Goal: Information Seeking & Learning: Check status

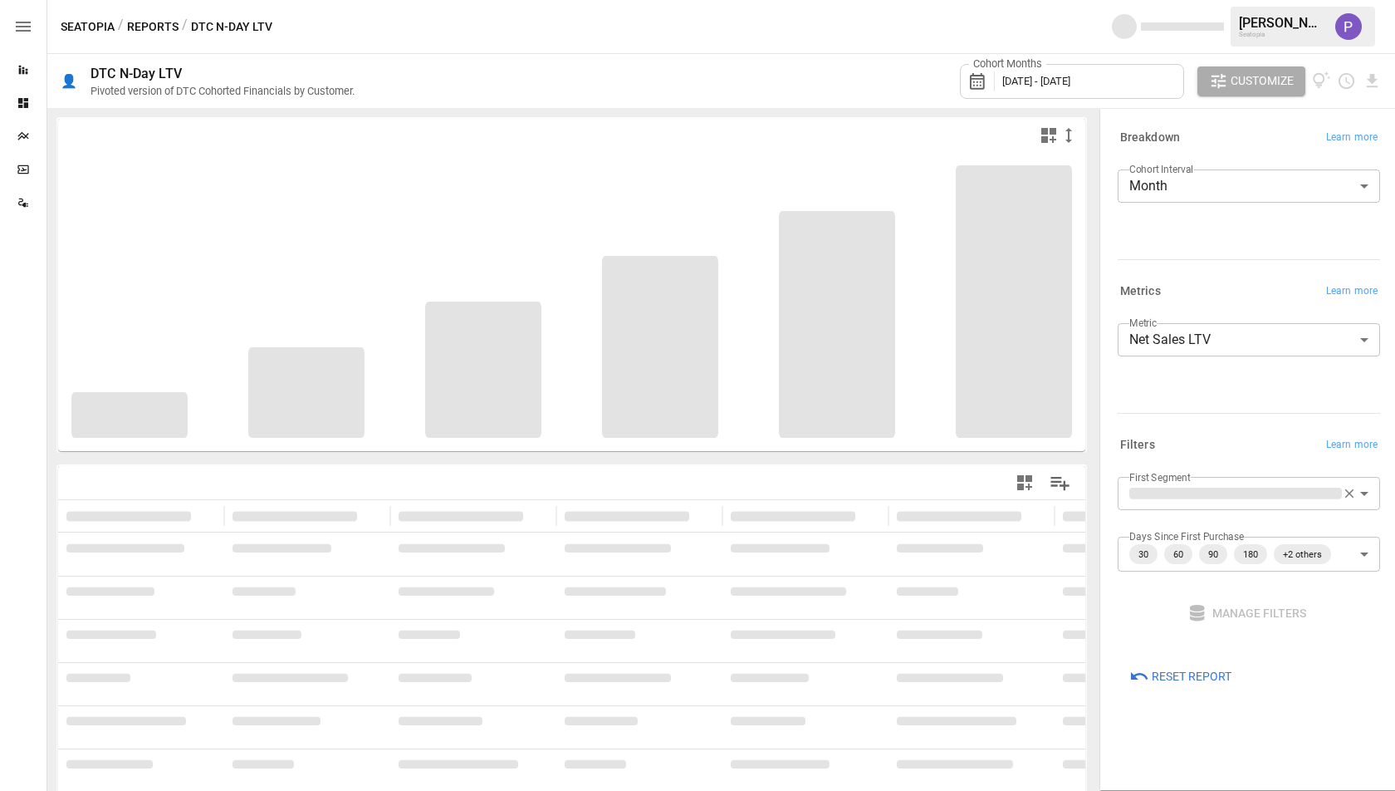
click at [1171, 0] on body "**********" at bounding box center [697, 0] width 1395 height 0
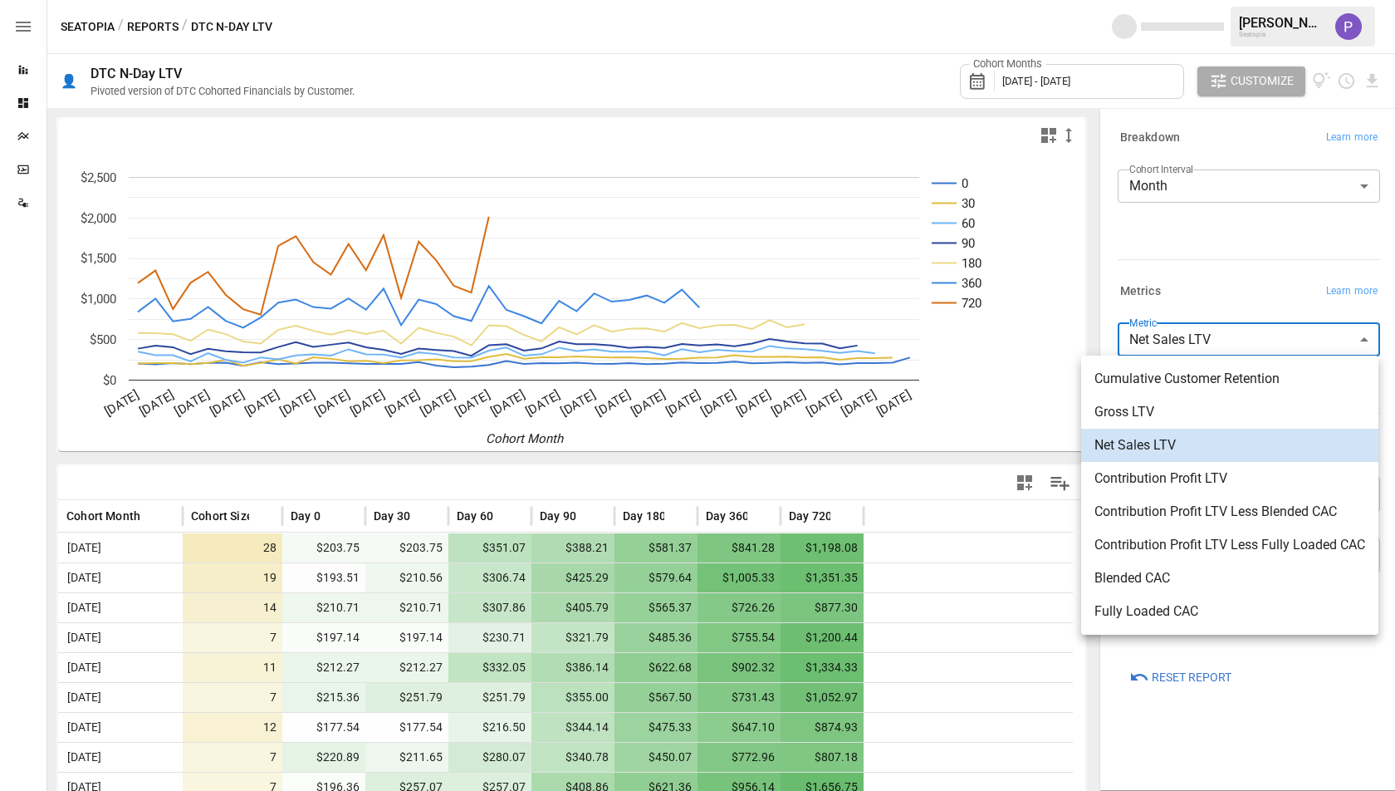
click at [1162, 471] on span "Contribution Profit LTV" at bounding box center [1230, 478] width 271 height 20
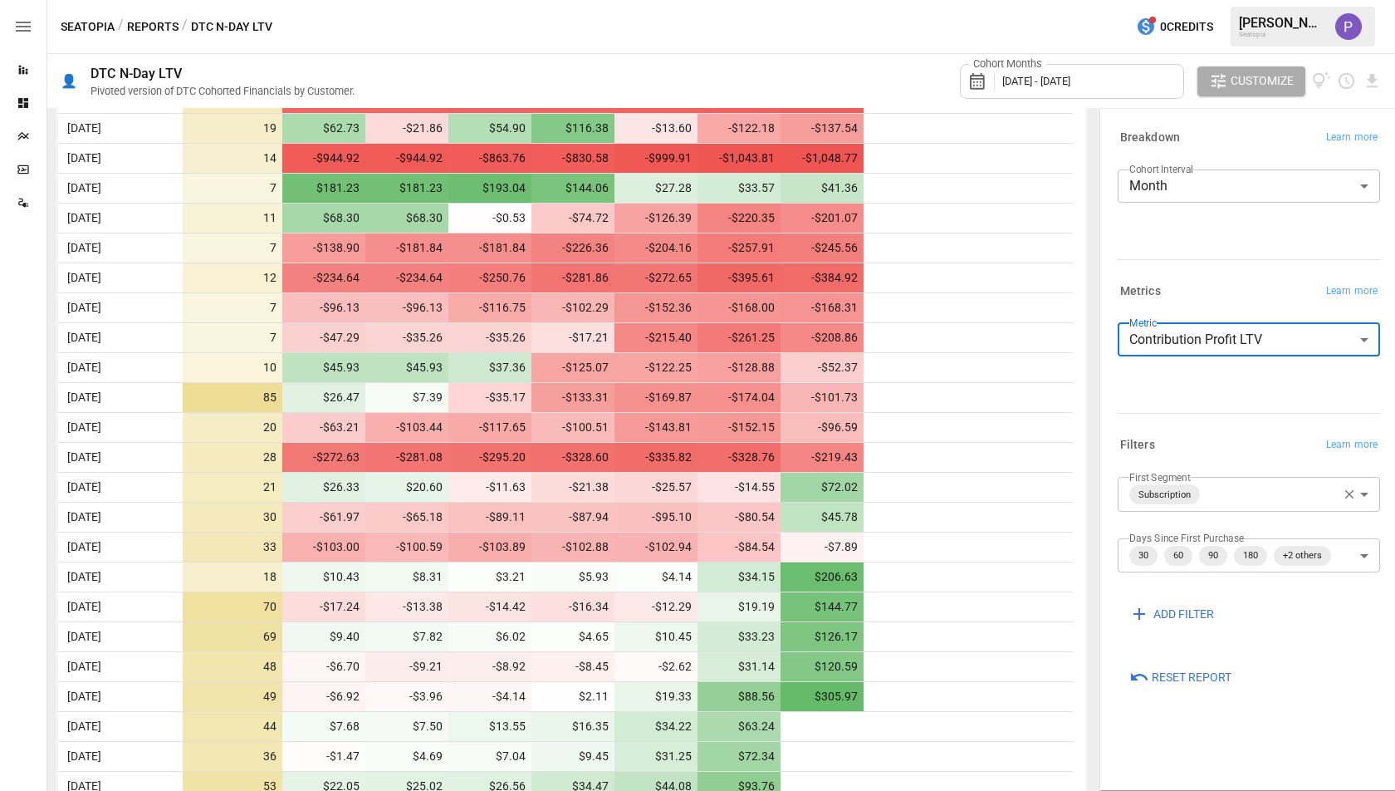
scroll to position [260, 0]
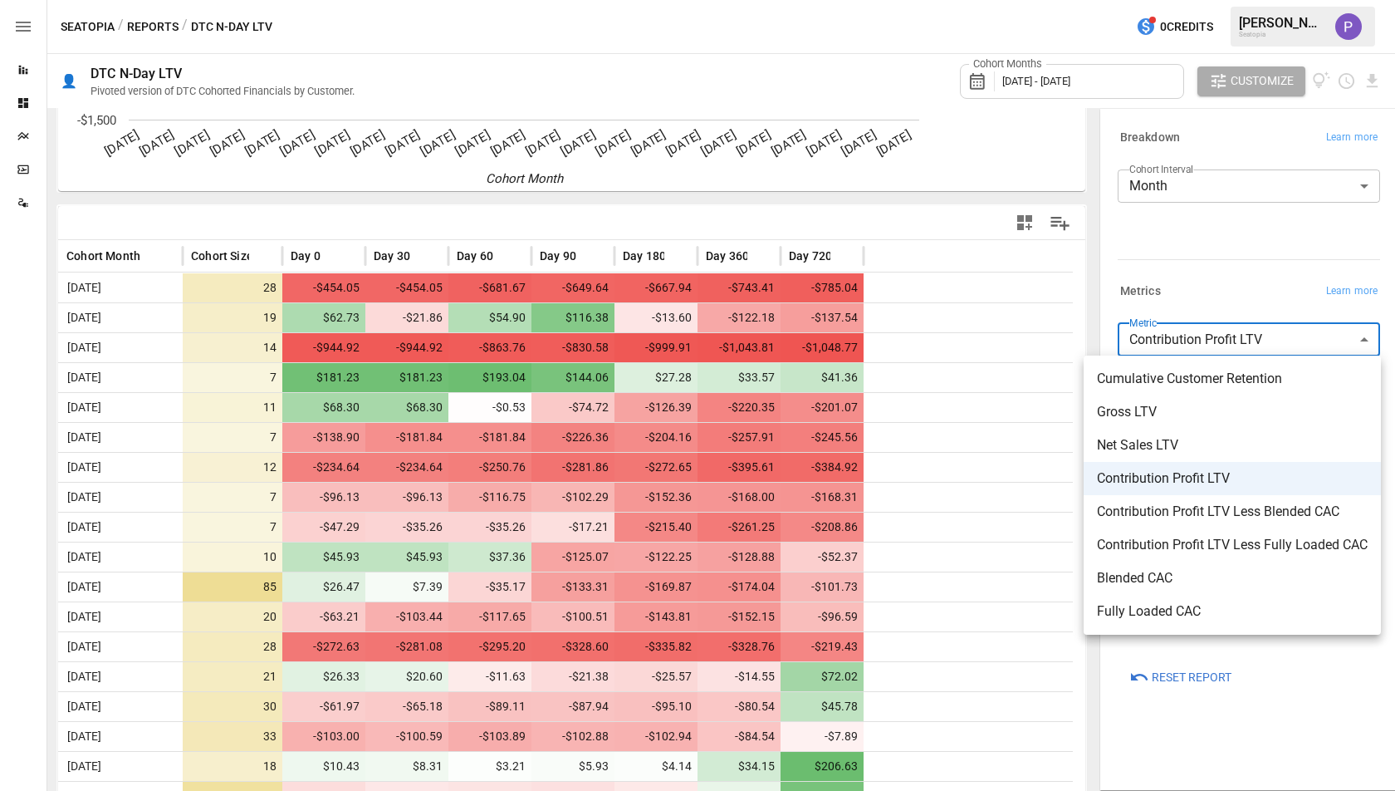
click at [1199, 0] on body "Reports Dashboards Plans SmartModel ™ Data Sources Seatopia / Reports / DTC N-D…" at bounding box center [697, 0] width 1395 height 0
click at [1110, 534] on li "Contribution Profit LTV Less Fully Loaded CAC" at bounding box center [1232, 544] width 297 height 33
type input "**********"
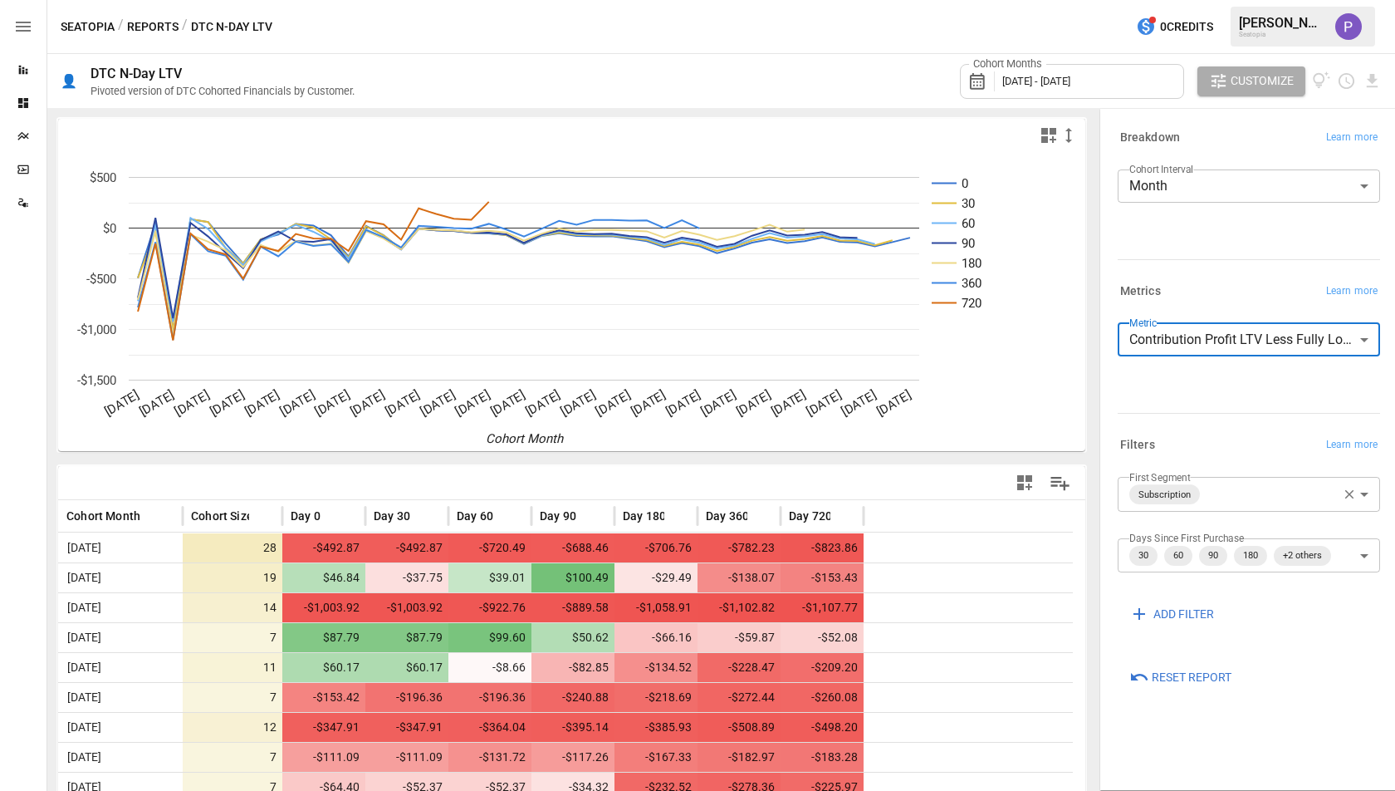
click at [1096, 68] on div "Cohort Months [DATE] - [DATE]" at bounding box center [1072, 81] width 224 height 35
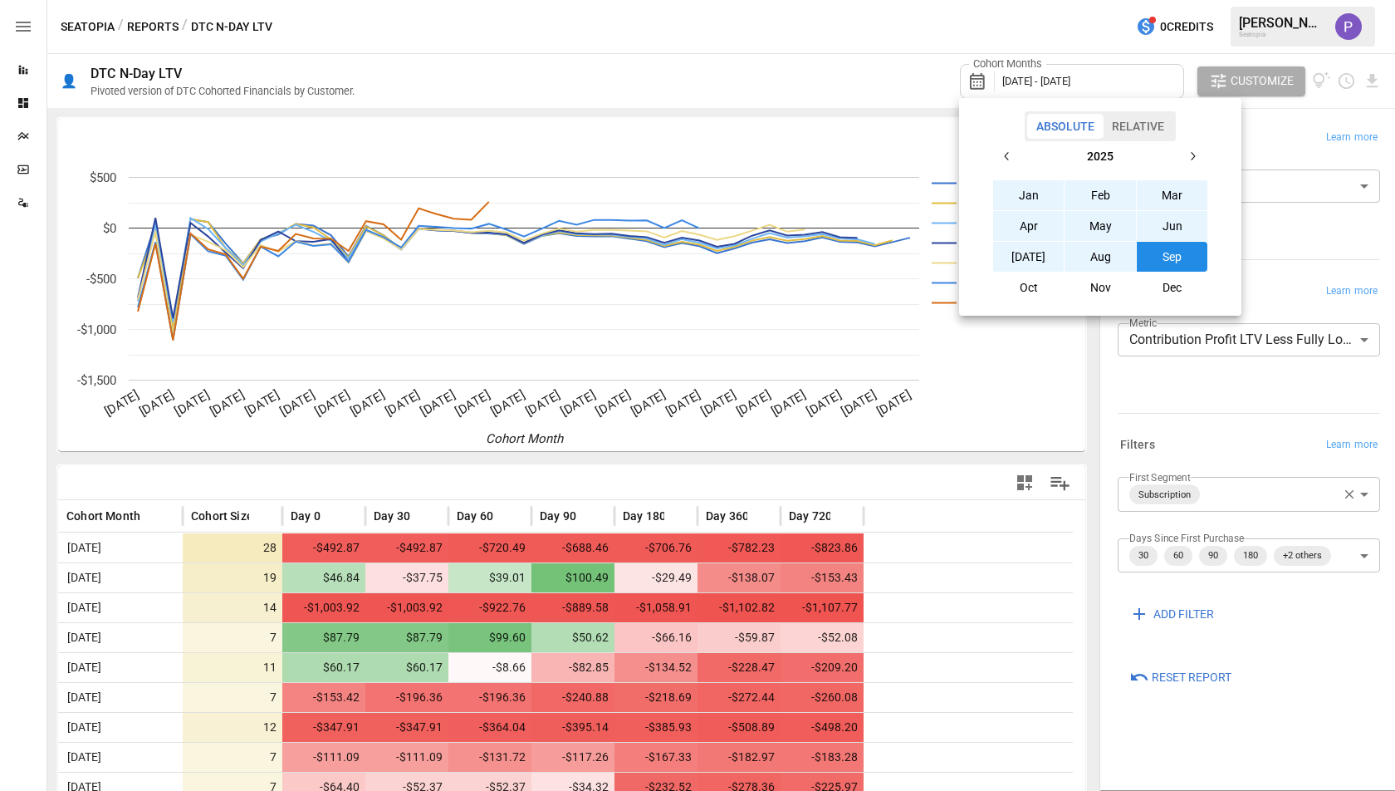
click at [1039, 199] on button "Jan" at bounding box center [1028, 195] width 71 height 30
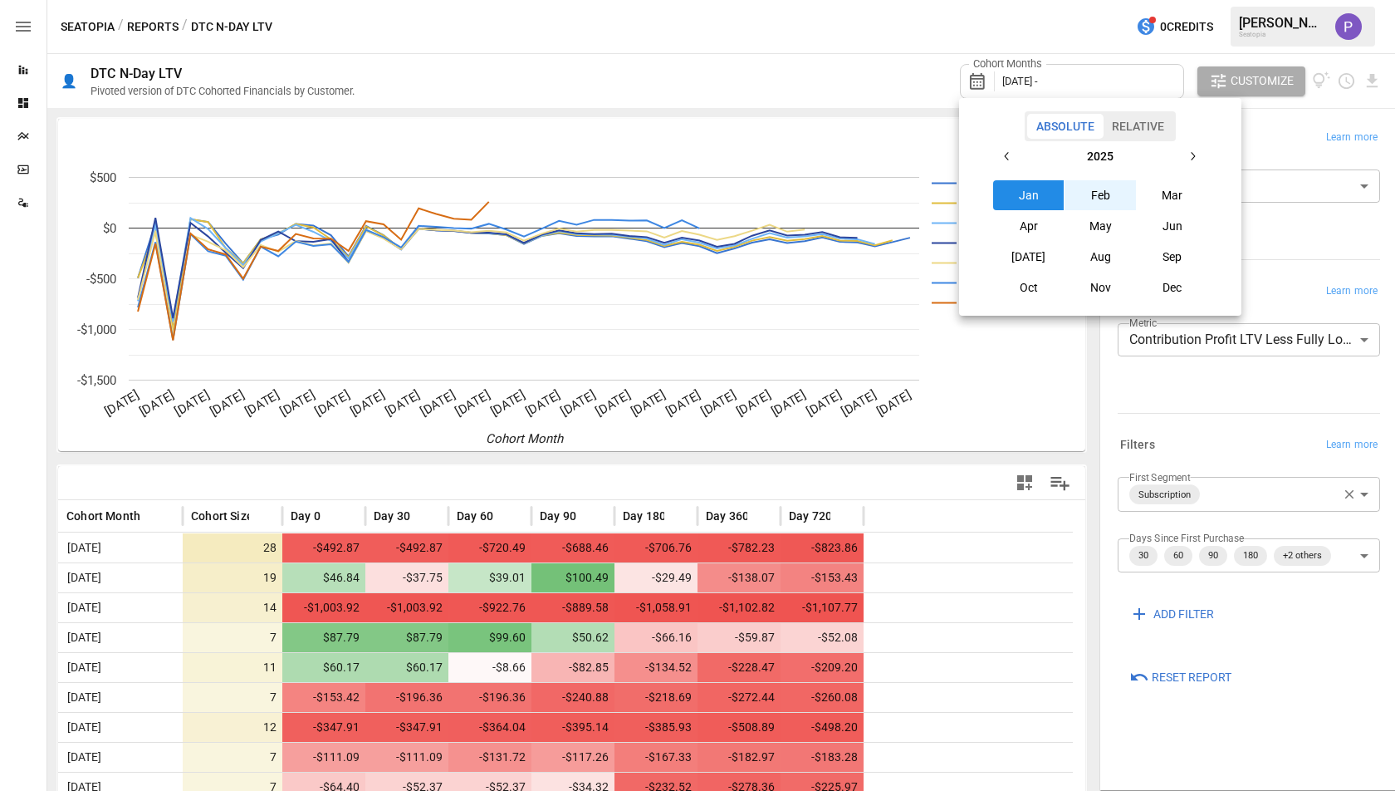
click at [1023, 159] on button "2025" at bounding box center [1099, 156] width 155 height 30
click at [1098, 211] on button "2024" at bounding box center [1100, 226] width 71 height 30
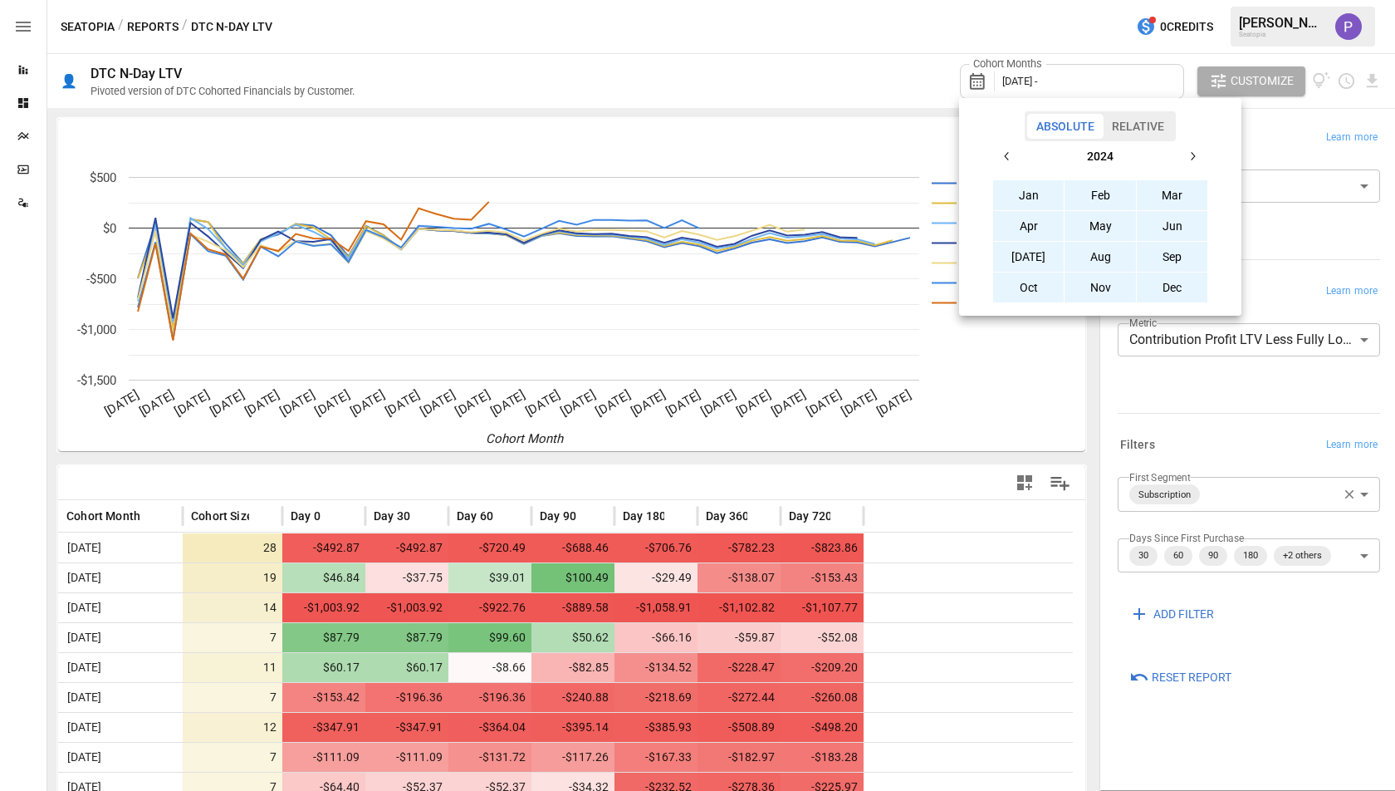
click at [1037, 199] on button "Jan" at bounding box center [1028, 195] width 71 height 30
click at [1194, 164] on button "button" at bounding box center [1193, 156] width 30 height 30
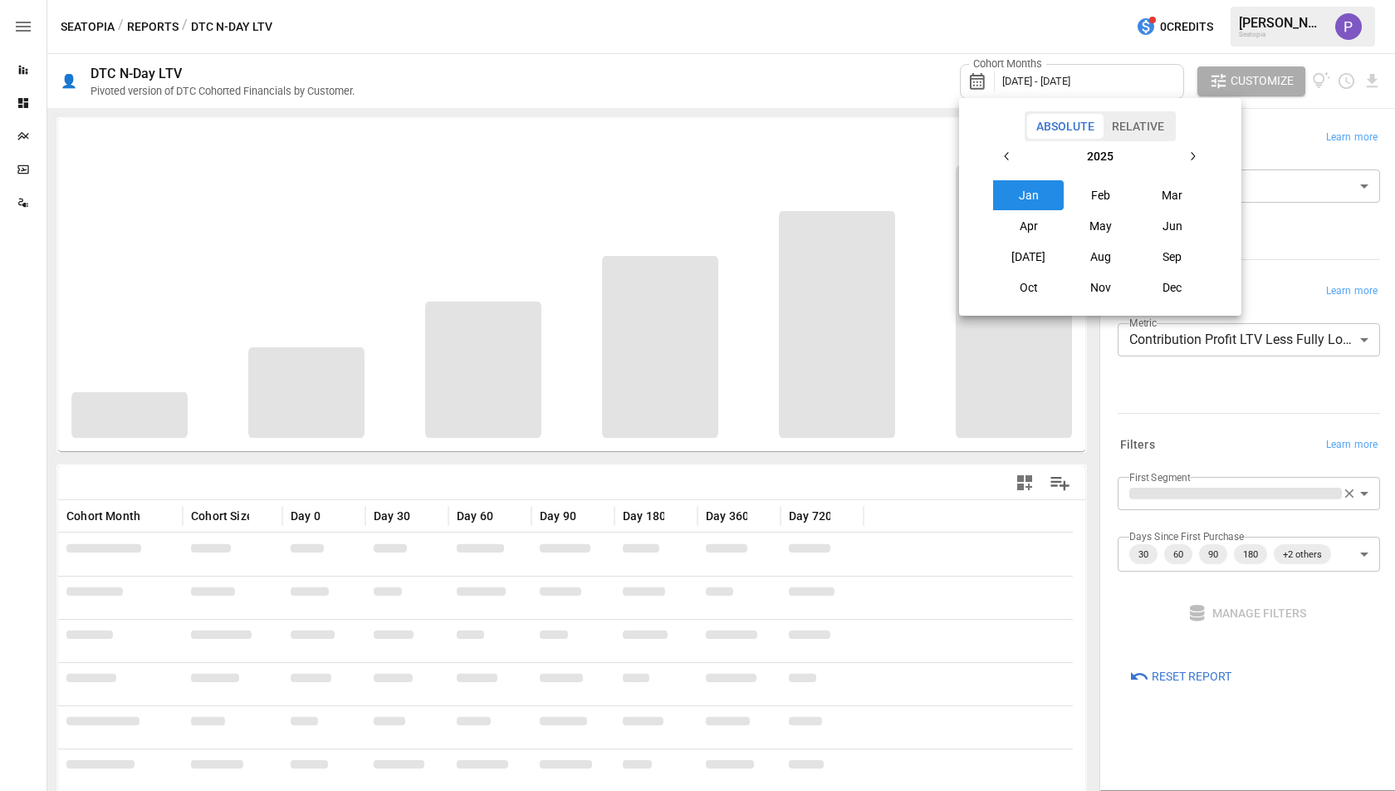
click at [1170, 245] on button "Sep" at bounding box center [1172, 257] width 71 height 30
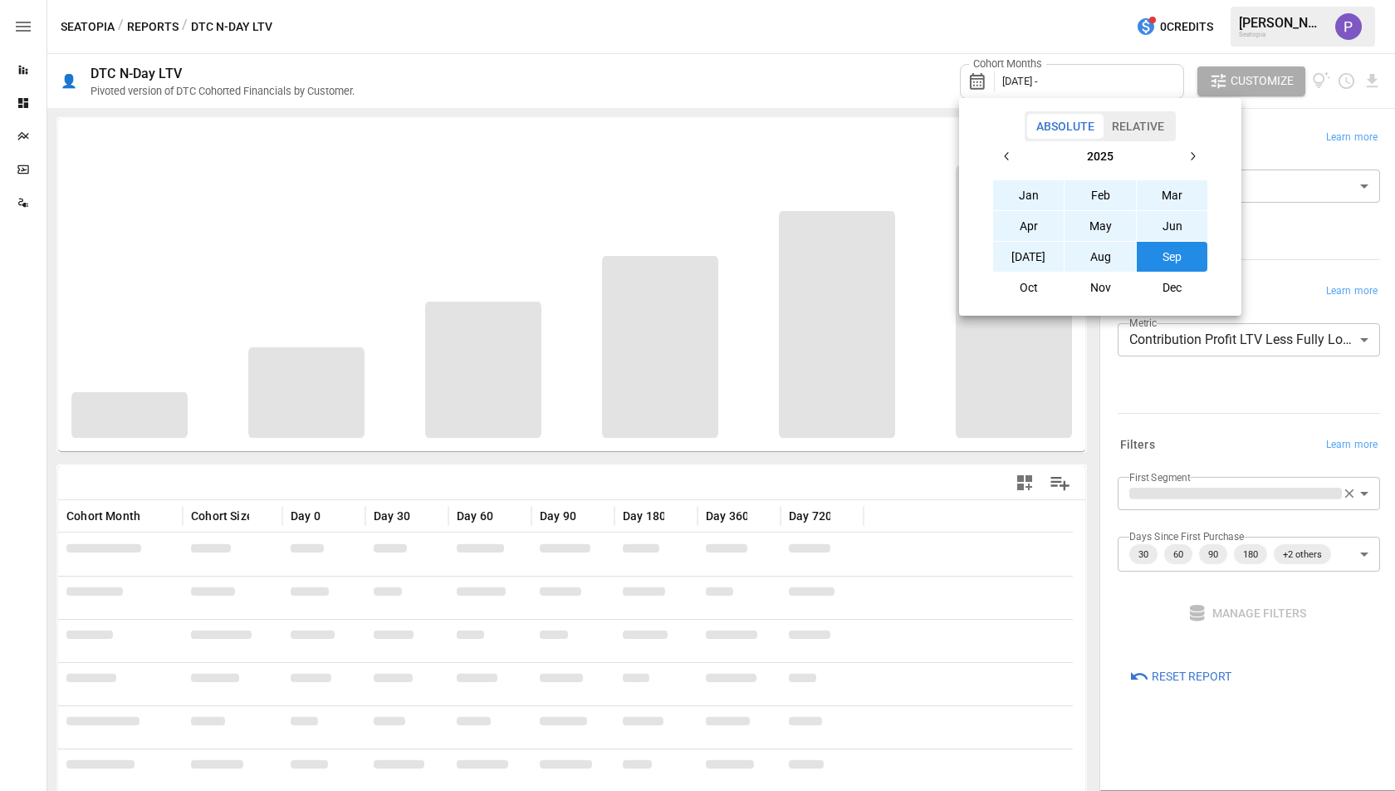
click at [1010, 184] on button "Jan" at bounding box center [1028, 195] width 71 height 30
click at [994, 152] on button "button" at bounding box center [1008, 156] width 30 height 30
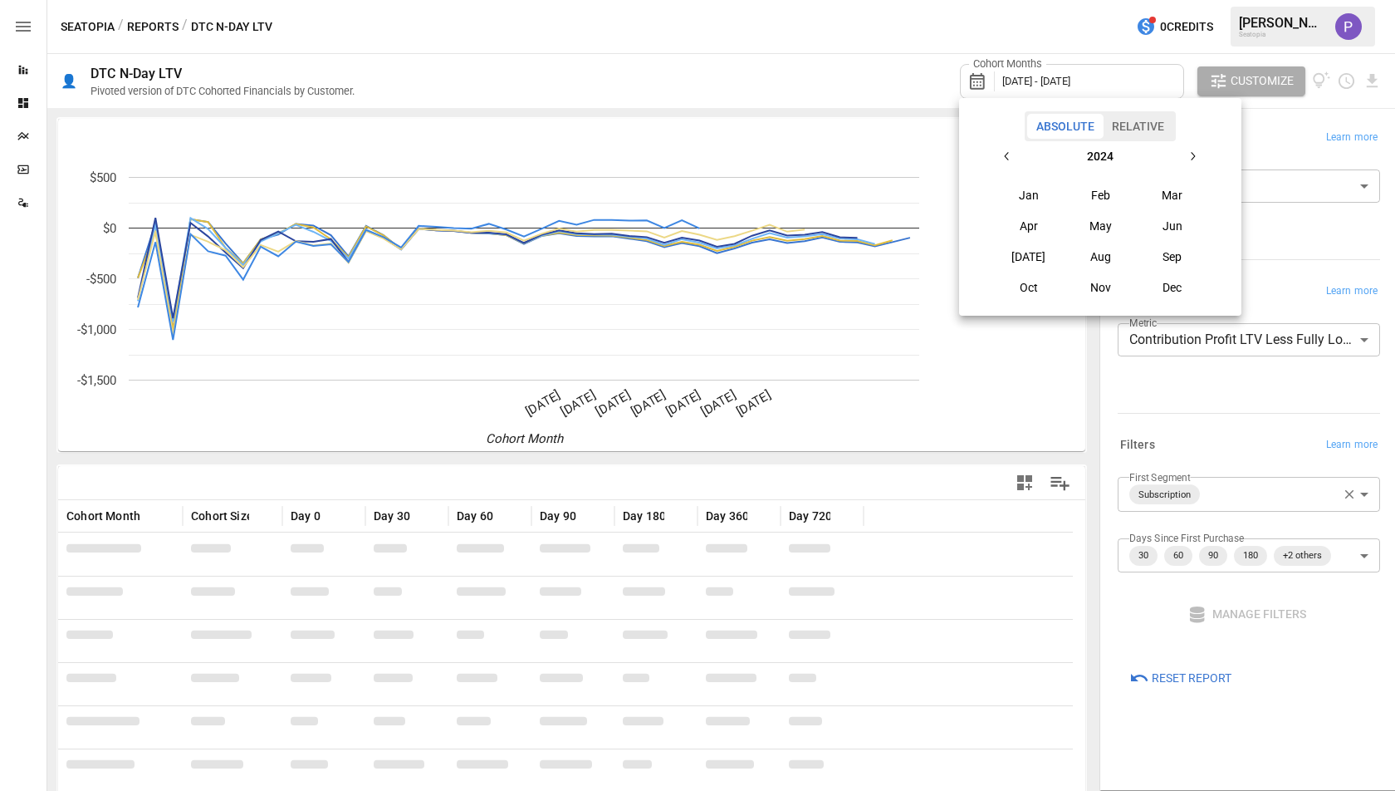
click at [1022, 182] on button "Jan" at bounding box center [1028, 195] width 71 height 30
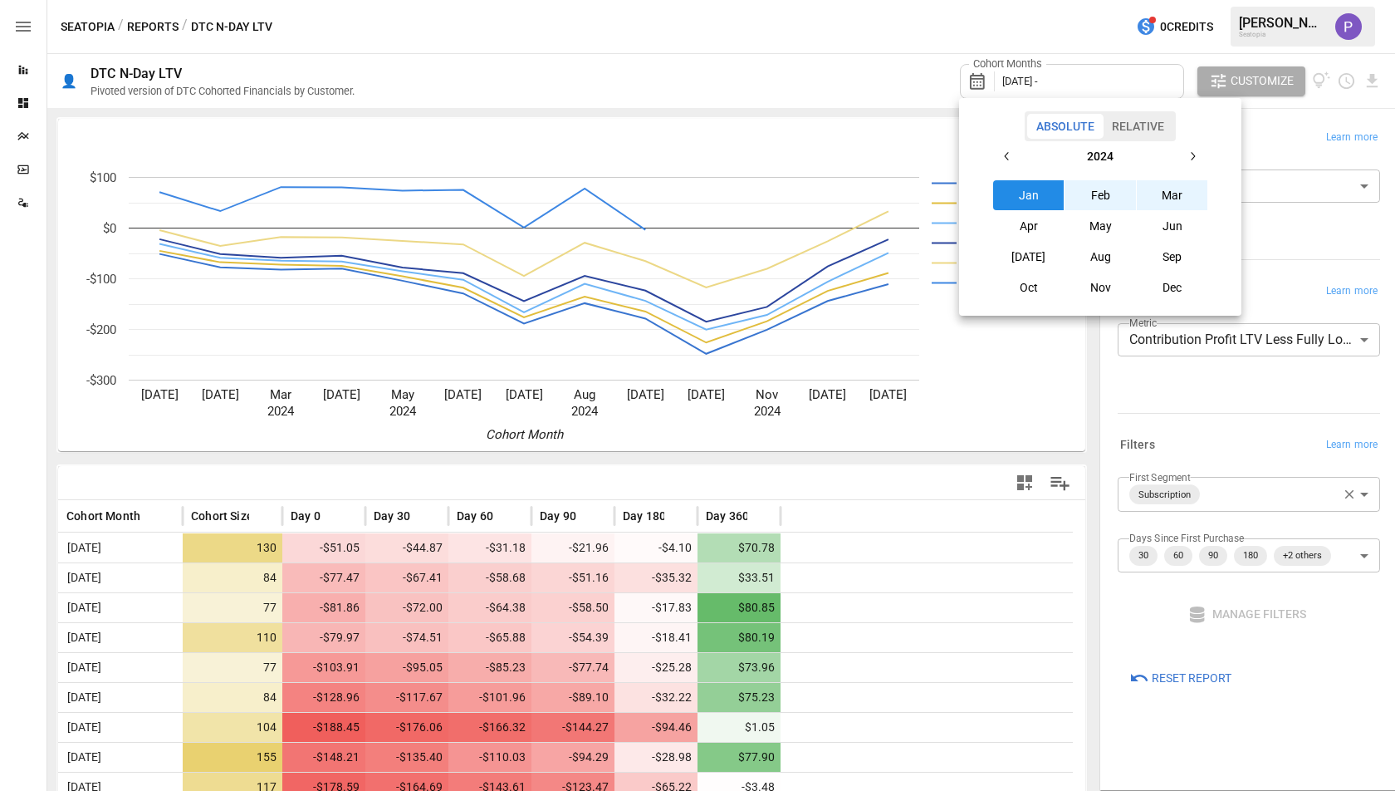
drag, startPoint x: 1193, startPoint y: 164, endPoint x: 1189, endPoint y: 174, distance: 9.7
click at [1193, 164] on button "button" at bounding box center [1193, 156] width 30 height 30
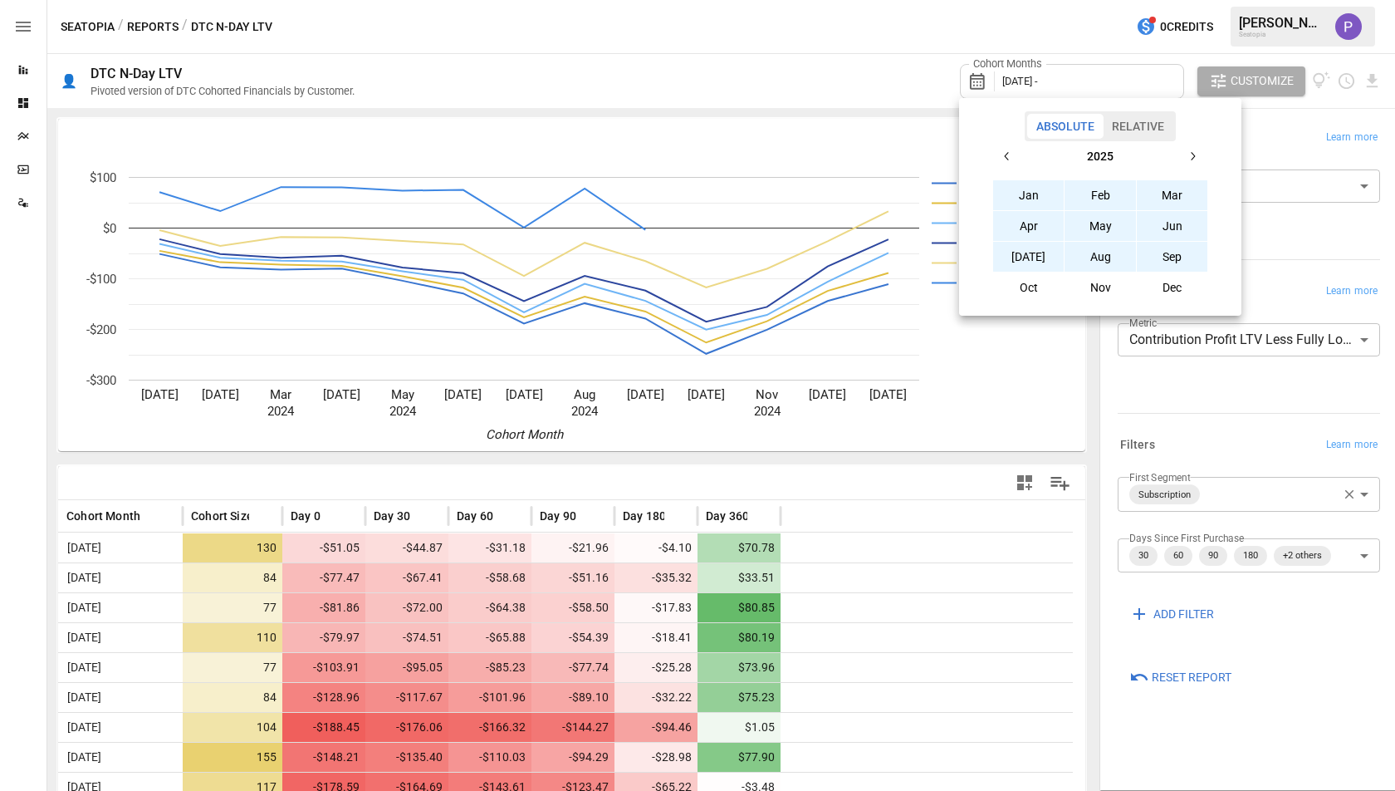
click at [1171, 250] on button "Sep" at bounding box center [1172, 257] width 71 height 30
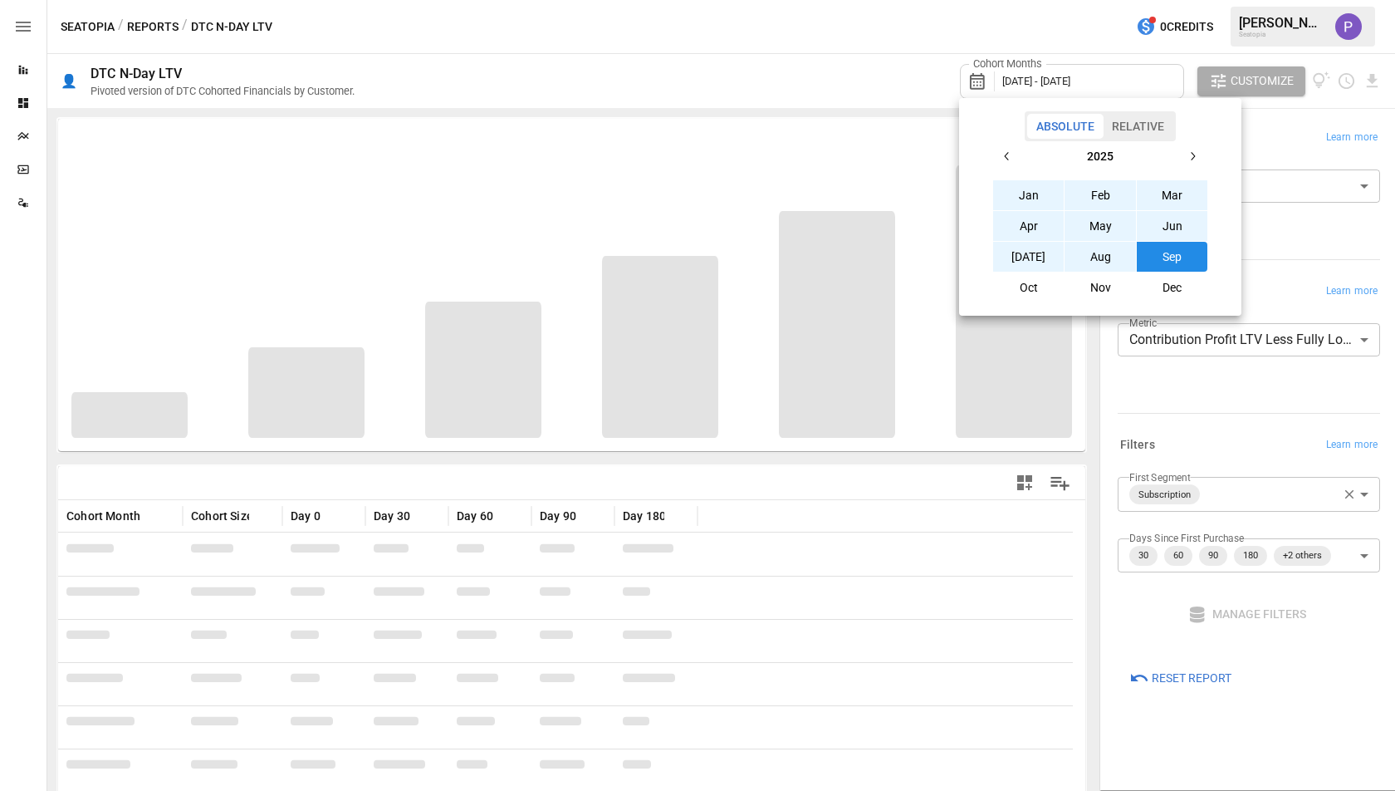
click at [1072, 418] on div at bounding box center [697, 395] width 1395 height 791
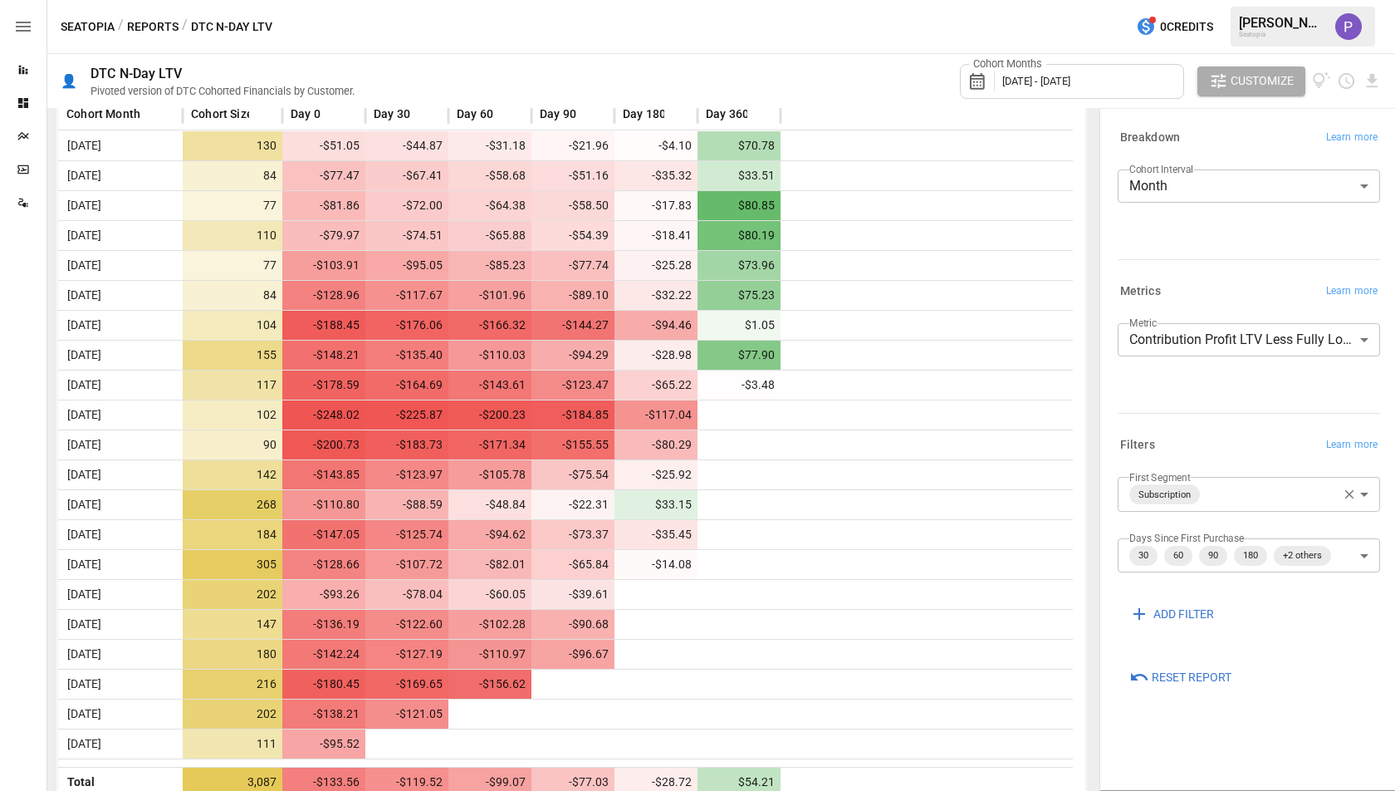
scroll to position [400, 0]
click at [1347, 490] on icon "button" at bounding box center [1349, 494] width 15 height 15
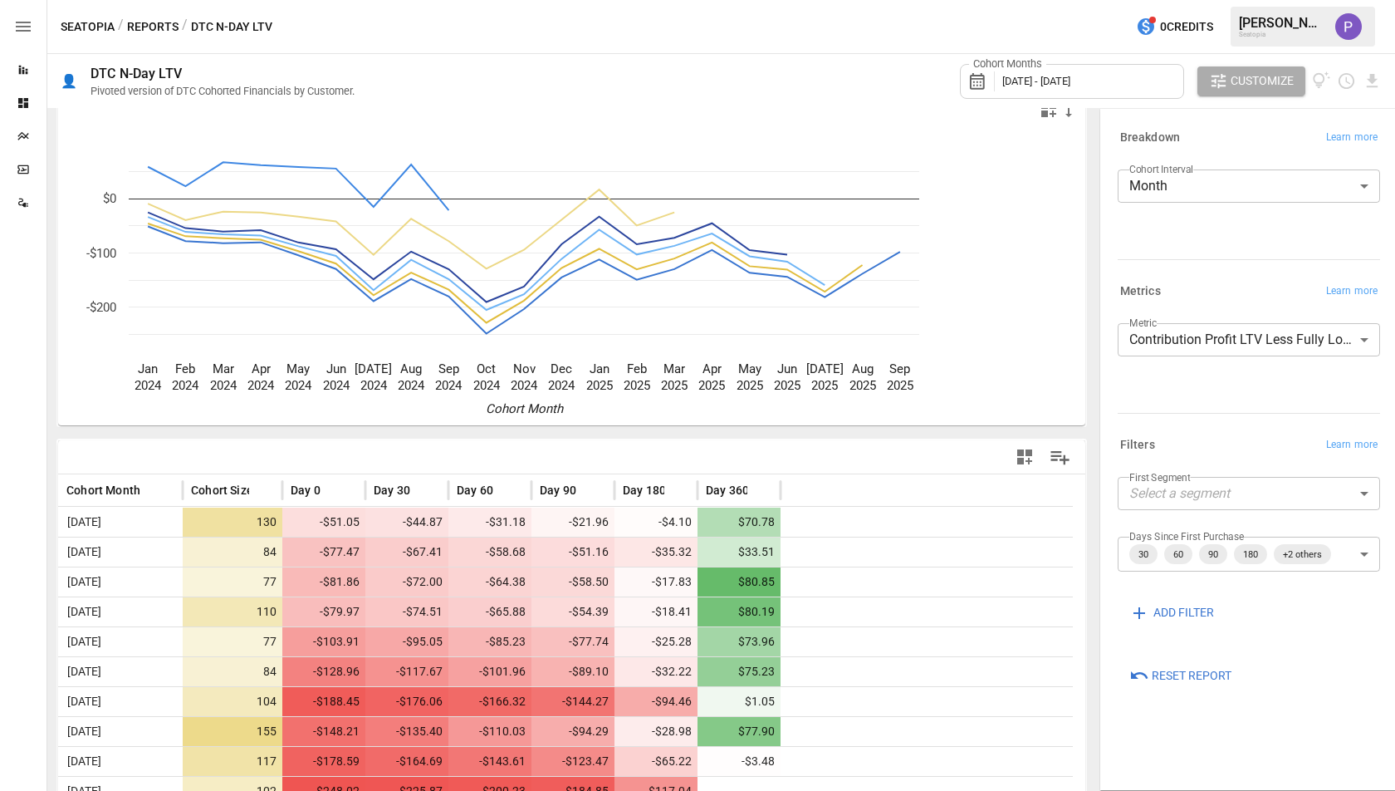
scroll to position [400, 0]
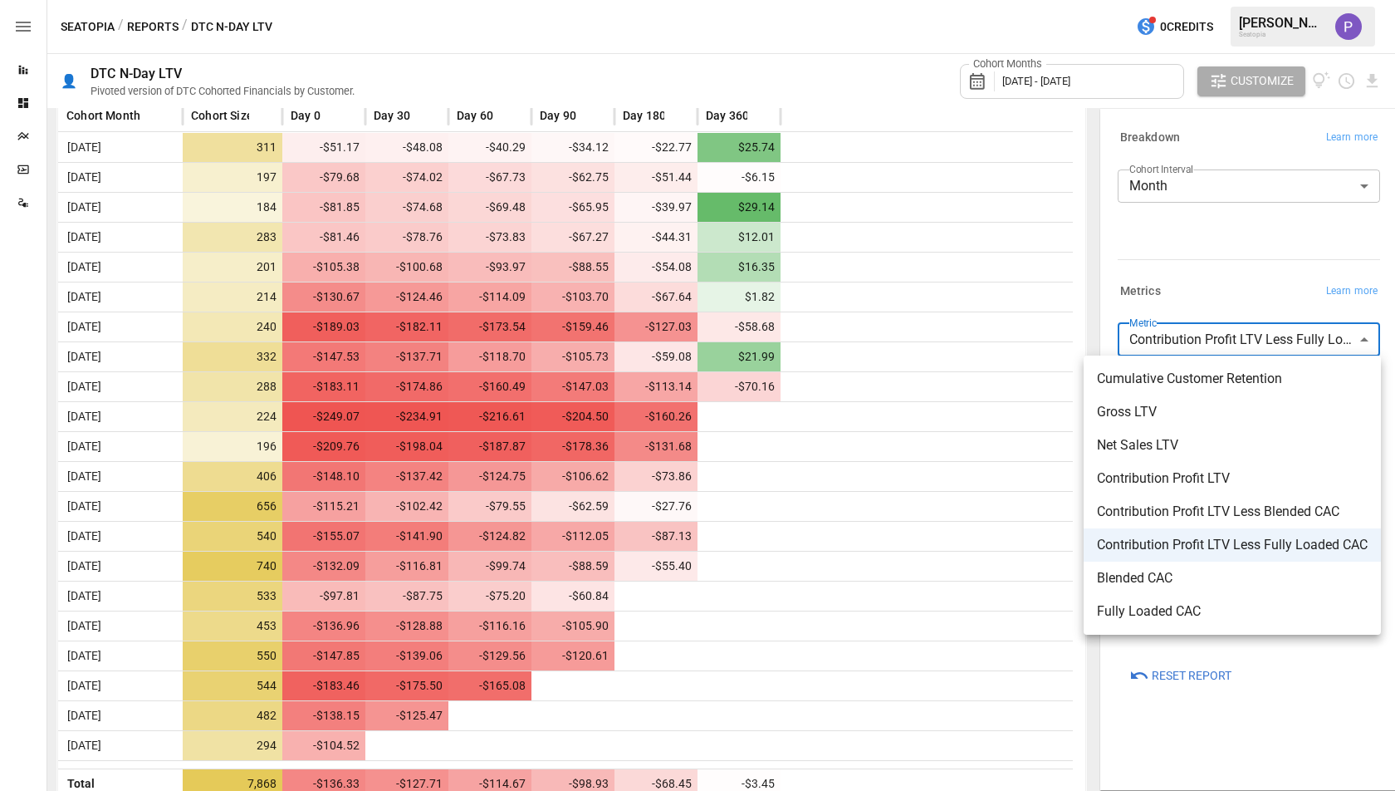
click at [1258, 0] on body "Reports Dashboards Plans SmartModel ™ Data Sources Seatopia / Reports / DTC N-D…" at bounding box center [697, 0] width 1395 height 0
click at [1219, 538] on span "Contribution Profit LTV Less Fully Loaded CAC" at bounding box center [1232, 545] width 271 height 20
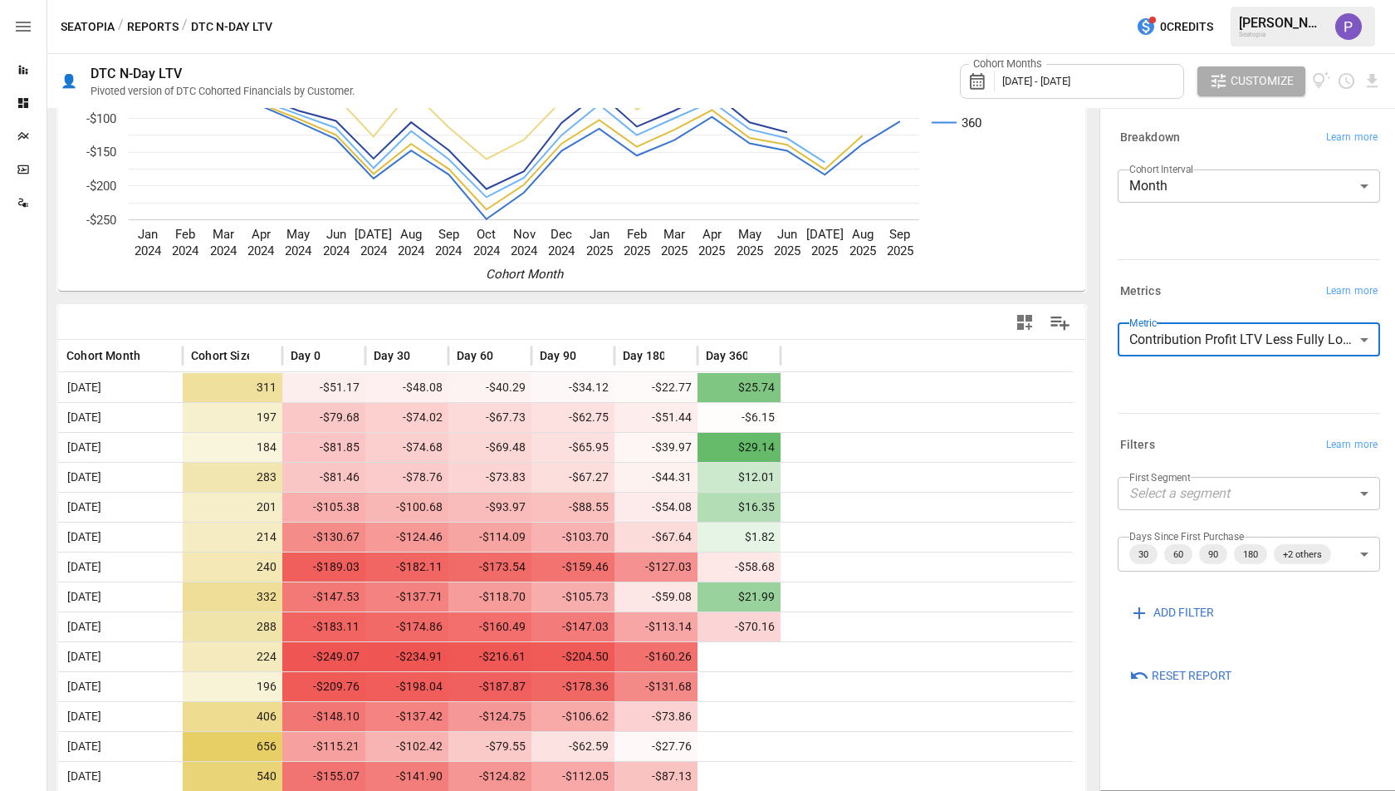
scroll to position [377, 0]
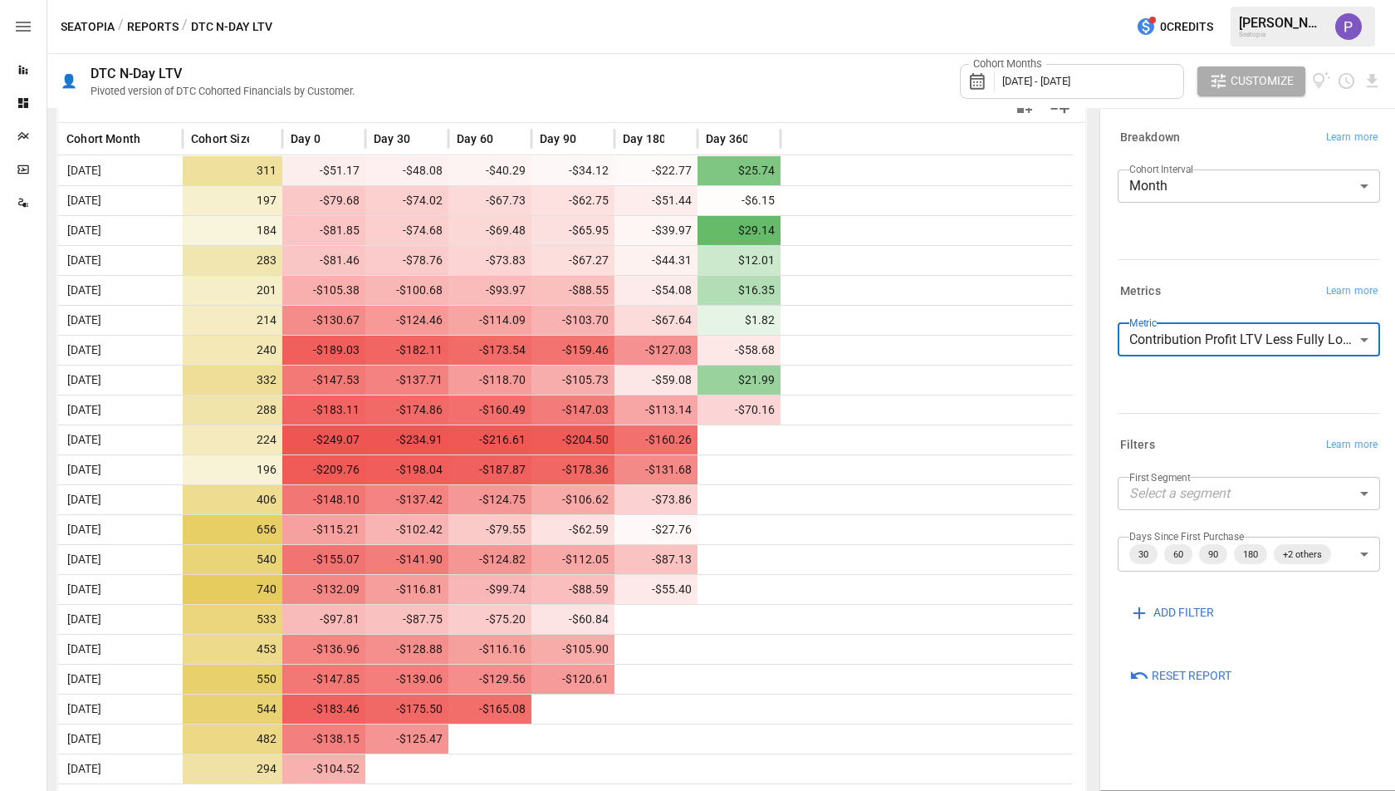
click at [1194, 0] on body "Reports Dashboards Plans SmartModel ™ Data Sources Seatopia / Reports / DTC N-D…" at bounding box center [697, 0] width 1395 height 0
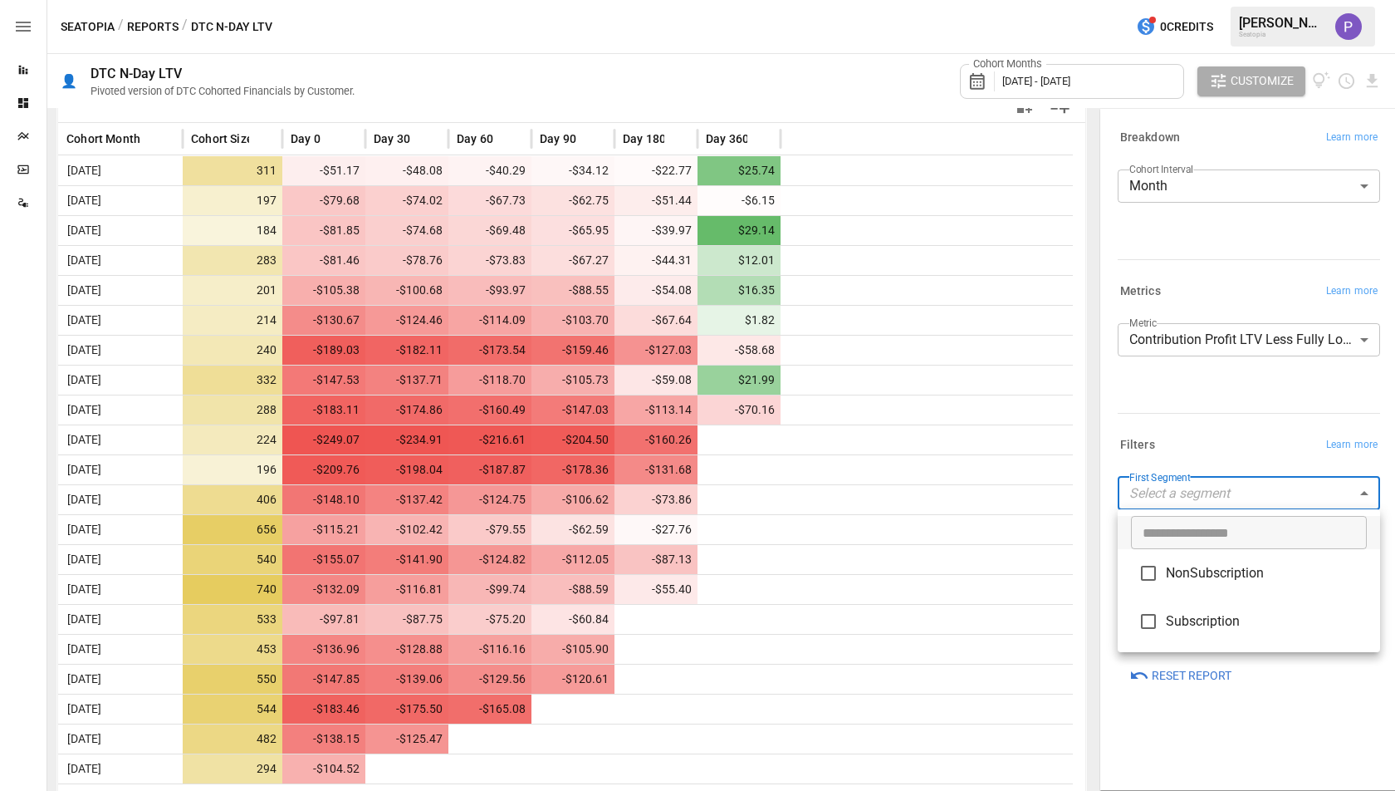
click at [1198, 632] on li "Subscription" at bounding box center [1249, 621] width 262 height 48
type input "**********"
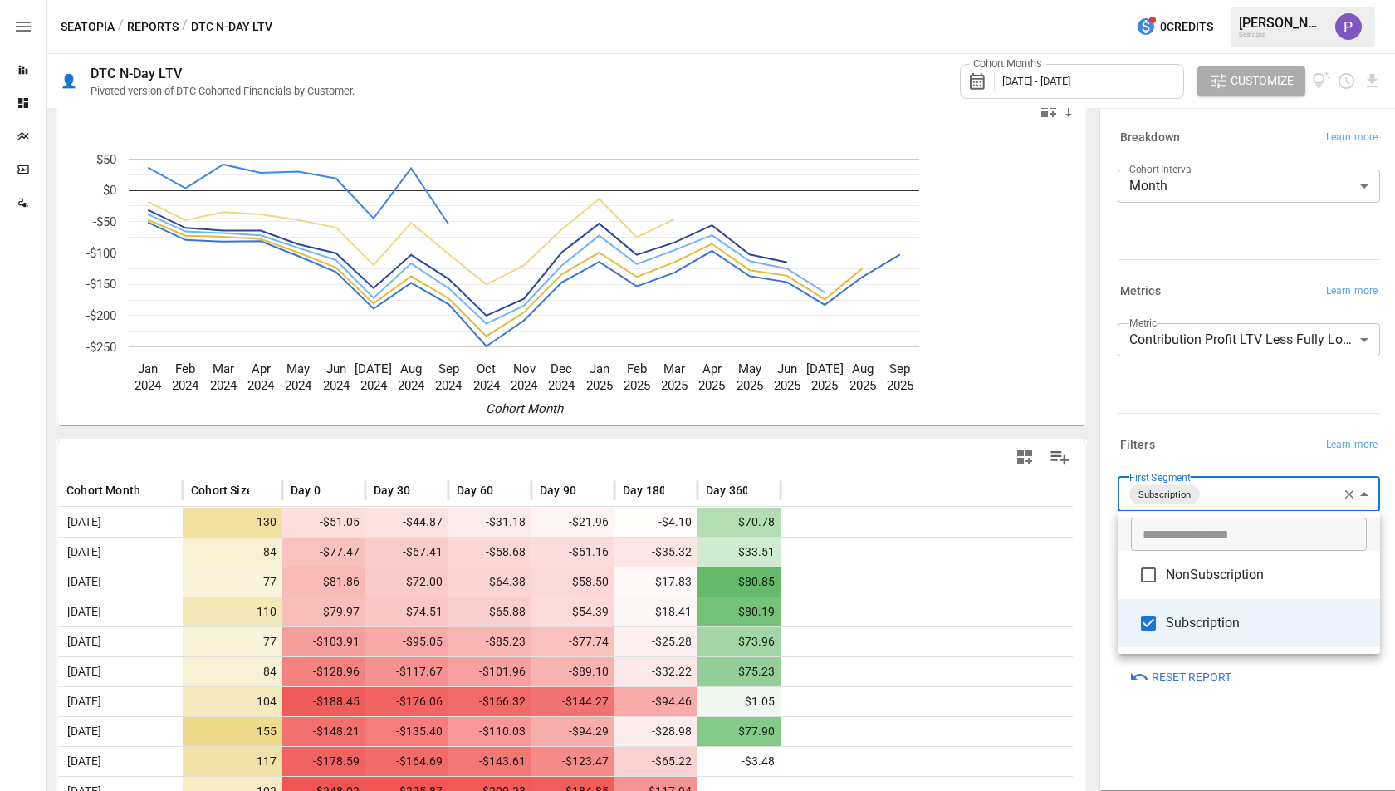
scroll to position [377, 0]
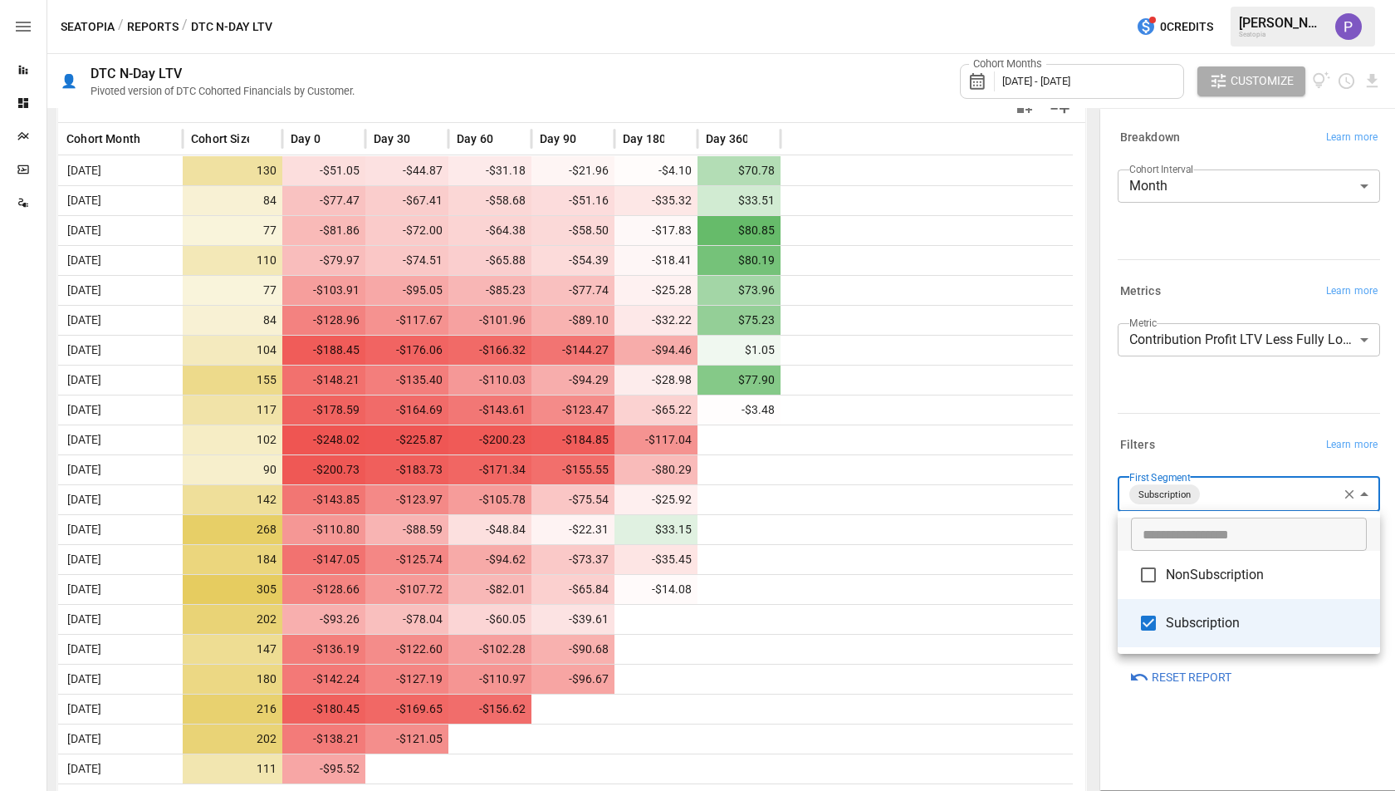
click at [989, 387] on div at bounding box center [697, 395] width 1395 height 791
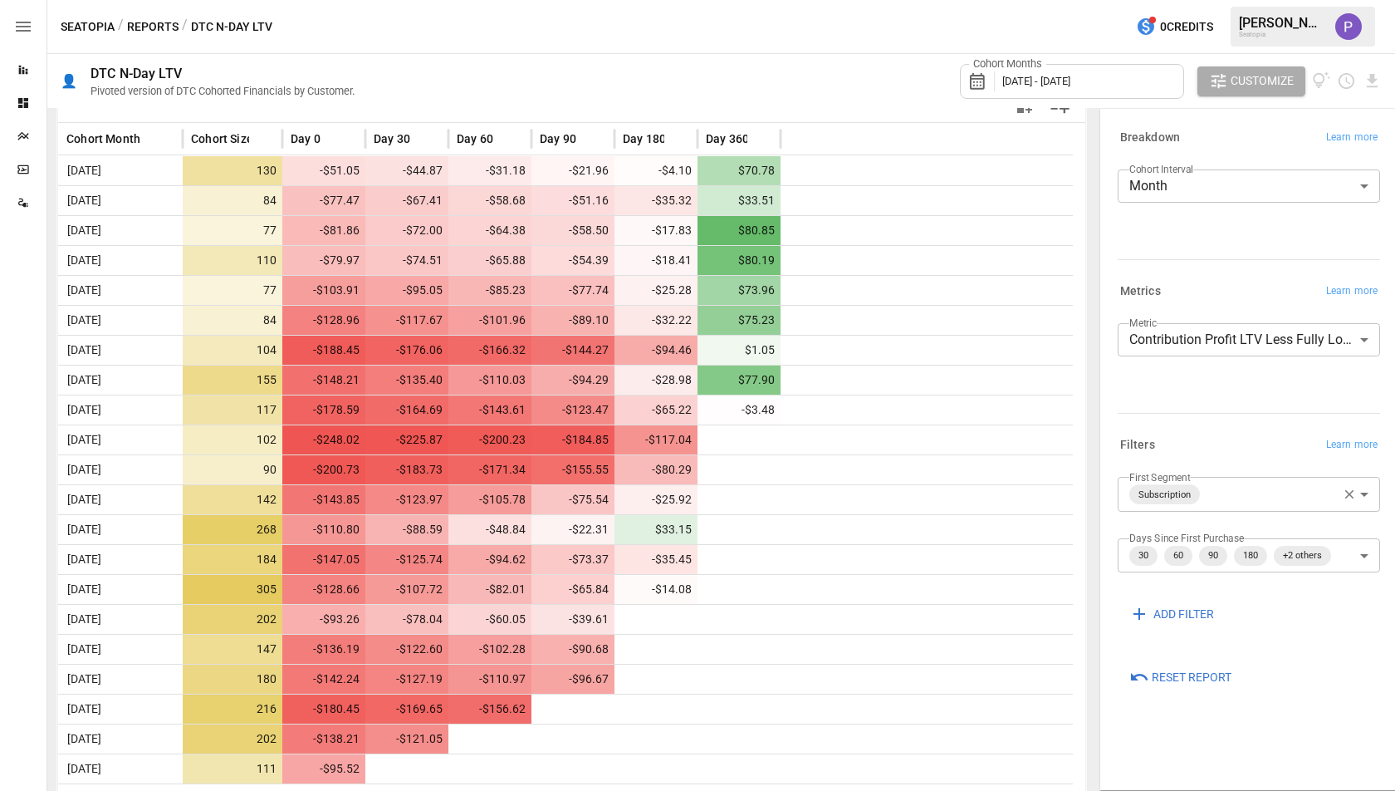
click at [1192, 362] on div "**********" at bounding box center [1249, 346] width 262 height 47
click at [1196, 0] on body "Reports Dashboards Plans SmartModel ™ Data Sources Seatopia / Reports / DTC N-D…" at bounding box center [697, 0] width 1395 height 0
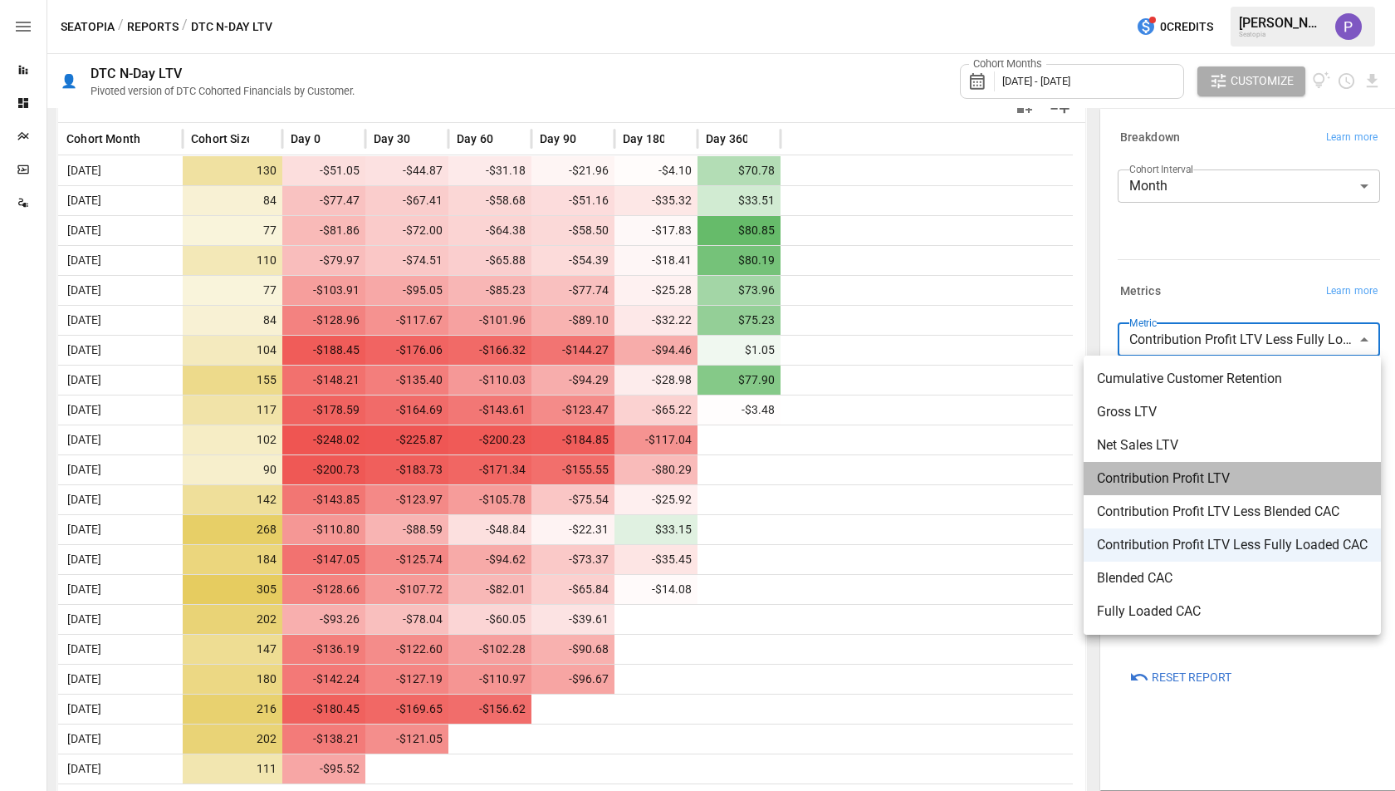
click at [1133, 489] on li "Contribution Profit LTV" at bounding box center [1232, 478] width 297 height 33
type input "**********"
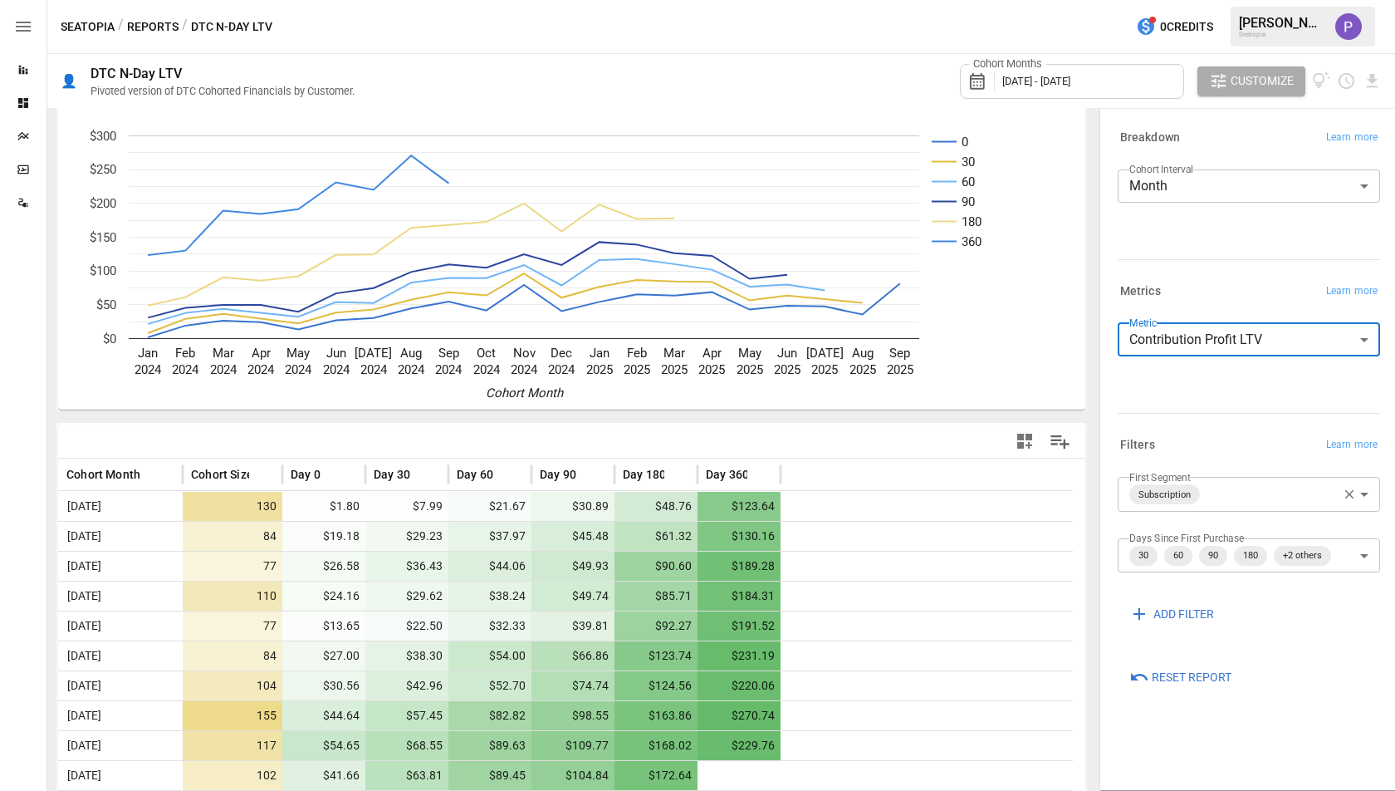
scroll to position [43, 0]
click at [1078, 91] on div "Cohort Months [DATE] - [DATE]" at bounding box center [1072, 81] width 224 height 35
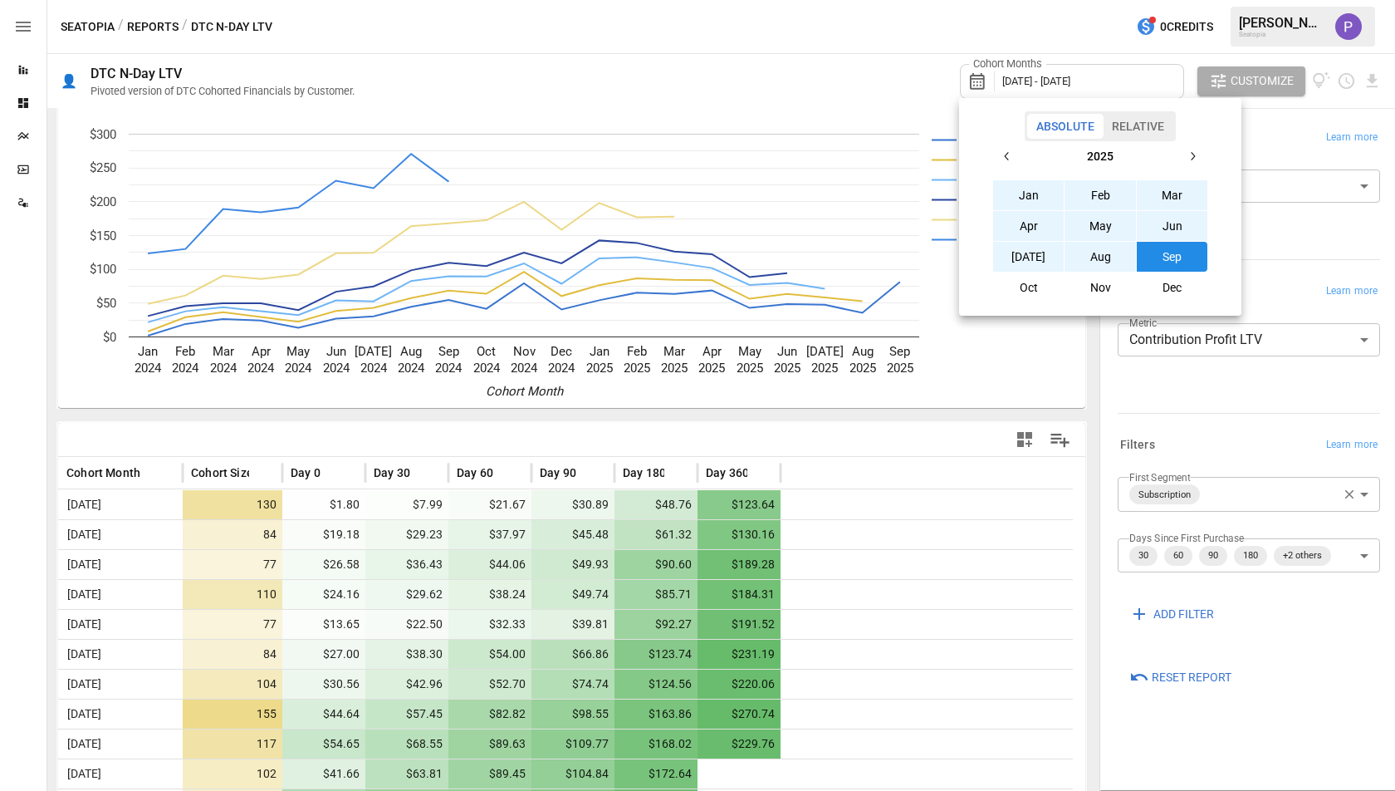
click at [1013, 170] on button "button" at bounding box center [1008, 156] width 30 height 30
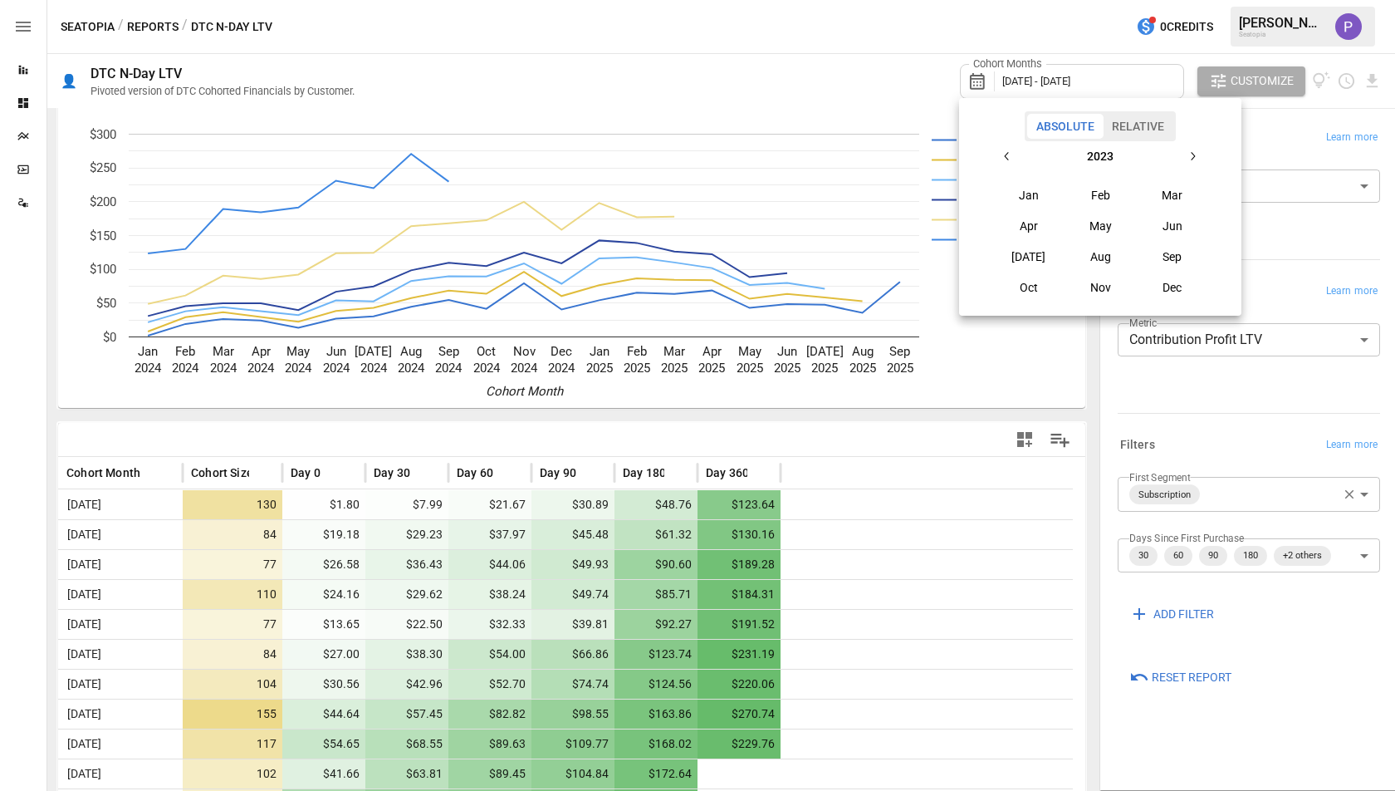
click at [1158, 253] on button "Sep" at bounding box center [1172, 257] width 71 height 30
click at [1199, 167] on button "button" at bounding box center [1193, 156] width 30 height 30
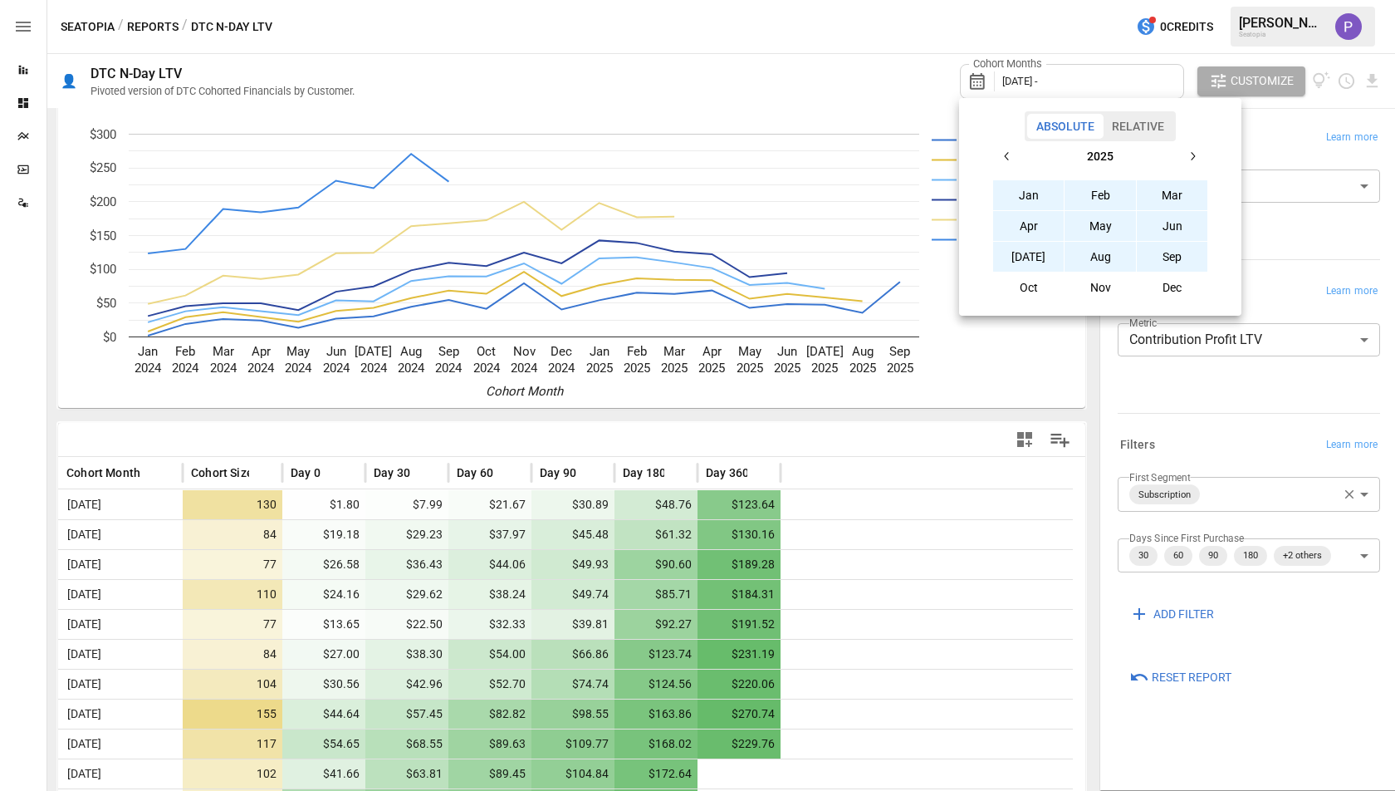
click at [1157, 252] on button "Sep" at bounding box center [1172, 257] width 71 height 30
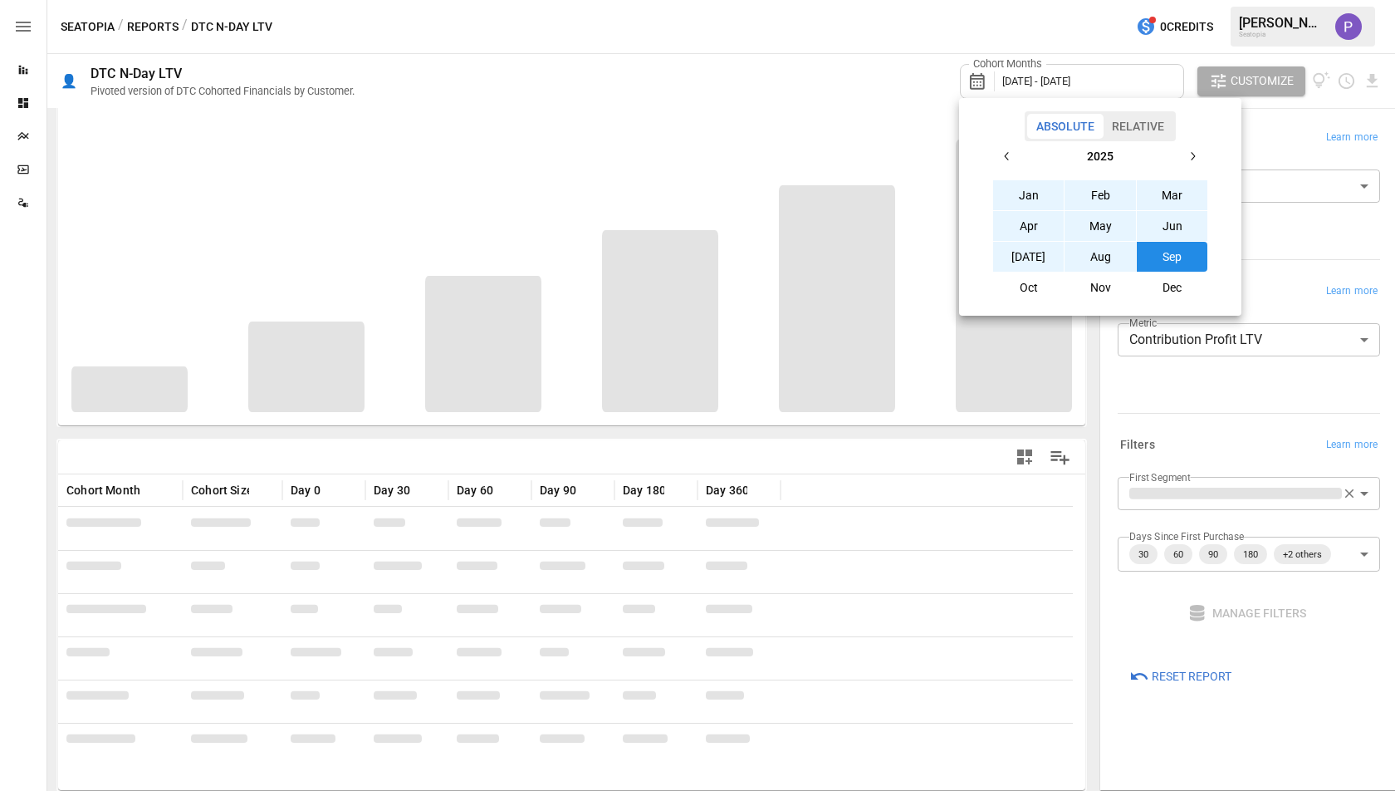
click at [1007, 155] on icon "button" at bounding box center [1007, 156] width 13 height 13
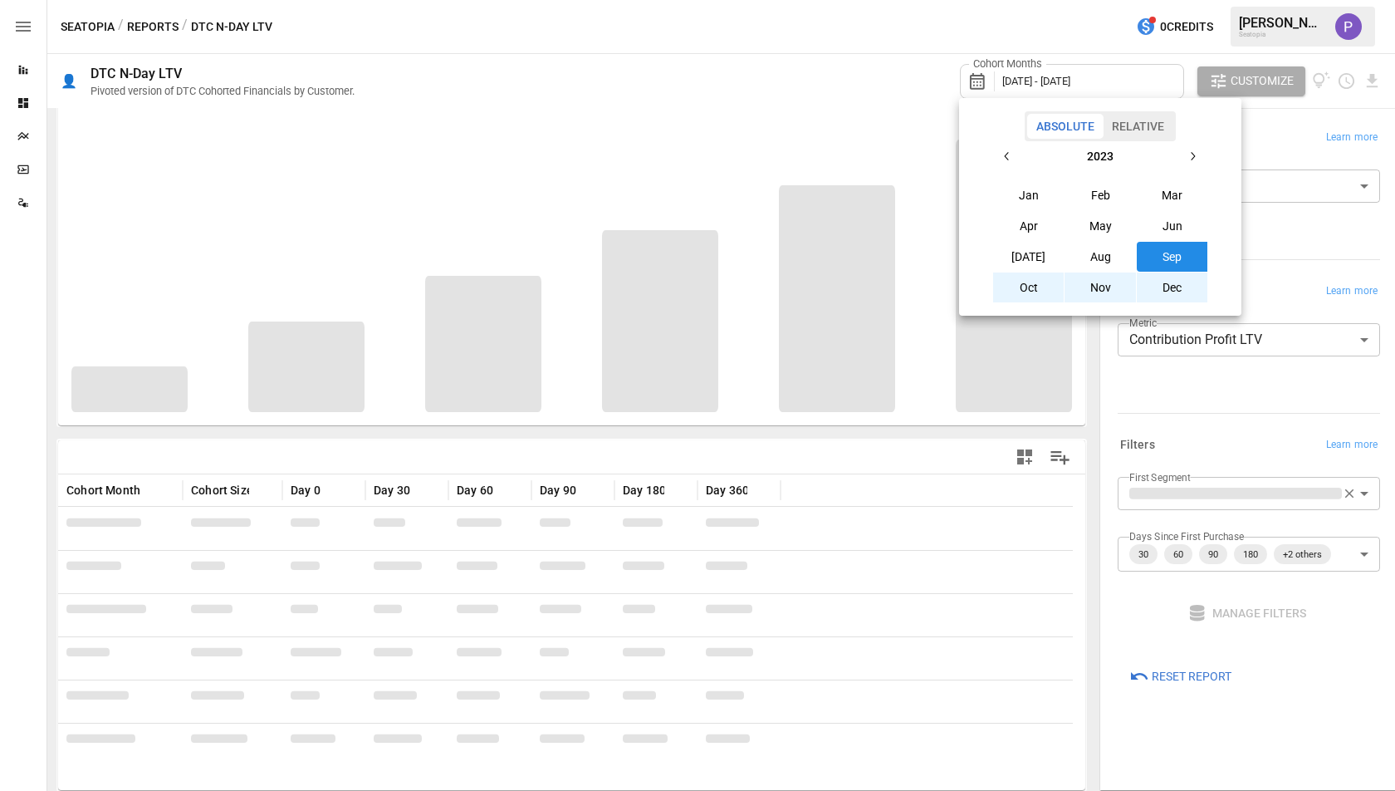
click at [1040, 277] on button "Oct" at bounding box center [1028, 287] width 71 height 30
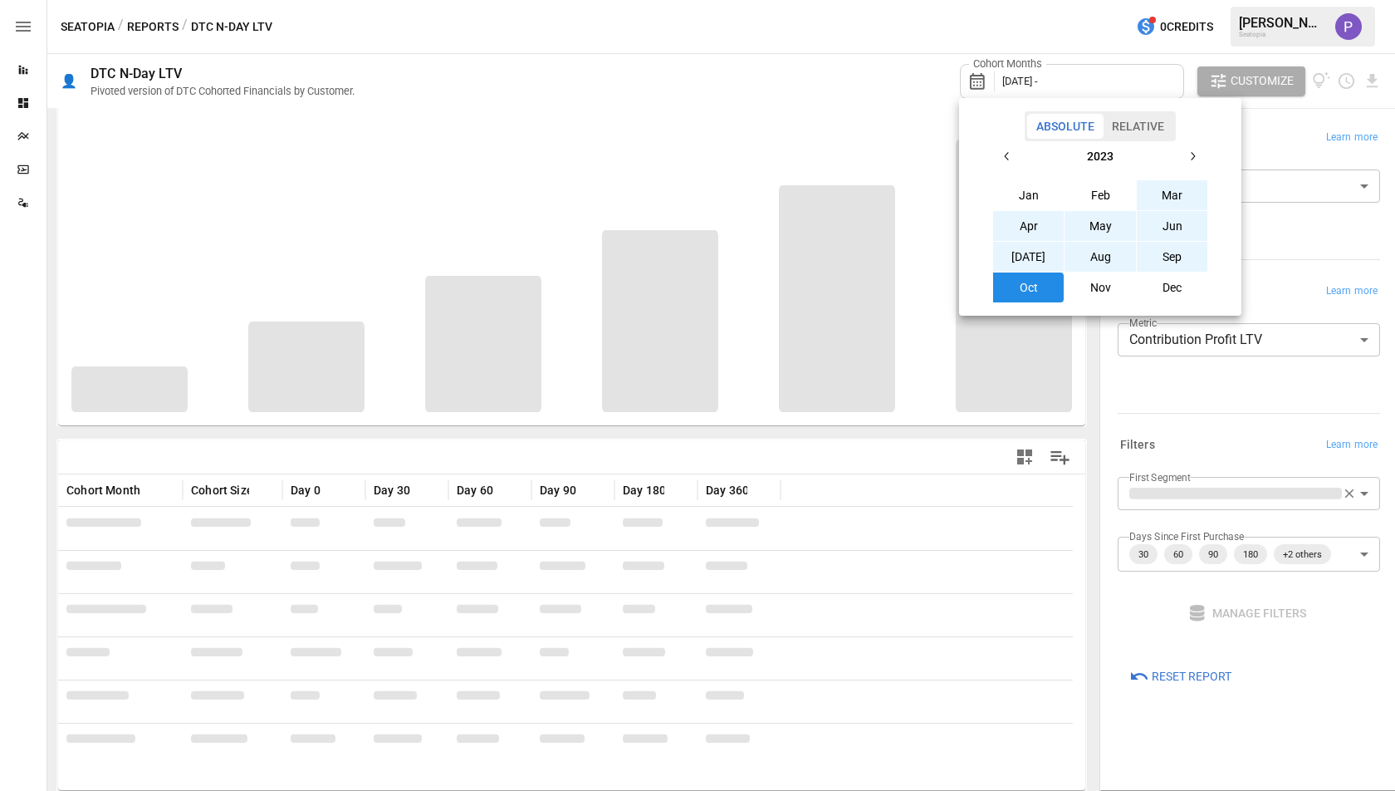
click at [1182, 155] on button "button" at bounding box center [1193, 156] width 30 height 30
click at [1164, 269] on button "Sep" at bounding box center [1172, 257] width 71 height 30
click at [877, 108] on div at bounding box center [697, 395] width 1395 height 791
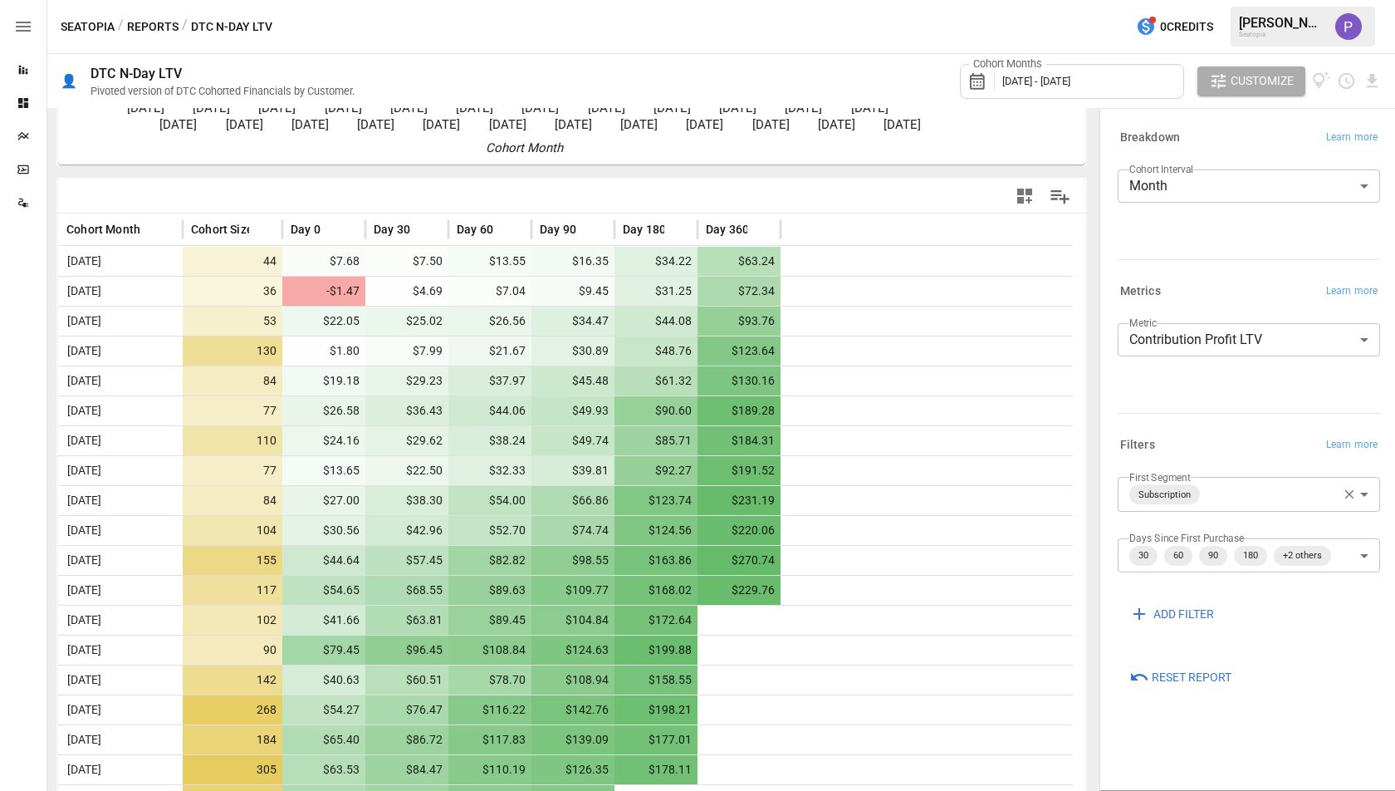
scroll to position [338, 0]
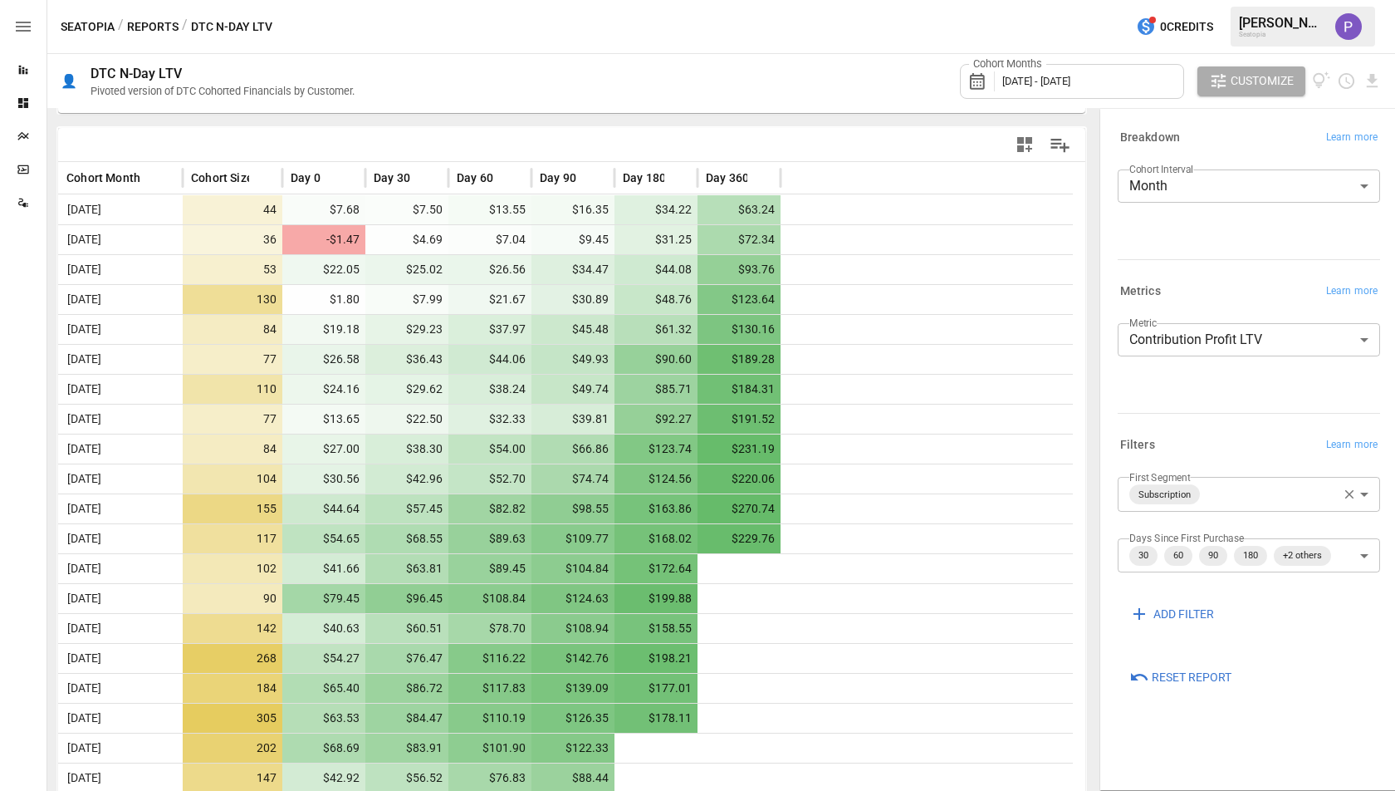
click at [1059, 77] on span "[DATE] - [DATE]" at bounding box center [1037, 81] width 68 height 12
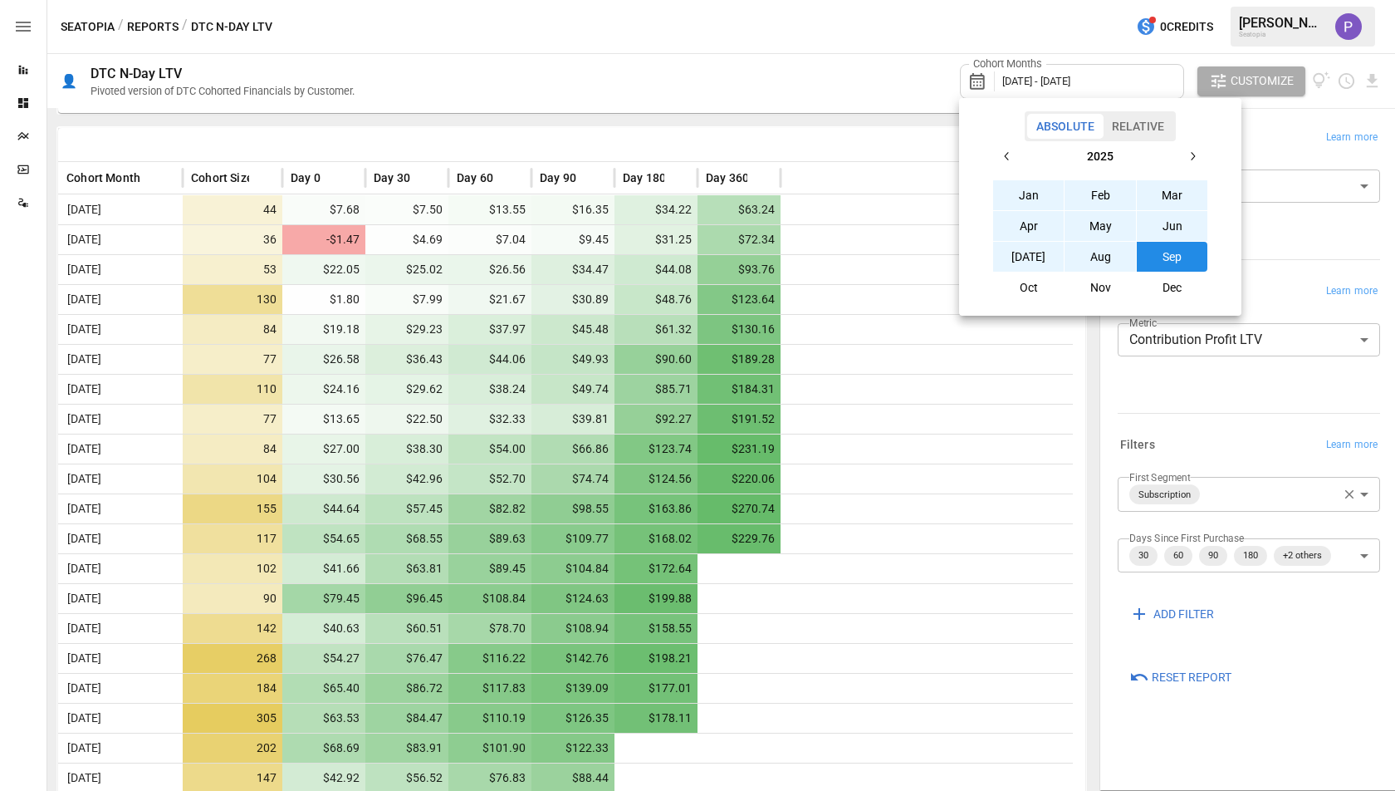
click at [1021, 159] on button "button" at bounding box center [1008, 156] width 30 height 30
click at [1005, 157] on icon "button" at bounding box center [1007, 156] width 13 height 13
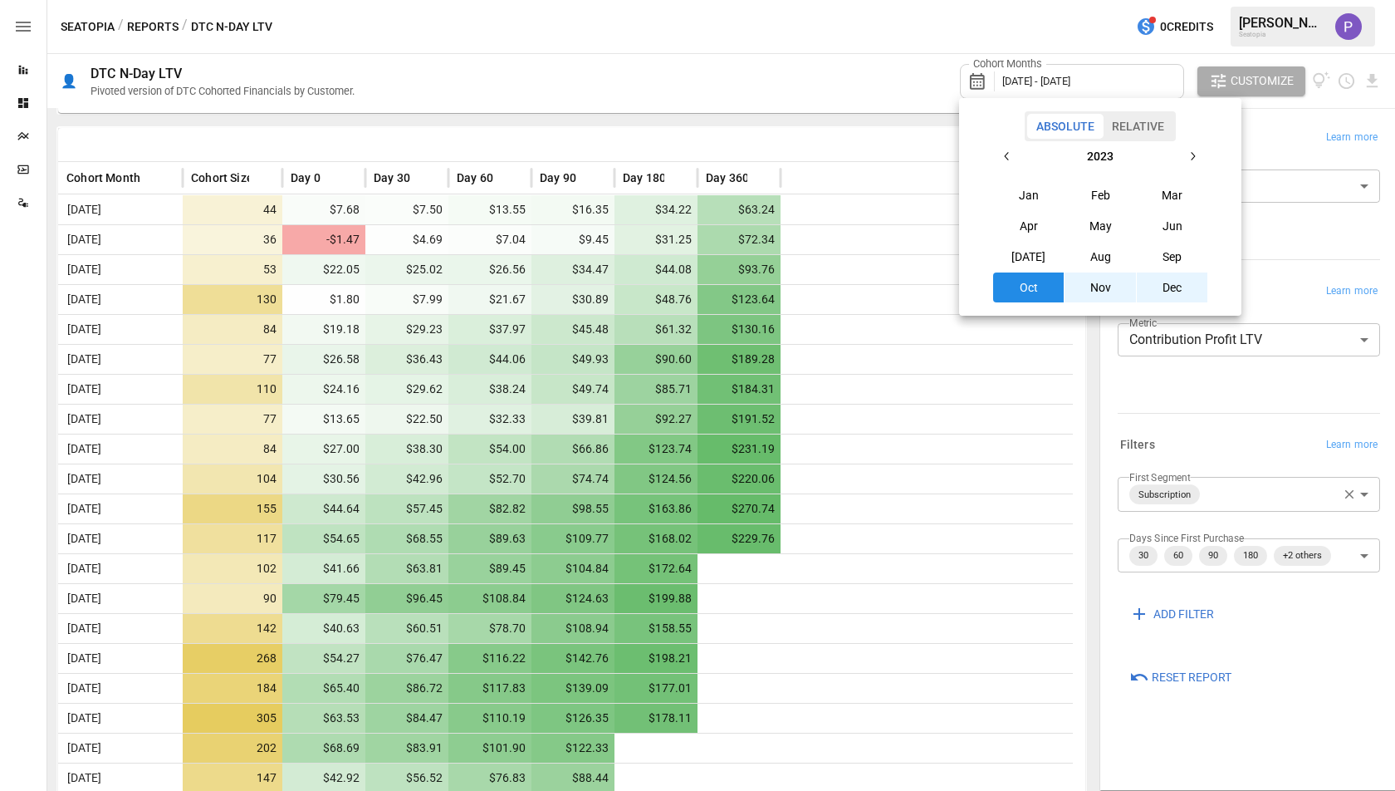
click at [1179, 258] on button "Sep" at bounding box center [1172, 257] width 71 height 30
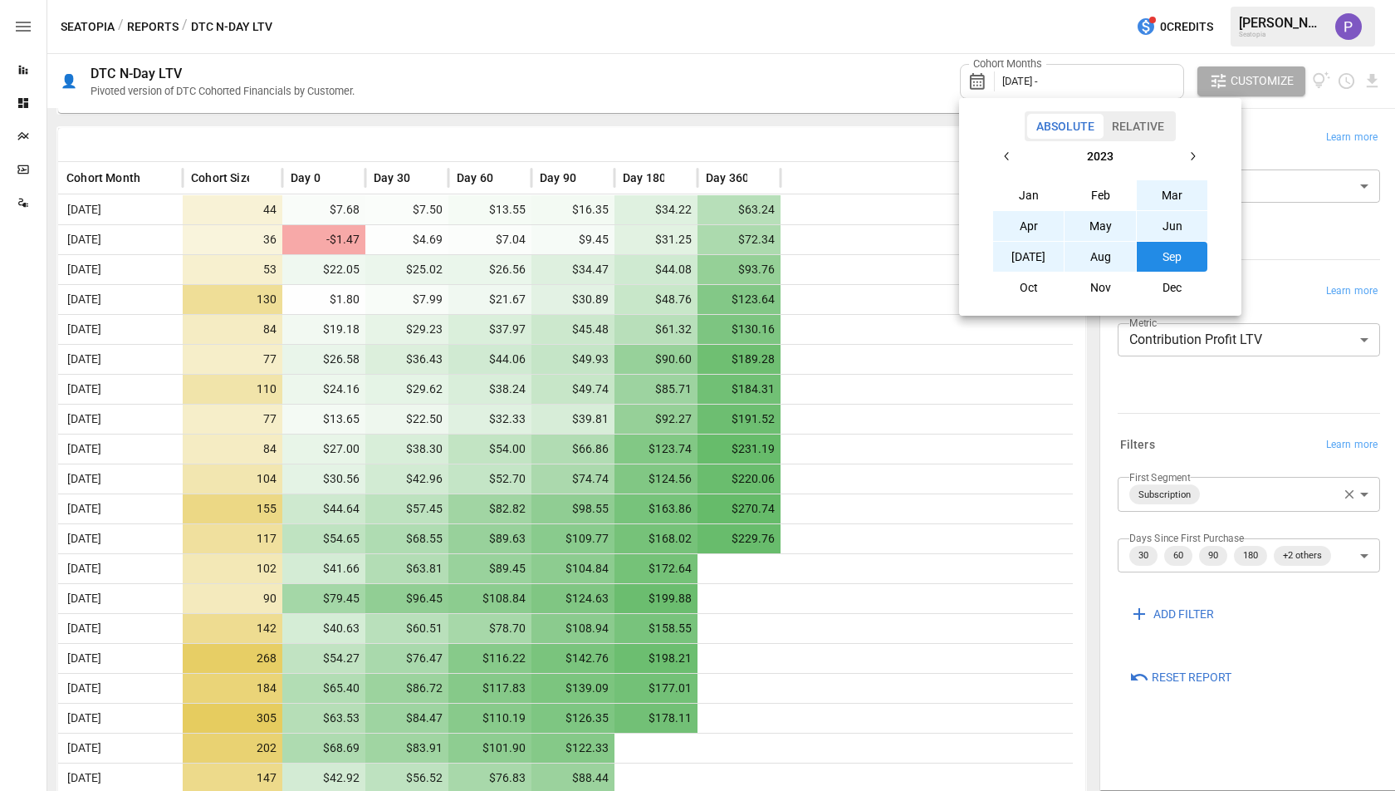
click at [1192, 168] on button "button" at bounding box center [1193, 156] width 30 height 30
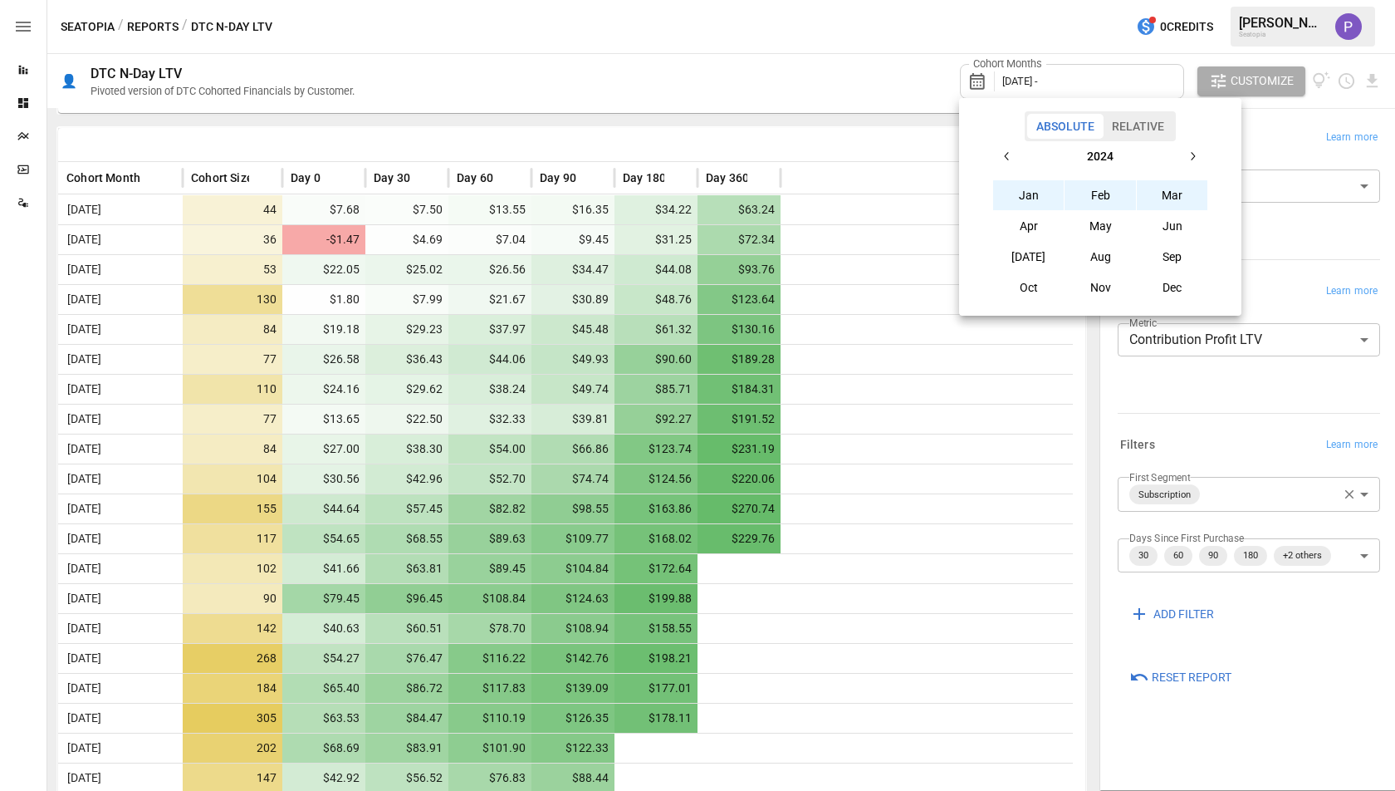
drag, startPoint x: 1186, startPoint y: 145, endPoint x: 1189, endPoint y: 168, distance: 22.7
click at [1186, 145] on button "button" at bounding box center [1193, 156] width 30 height 30
click at [1175, 243] on button "Sep" at bounding box center [1172, 257] width 71 height 30
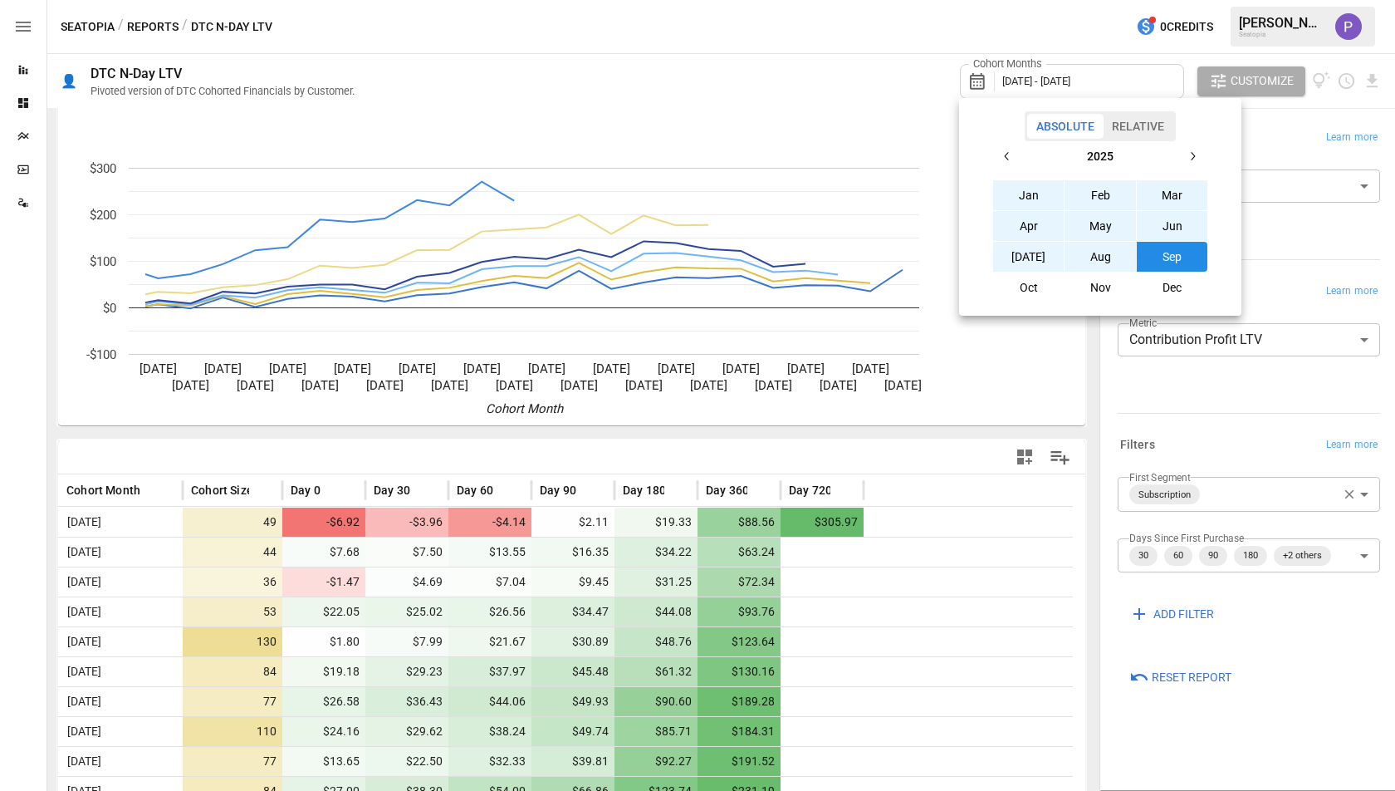
scroll to position [338, 0]
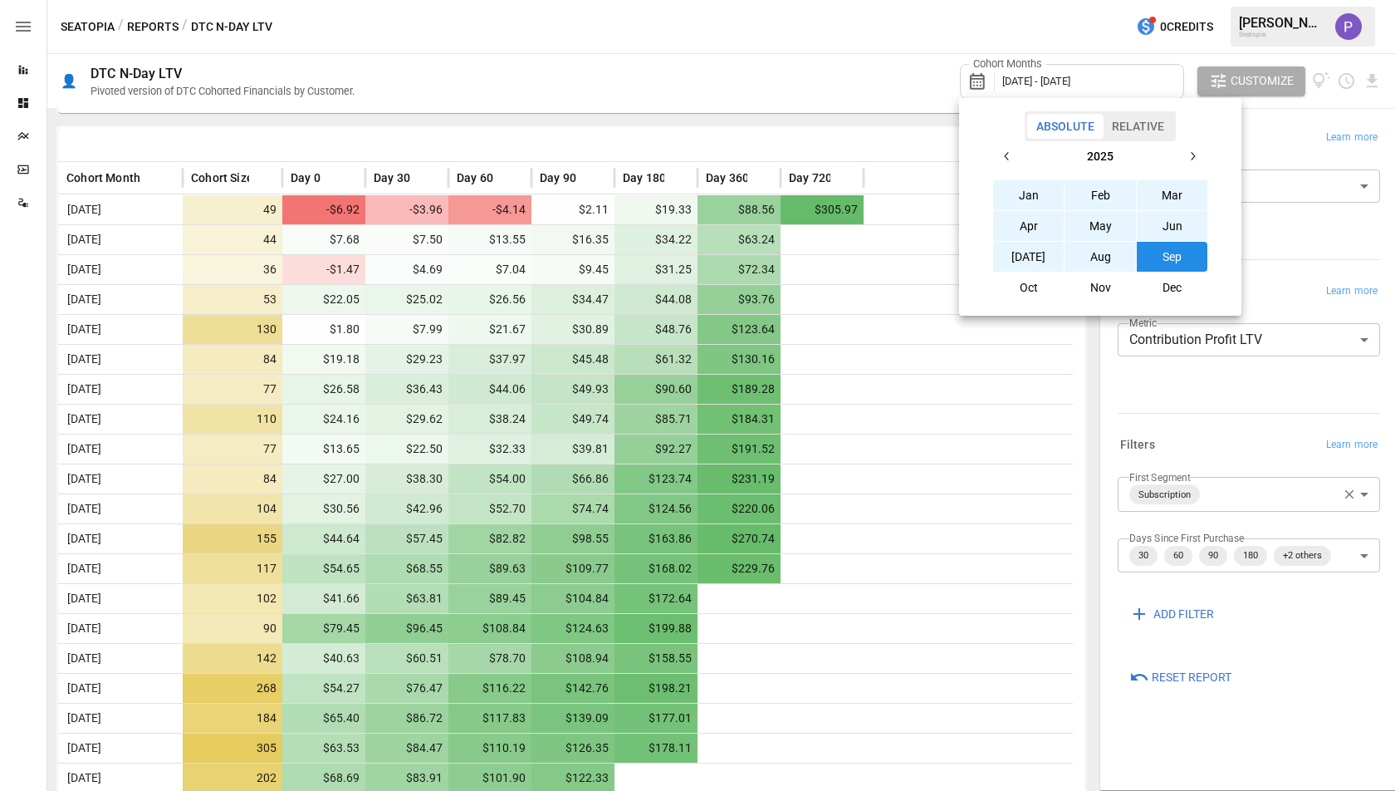
click at [820, 87] on div at bounding box center [697, 395] width 1395 height 791
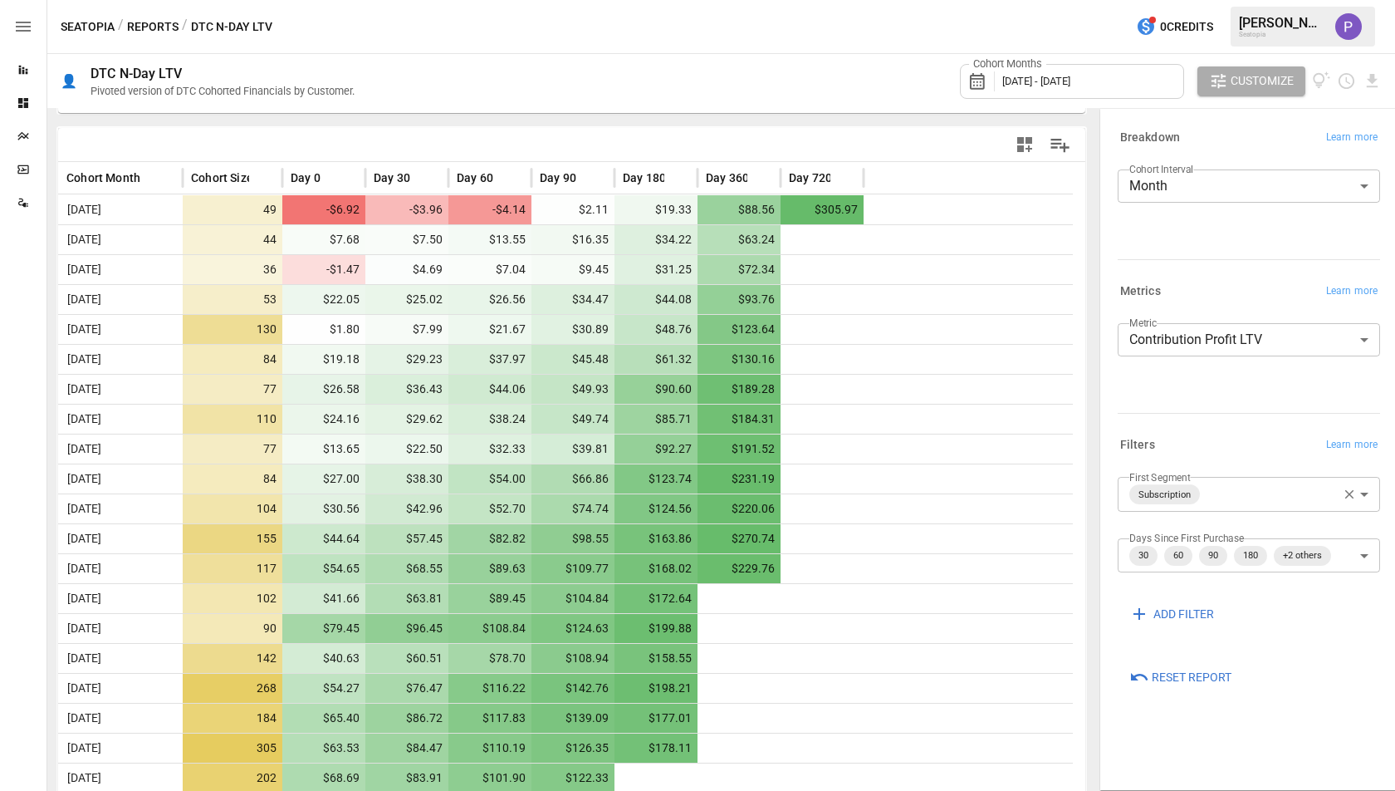
click at [1089, 68] on div "Cohort Months [DATE] - [DATE]" at bounding box center [1072, 81] width 224 height 35
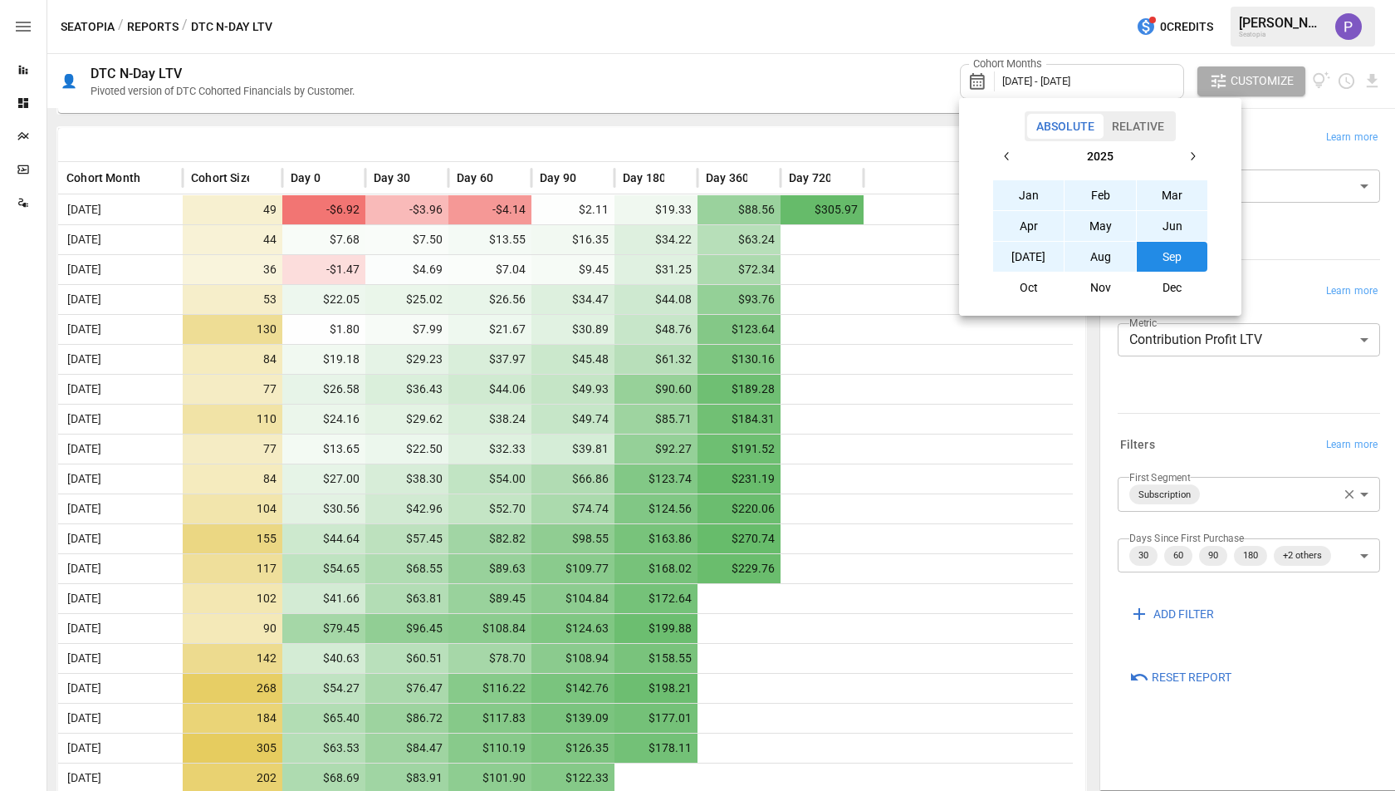
click at [1018, 161] on button "button" at bounding box center [1008, 156] width 30 height 30
click at [1009, 157] on icon "button" at bounding box center [1007, 156] width 13 height 13
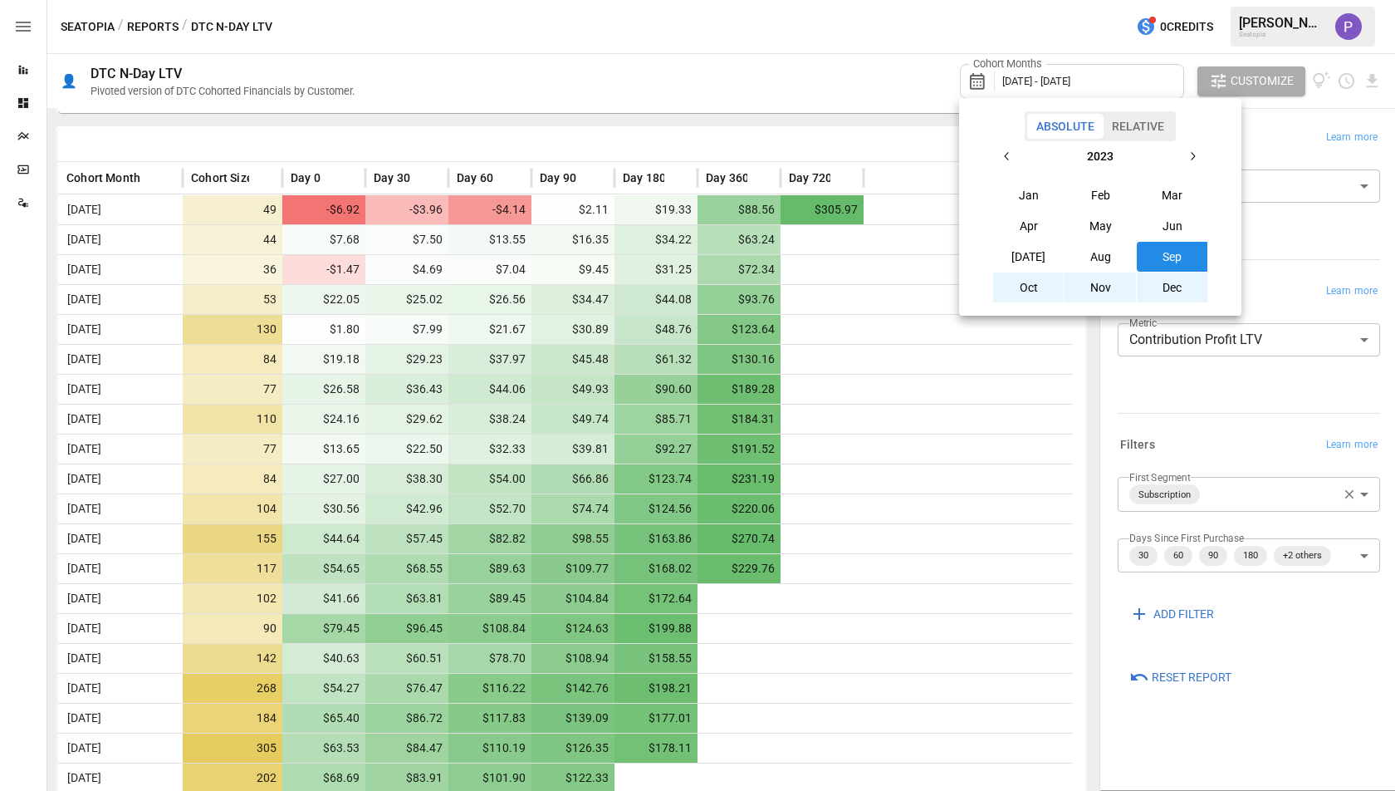
click at [1009, 156] on icon "button" at bounding box center [1007, 156] width 13 height 13
click at [656, 117] on div at bounding box center [697, 395] width 1395 height 791
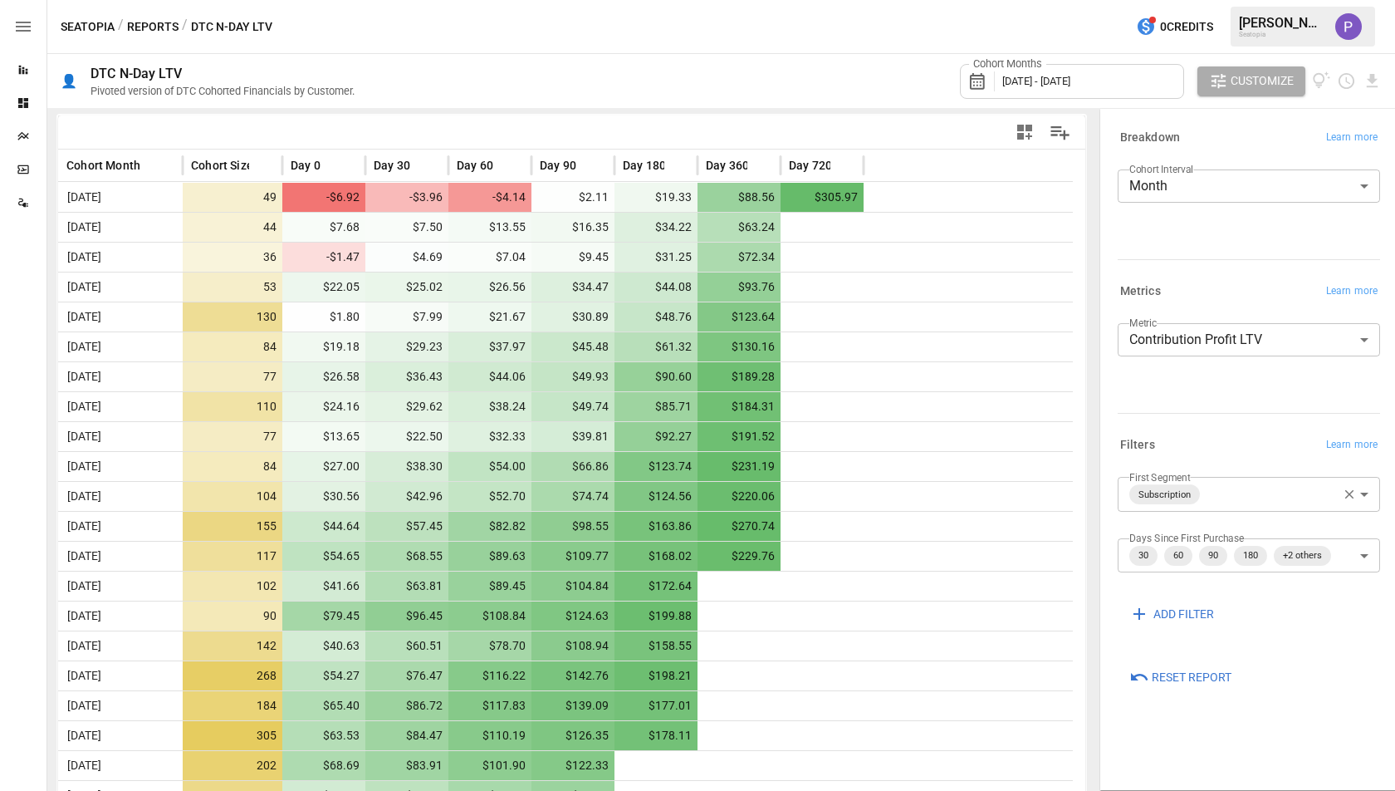
scroll to position [528, 0]
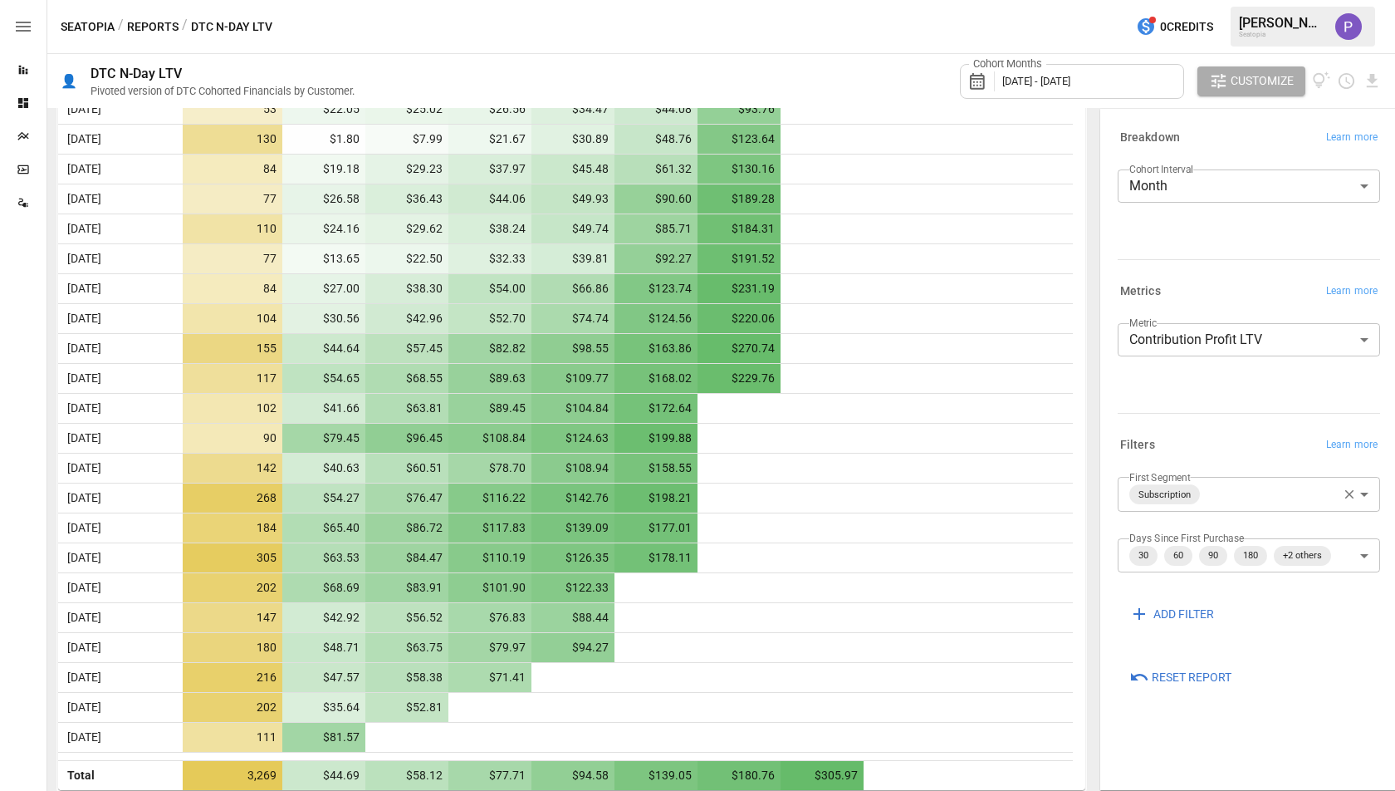
click at [1139, 322] on label "Metric" at bounding box center [1143, 323] width 27 height 14
click at [1139, 0] on body "Reports Dashboards Plans SmartModel ™ Data Sources Seatopia / Reports / DTC N-D…" at bounding box center [697, 0] width 1395 height 0
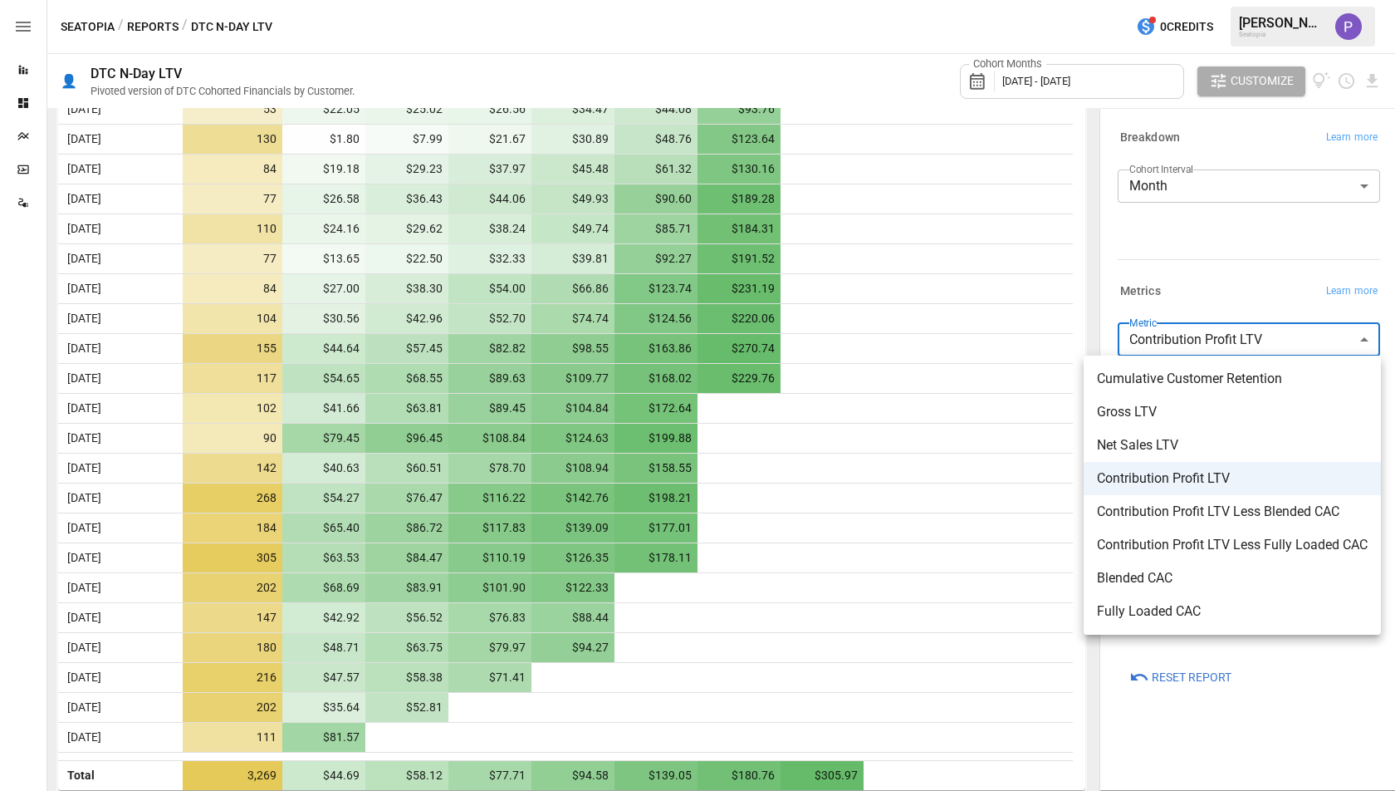
click at [870, 660] on div at bounding box center [697, 395] width 1395 height 791
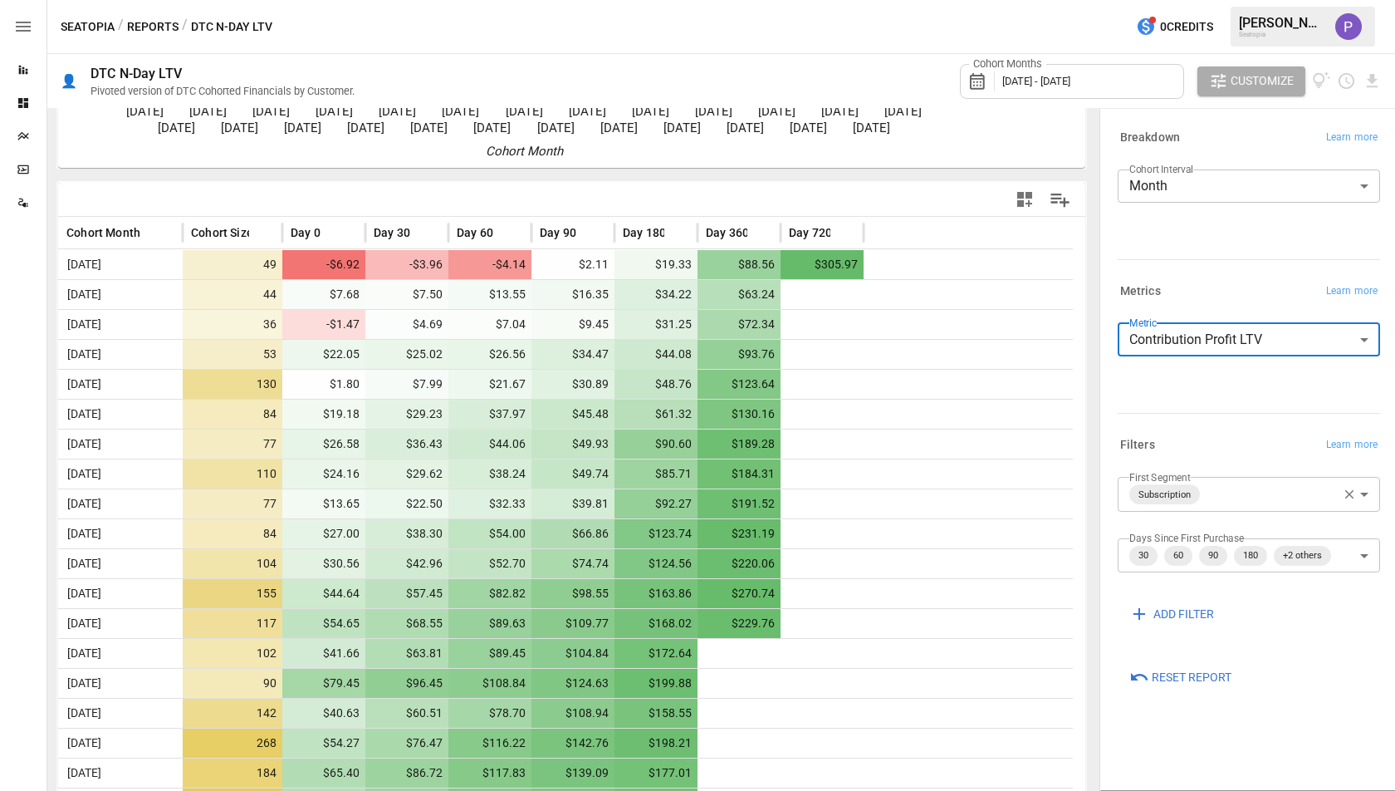
scroll to position [0, 0]
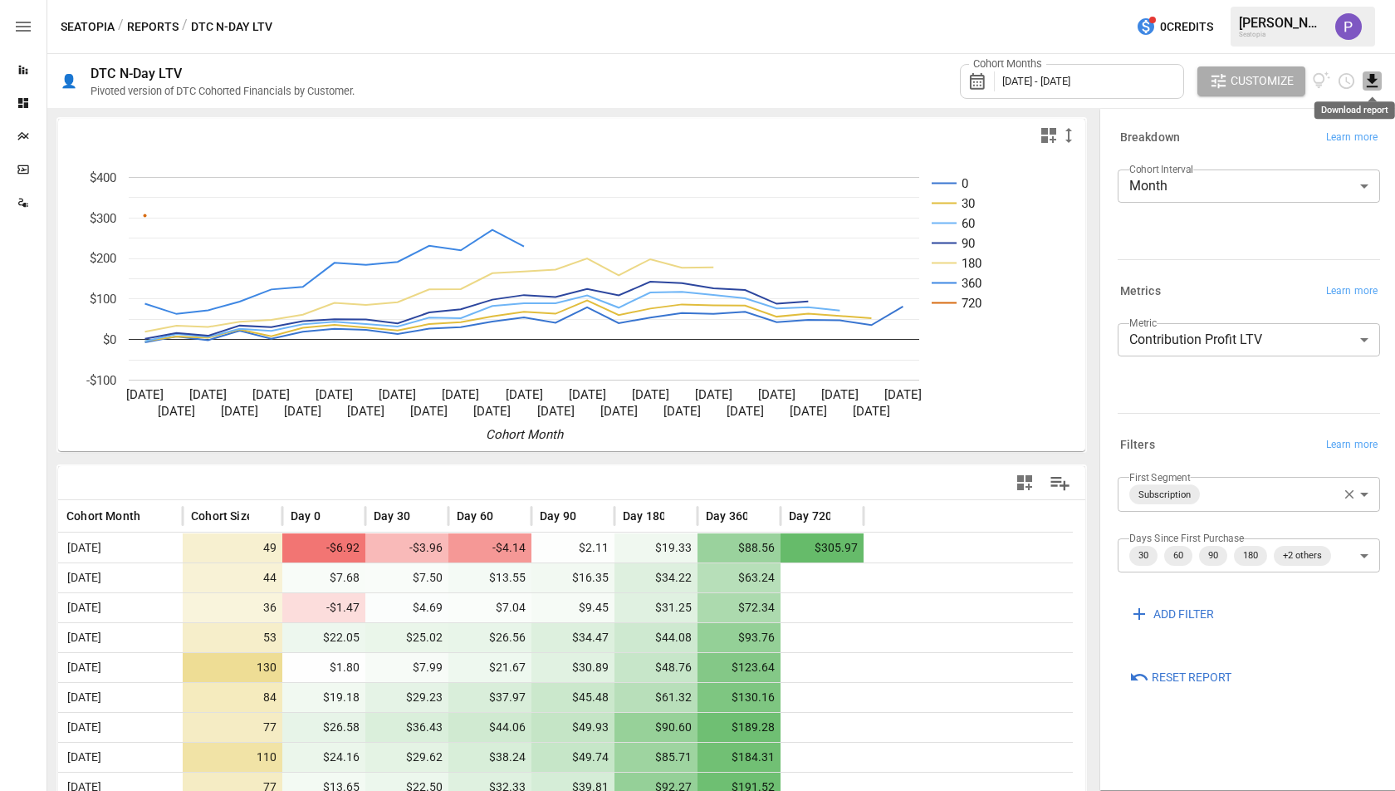
click at [1366, 74] on icon "Download report" at bounding box center [1372, 80] width 19 height 19
click at [1282, 137] on li "Download as CSV" at bounding box center [1317, 146] width 132 height 33
click at [1026, 66] on label "Cohort Months" at bounding box center [1007, 63] width 77 height 15
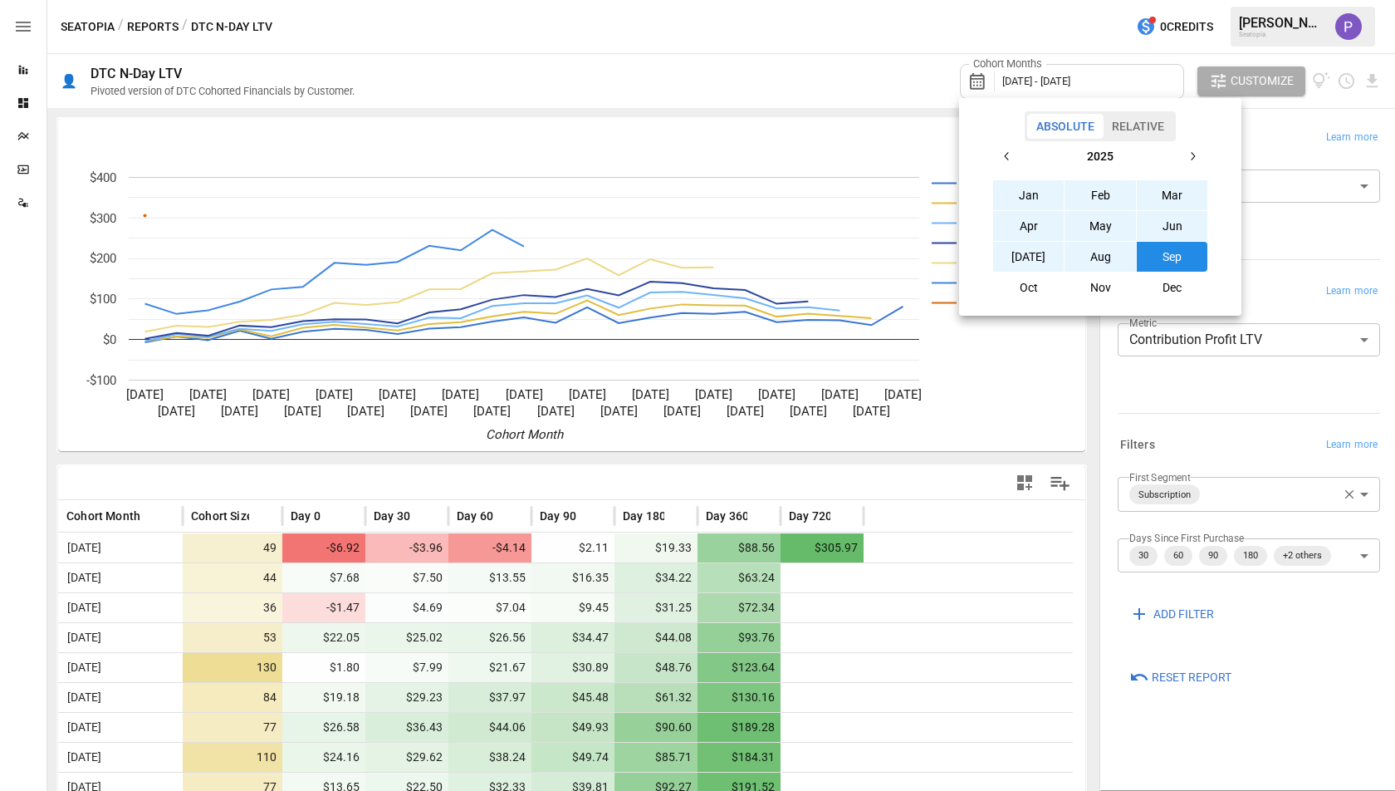
click at [1028, 72] on div at bounding box center [697, 395] width 1395 height 791
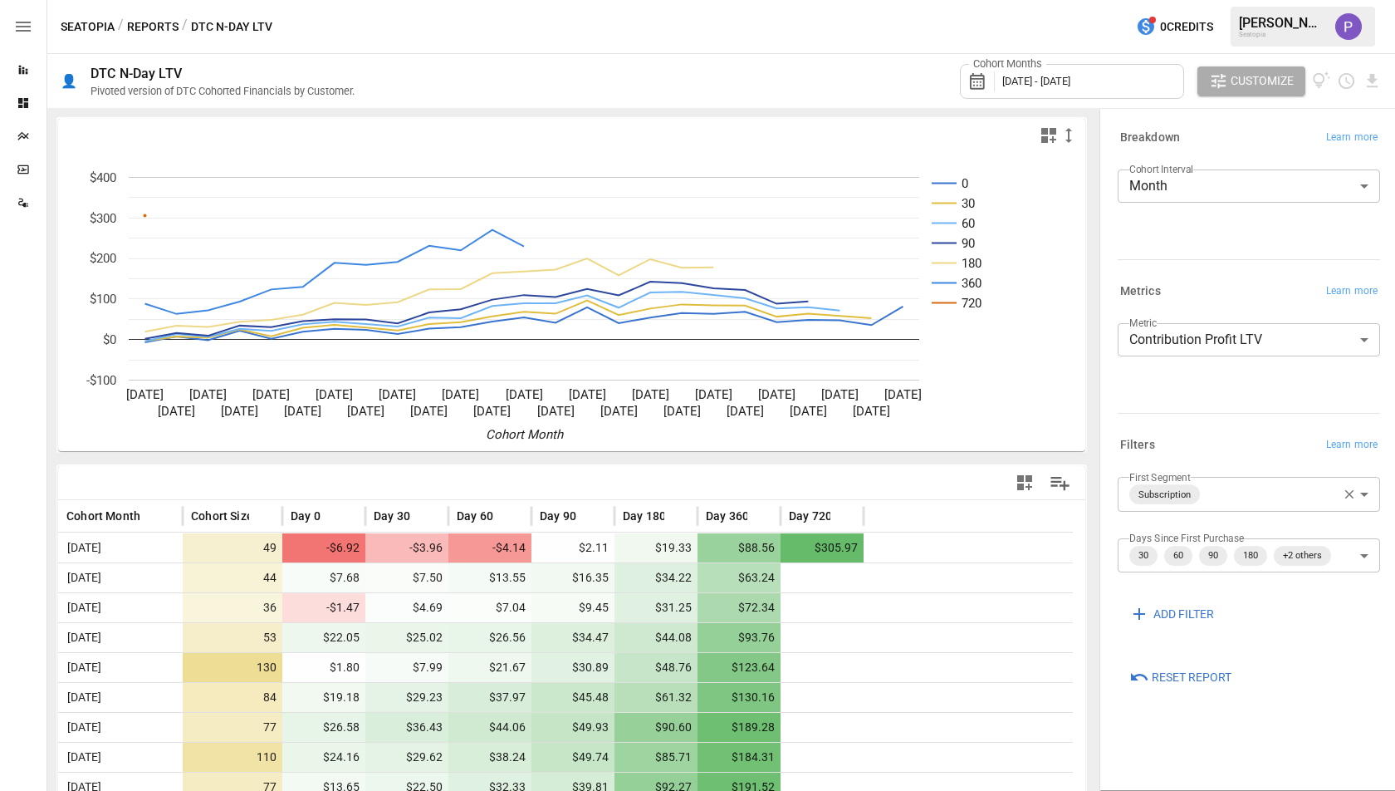
click at [1027, 85] on span "[DATE] - [DATE]" at bounding box center [1037, 81] width 68 height 12
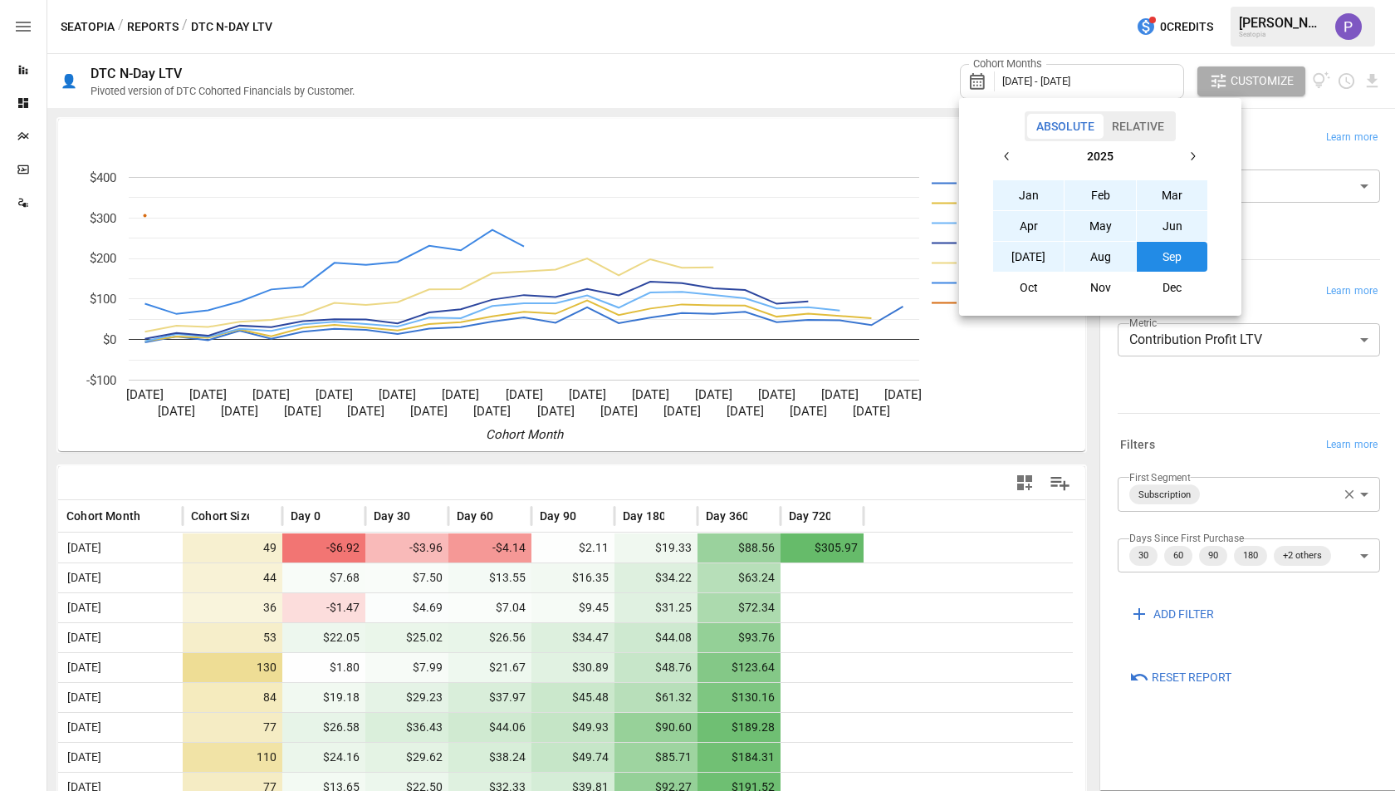
click at [1012, 151] on icon "button" at bounding box center [1007, 156] width 13 height 13
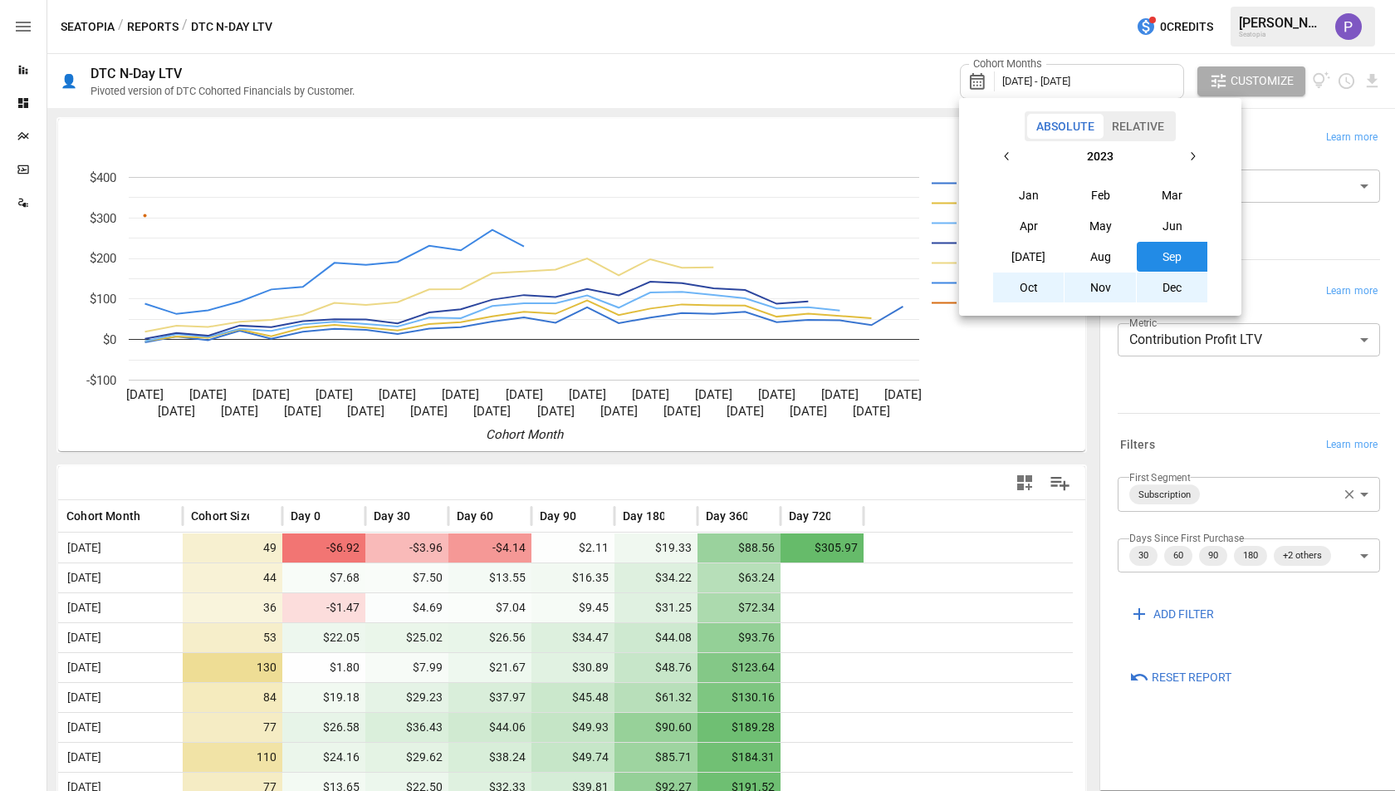
click at [1012, 151] on icon "button" at bounding box center [1007, 156] width 13 height 13
click at [1163, 259] on button "Sep" at bounding box center [1172, 257] width 71 height 30
click at [1196, 156] on icon "button" at bounding box center [1192, 156] width 13 height 13
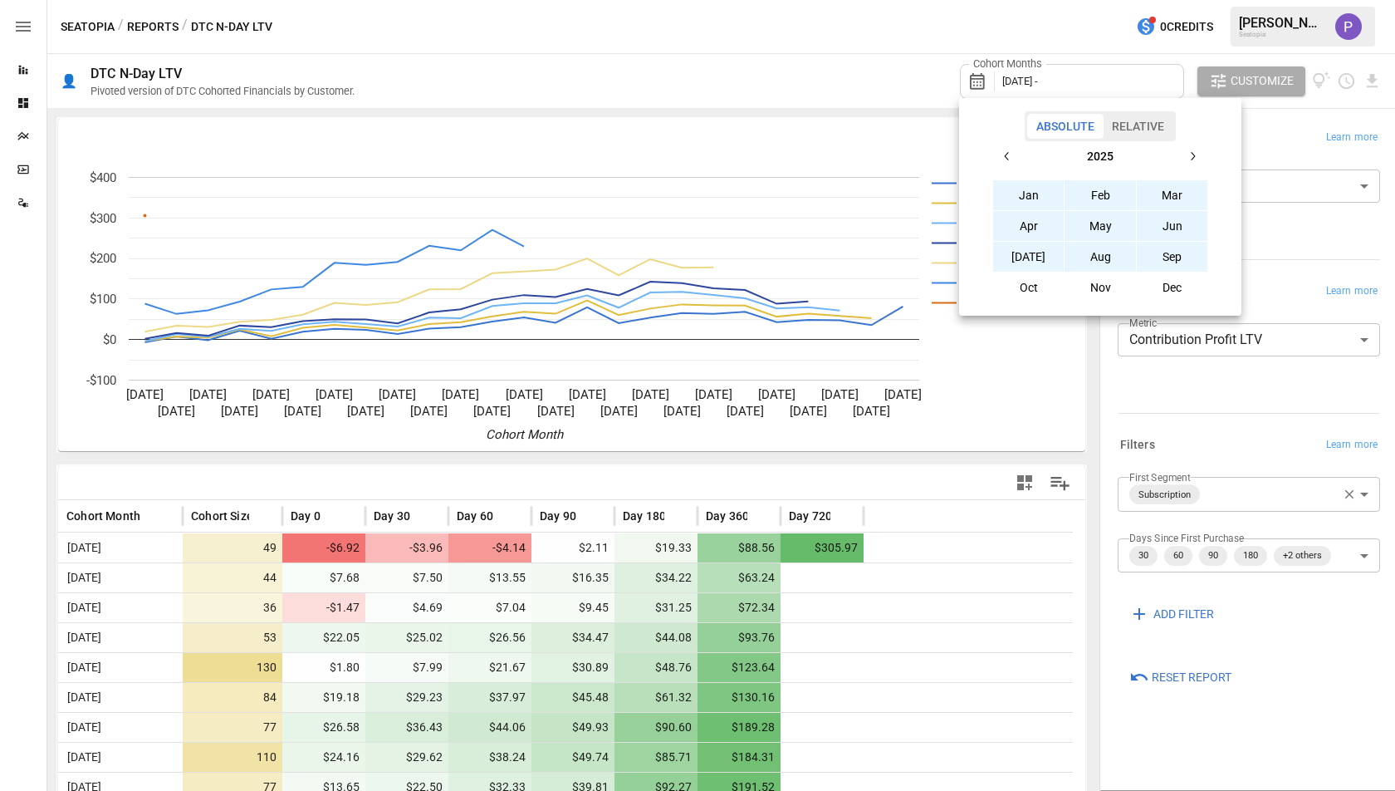
click at [1166, 250] on button "Sep" at bounding box center [1172, 257] width 71 height 30
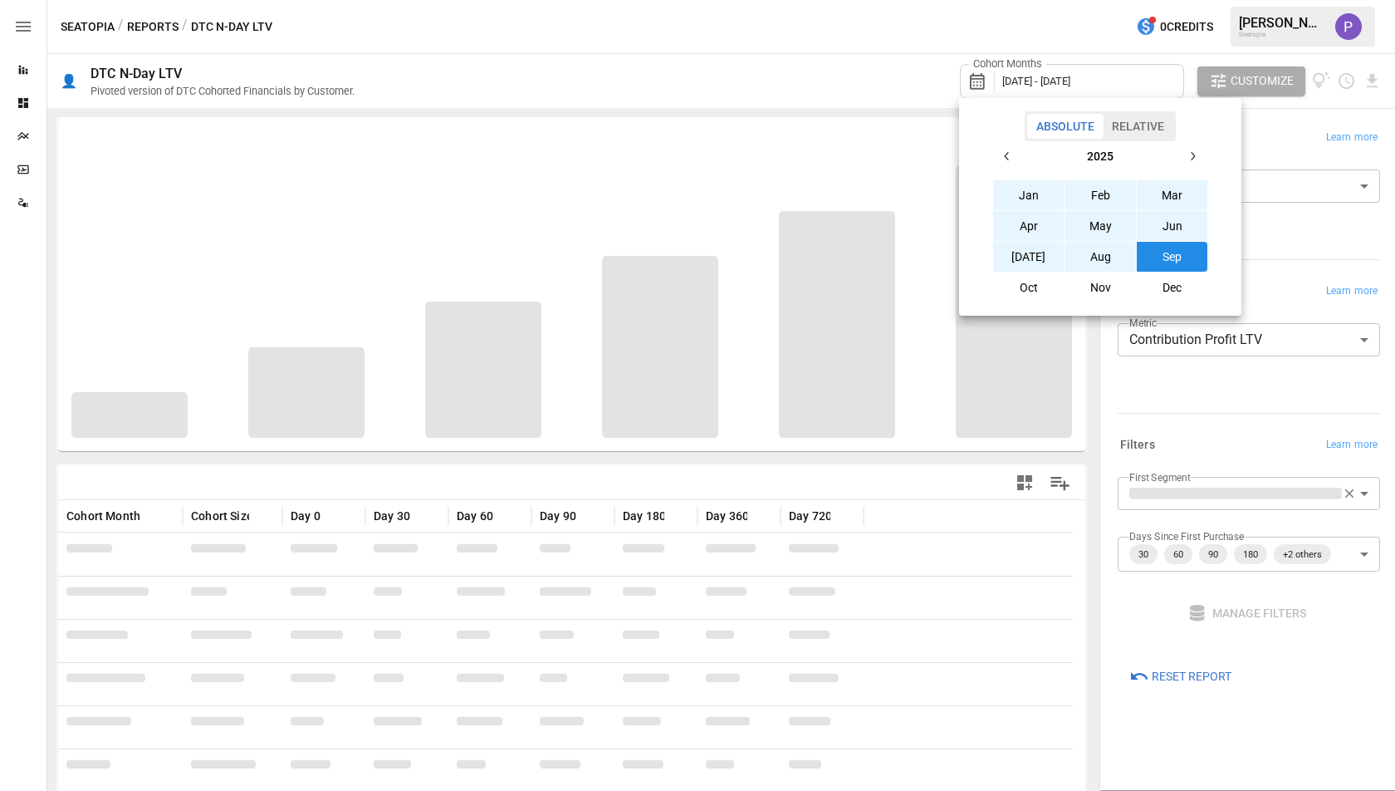
click at [851, 86] on div at bounding box center [697, 395] width 1395 height 791
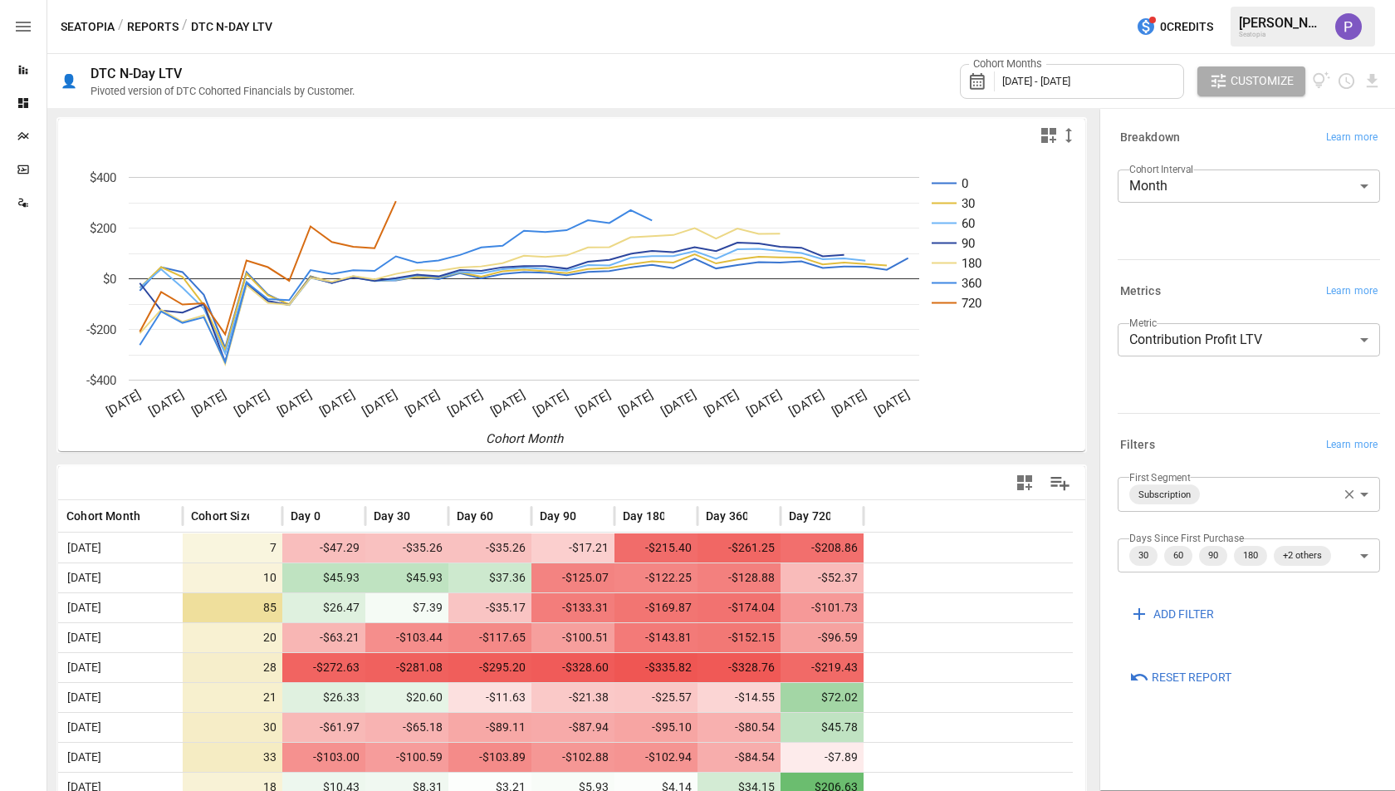
click at [1074, 90] on div "Cohort Months [DATE] - [DATE]" at bounding box center [1072, 81] width 224 height 35
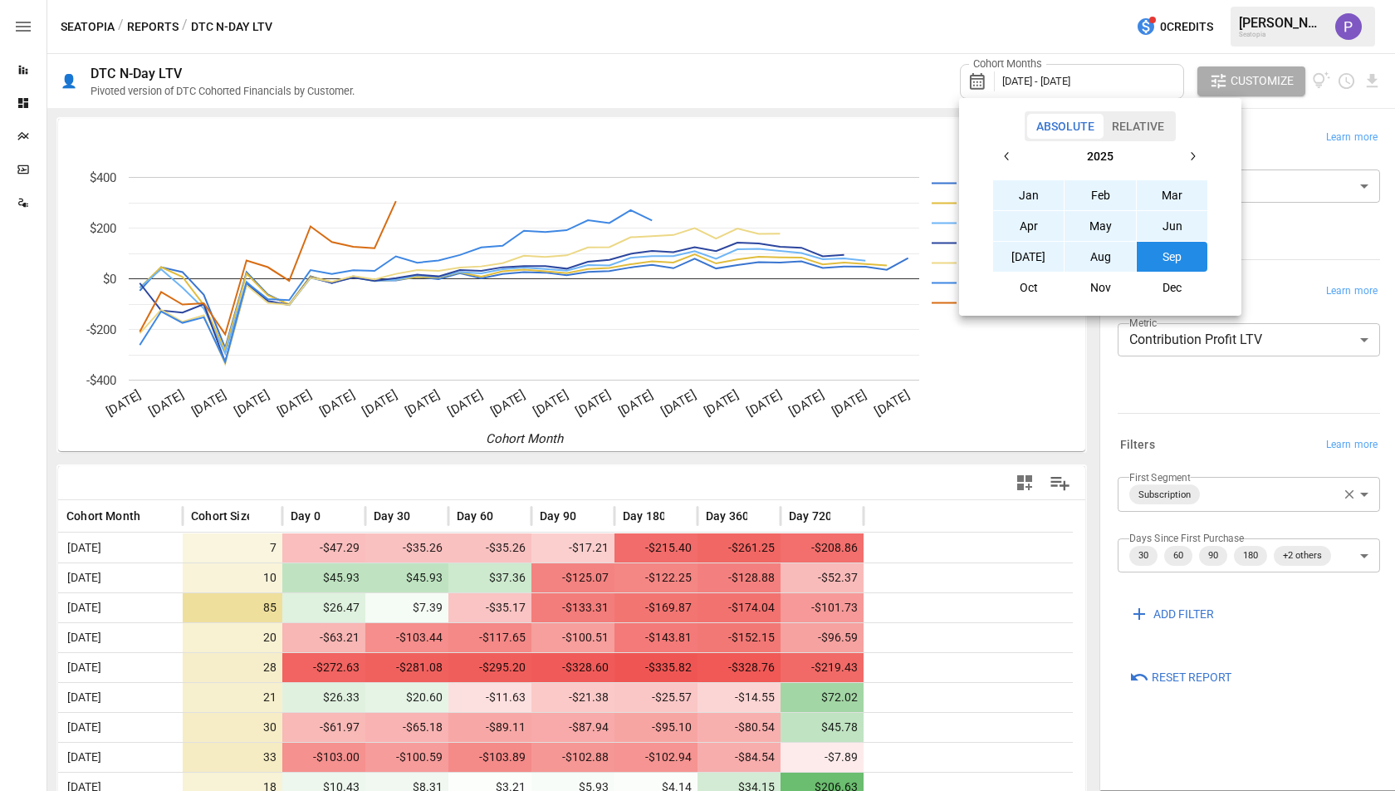
click at [1001, 145] on button "button" at bounding box center [1008, 156] width 30 height 30
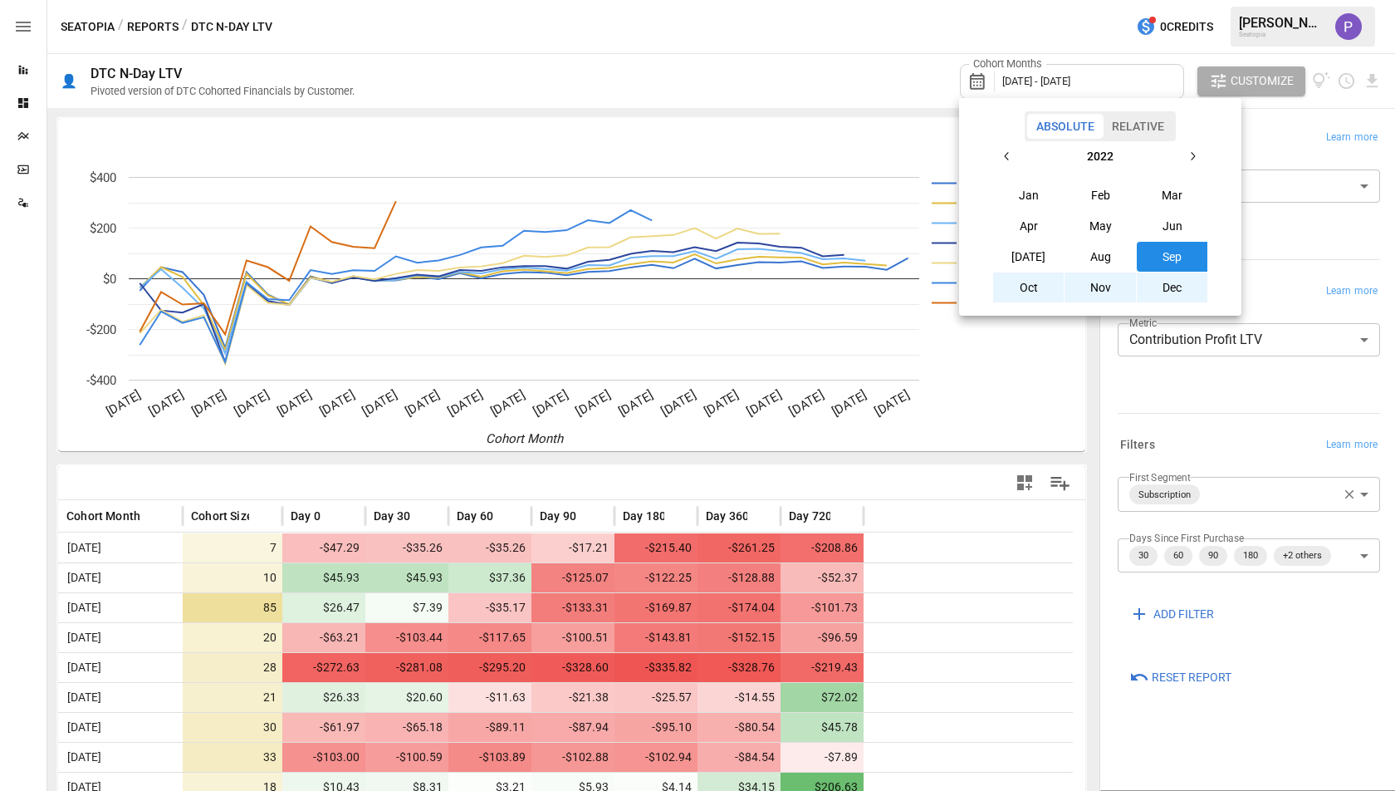
click at [1036, 192] on button "Jan" at bounding box center [1028, 195] width 71 height 30
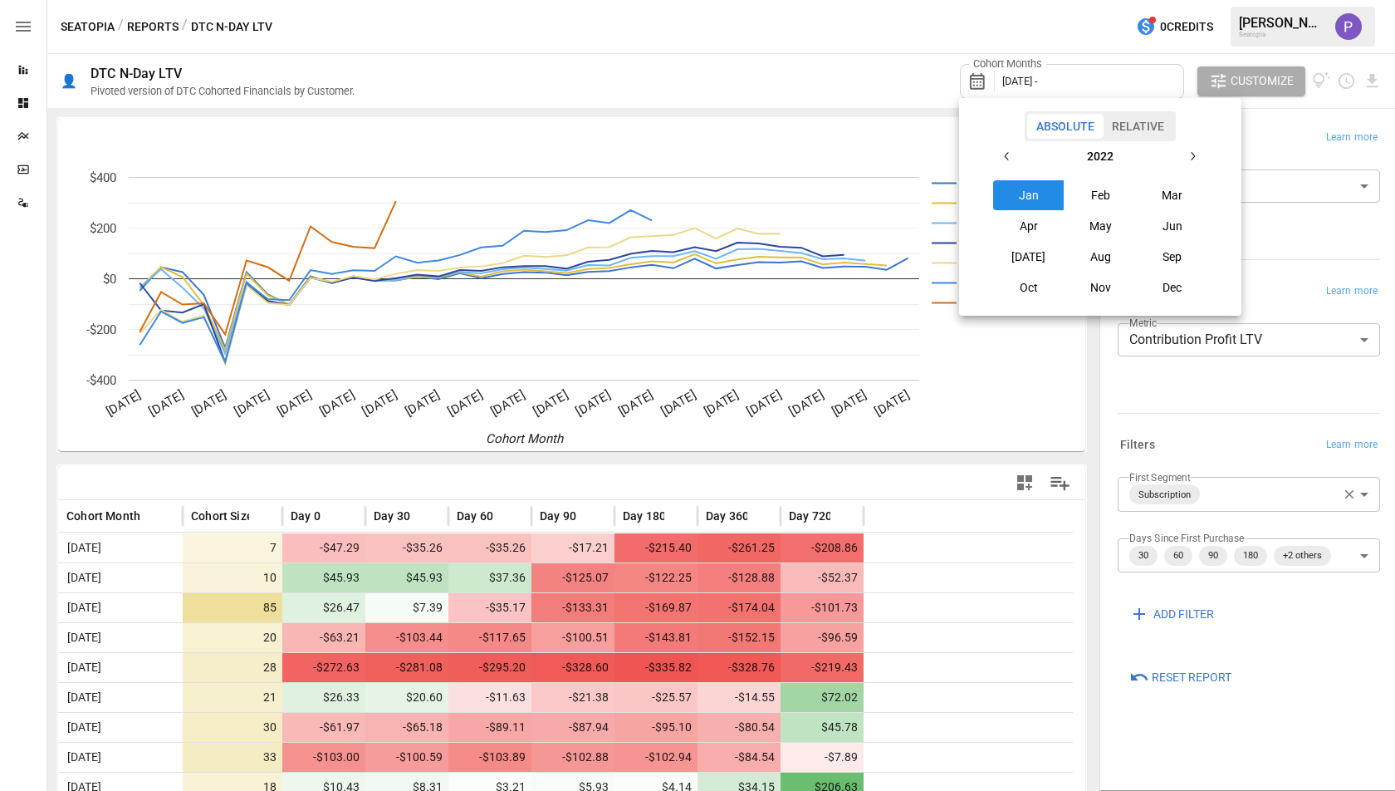
click at [1184, 159] on button "button" at bounding box center [1193, 156] width 30 height 30
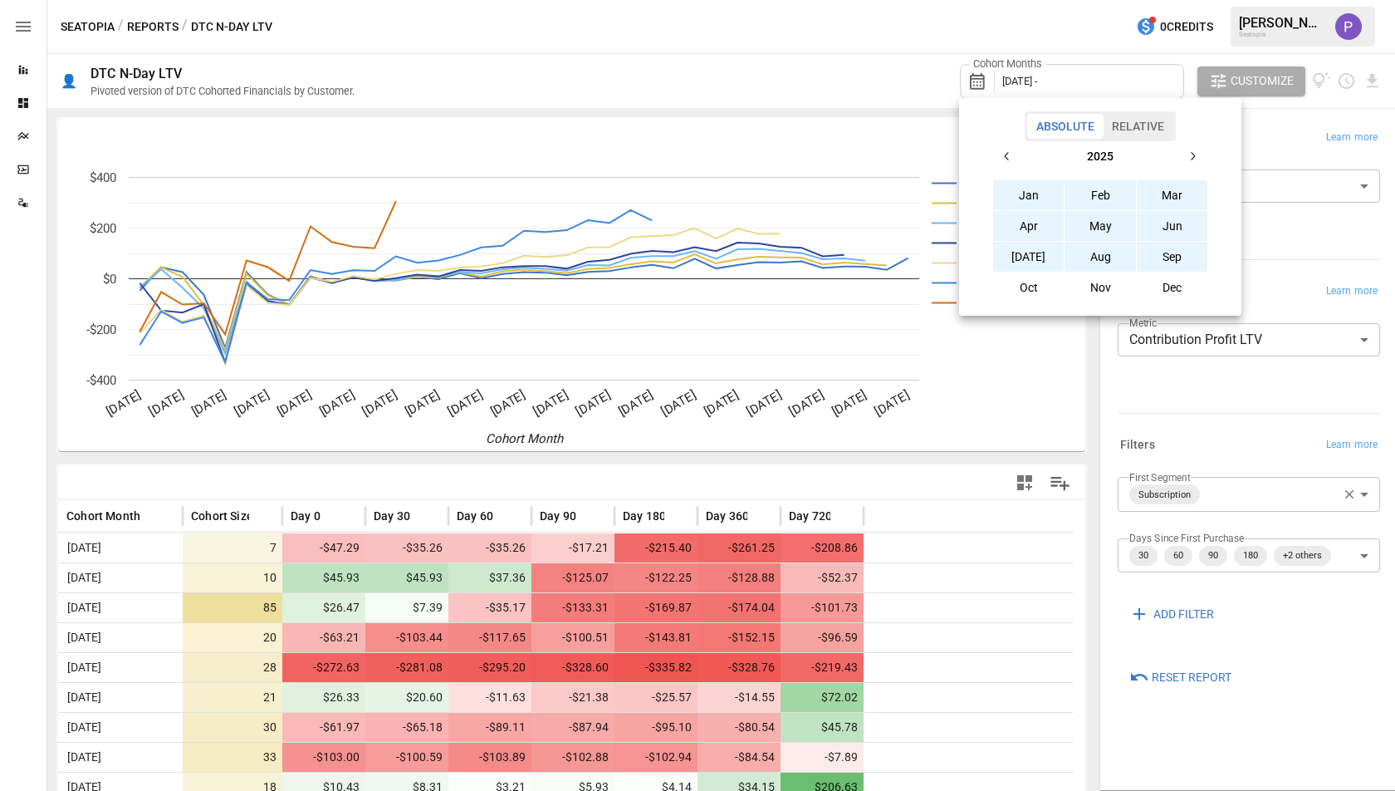
click at [1177, 250] on button "Sep" at bounding box center [1172, 257] width 71 height 30
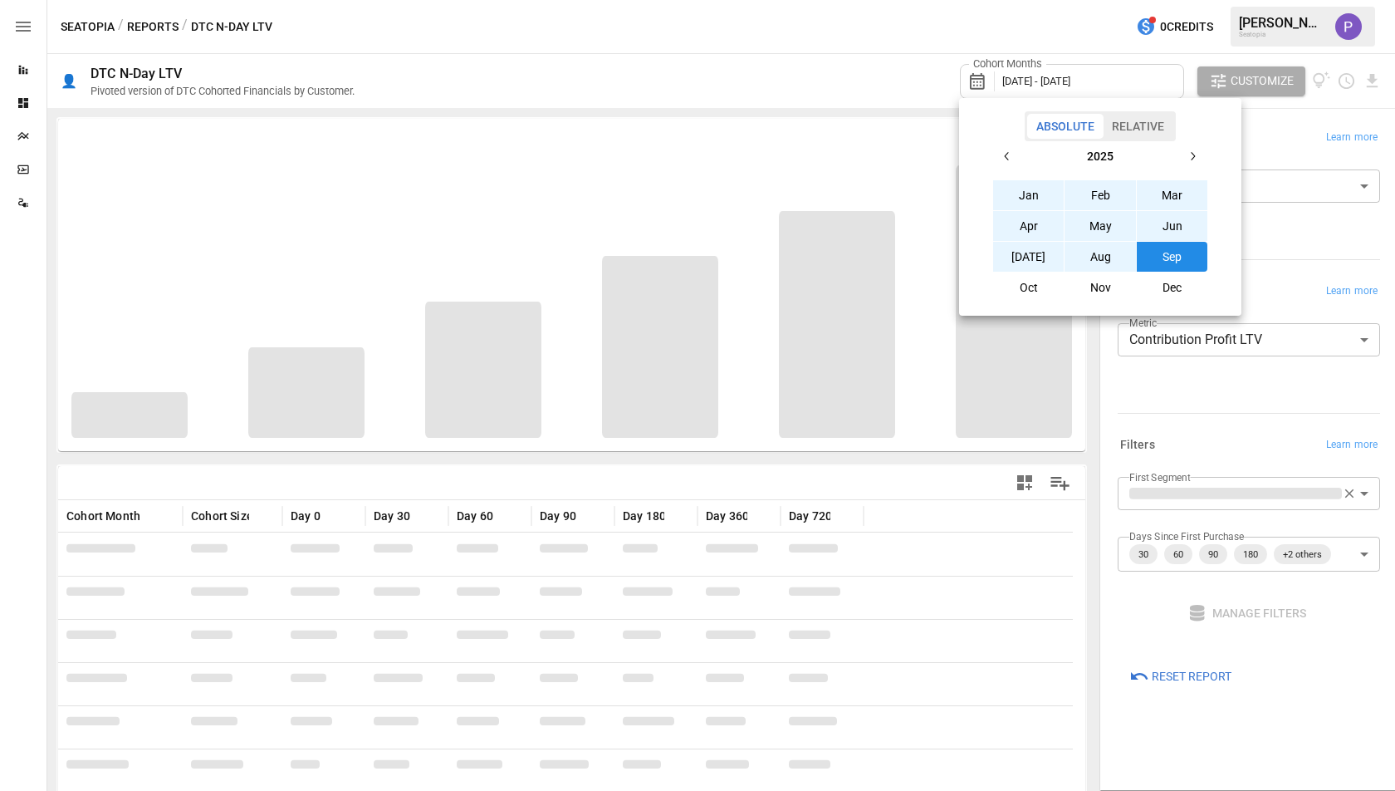
click at [877, 54] on div at bounding box center [697, 395] width 1395 height 791
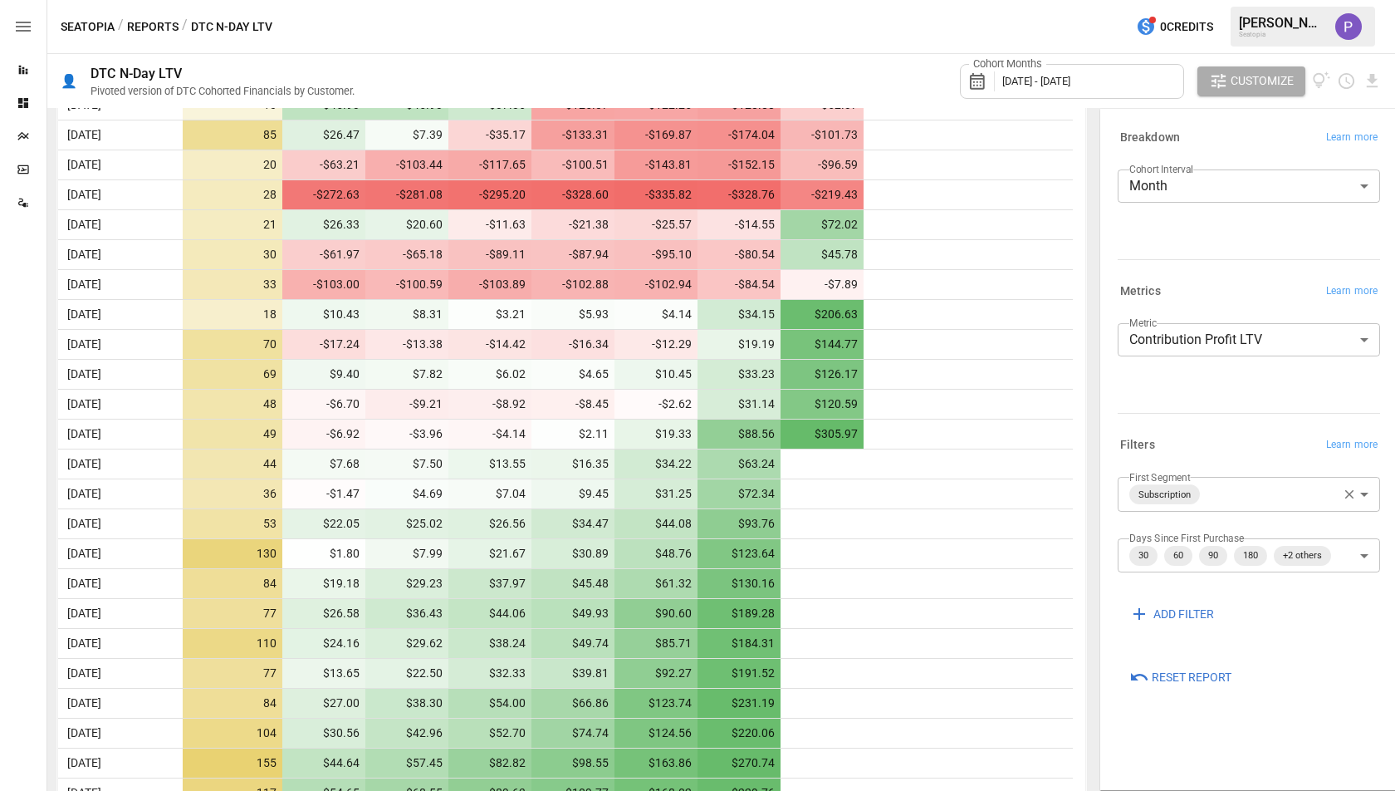
scroll to position [704, 0]
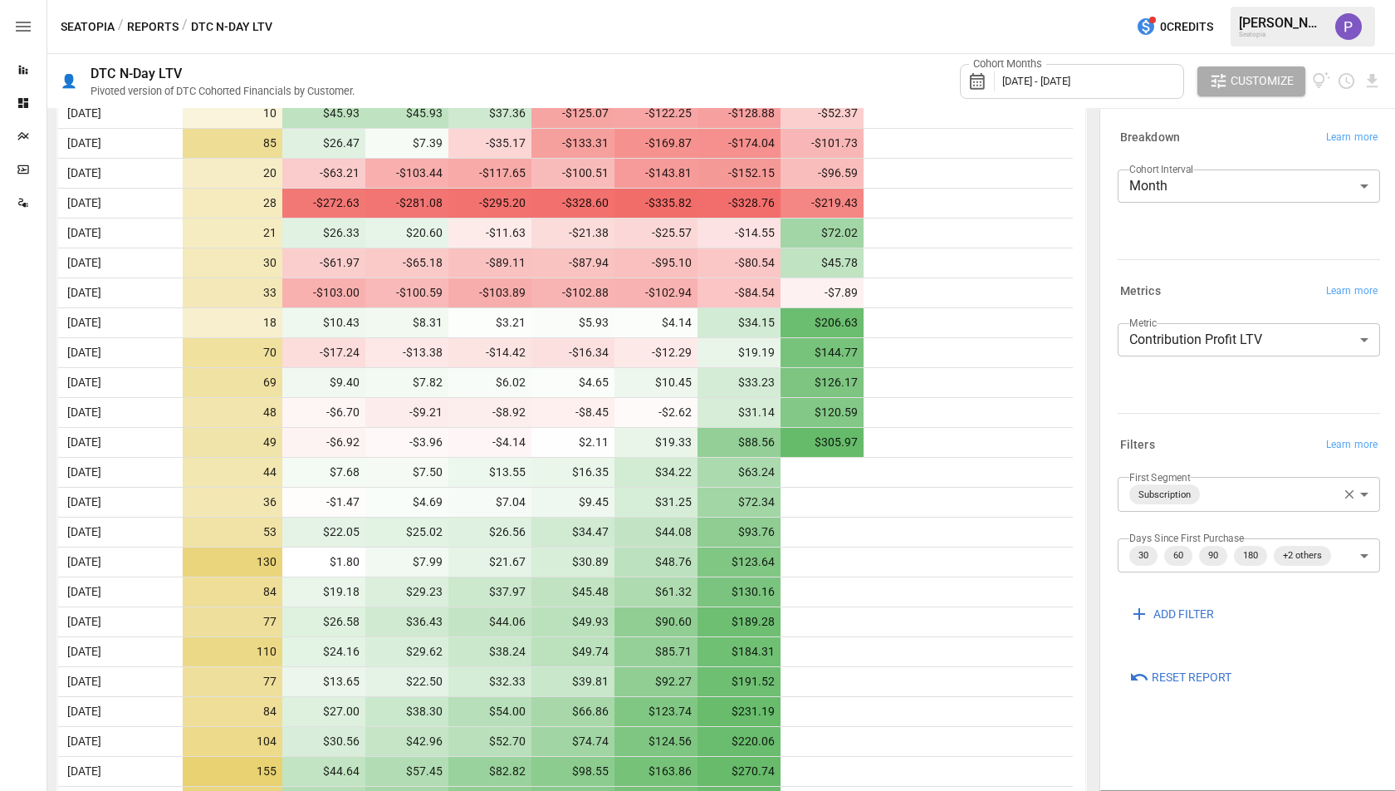
click at [1019, 69] on label "Cohort Months" at bounding box center [1007, 63] width 77 height 15
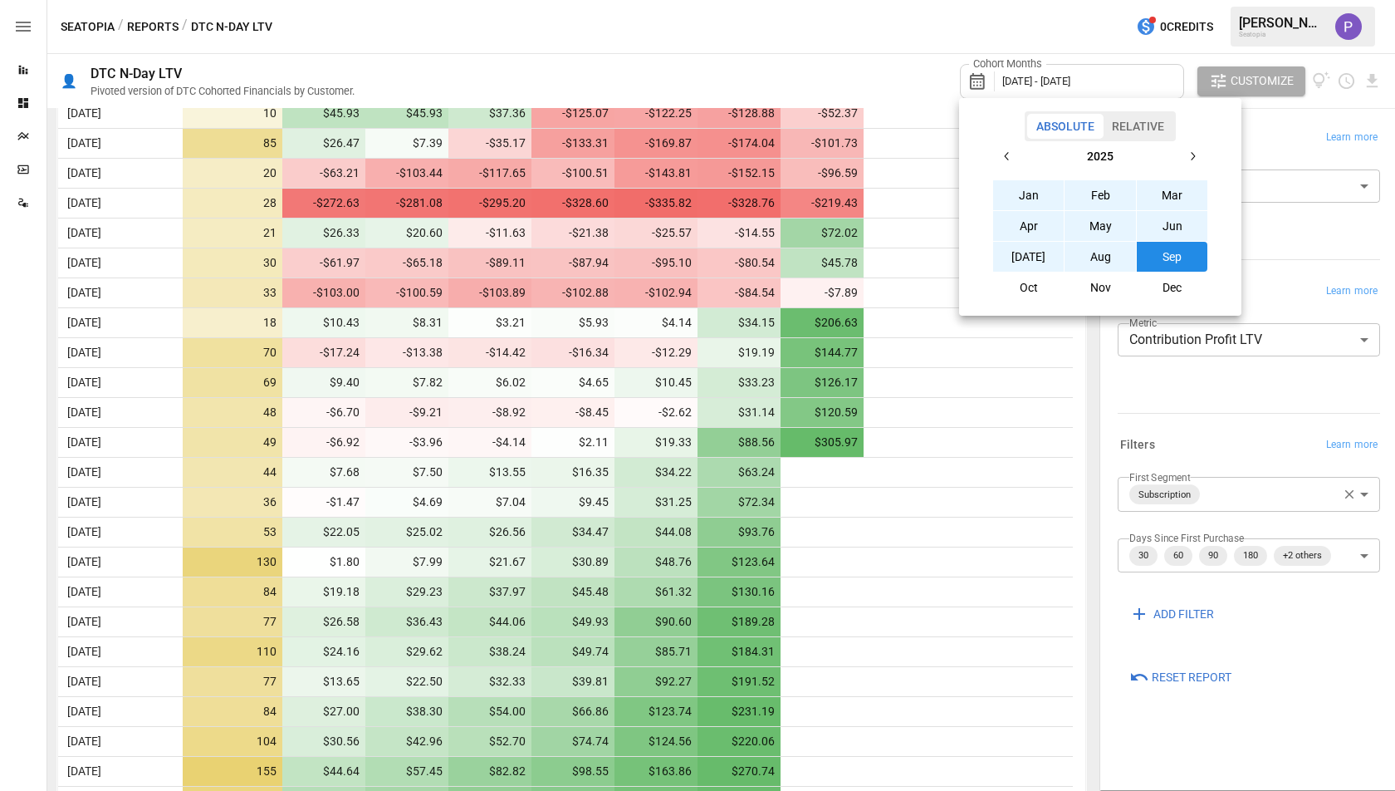
click at [1013, 145] on button "button" at bounding box center [1008, 156] width 30 height 30
click at [1078, 198] on button "Feb" at bounding box center [1100, 195] width 71 height 30
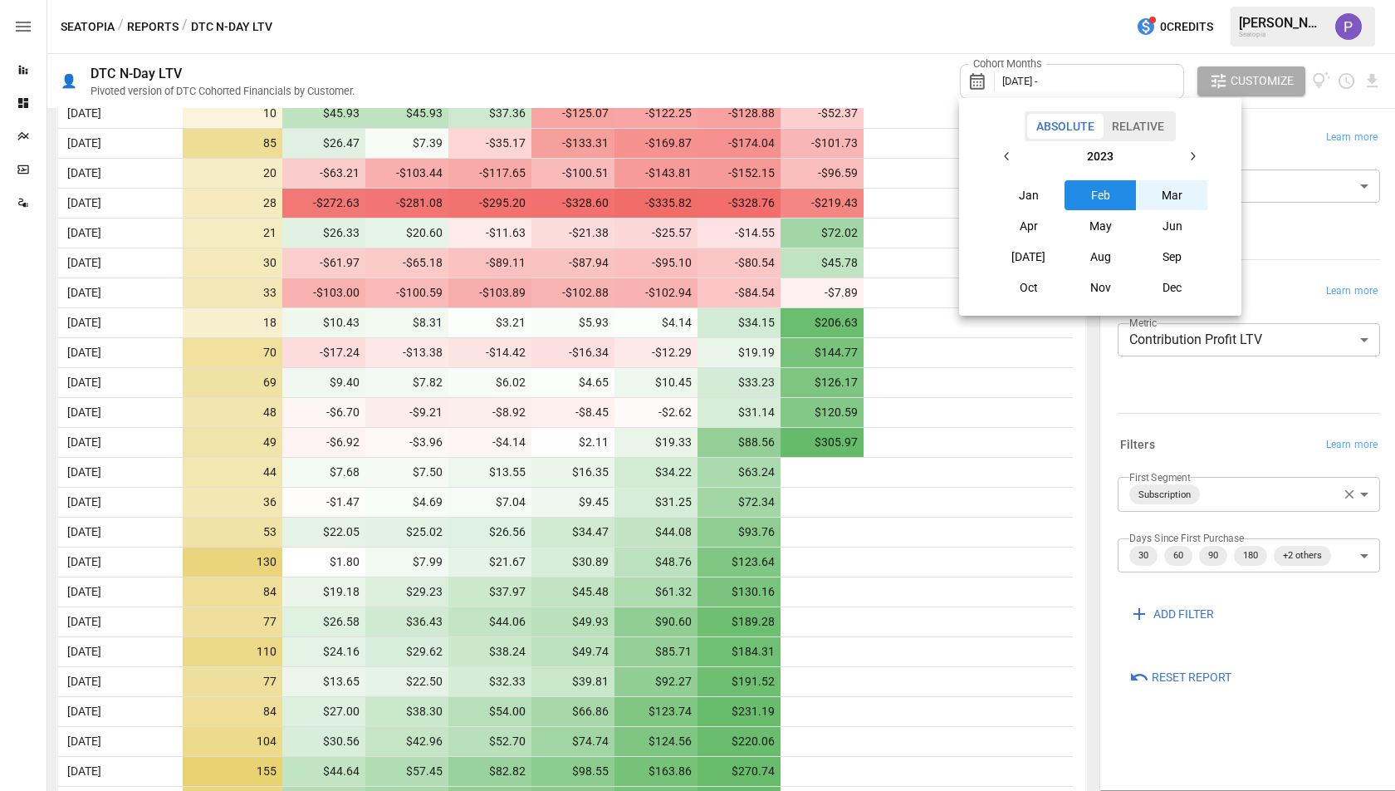
click at [1189, 160] on icon "button" at bounding box center [1192, 156] width 13 height 13
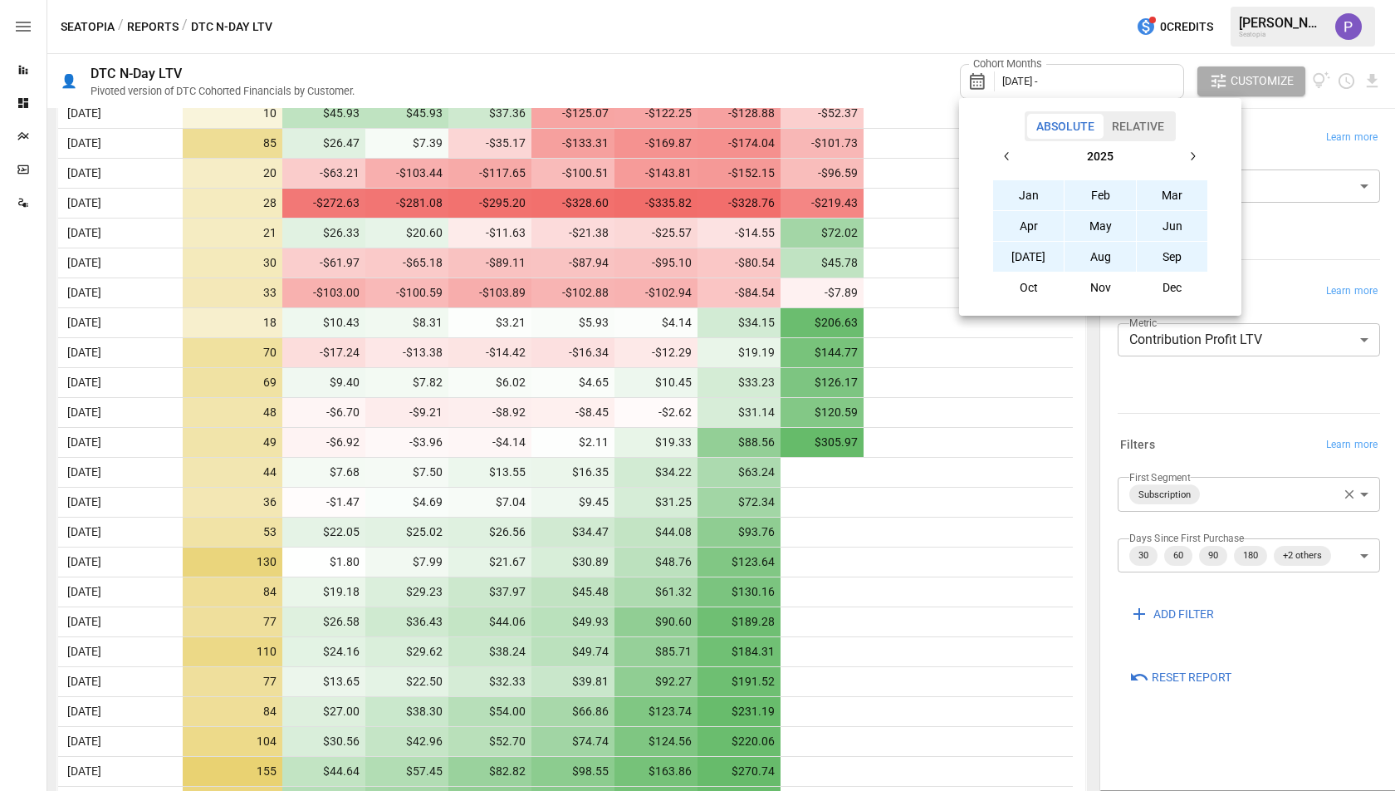
click at [1174, 247] on button "Sep" at bounding box center [1172, 257] width 71 height 30
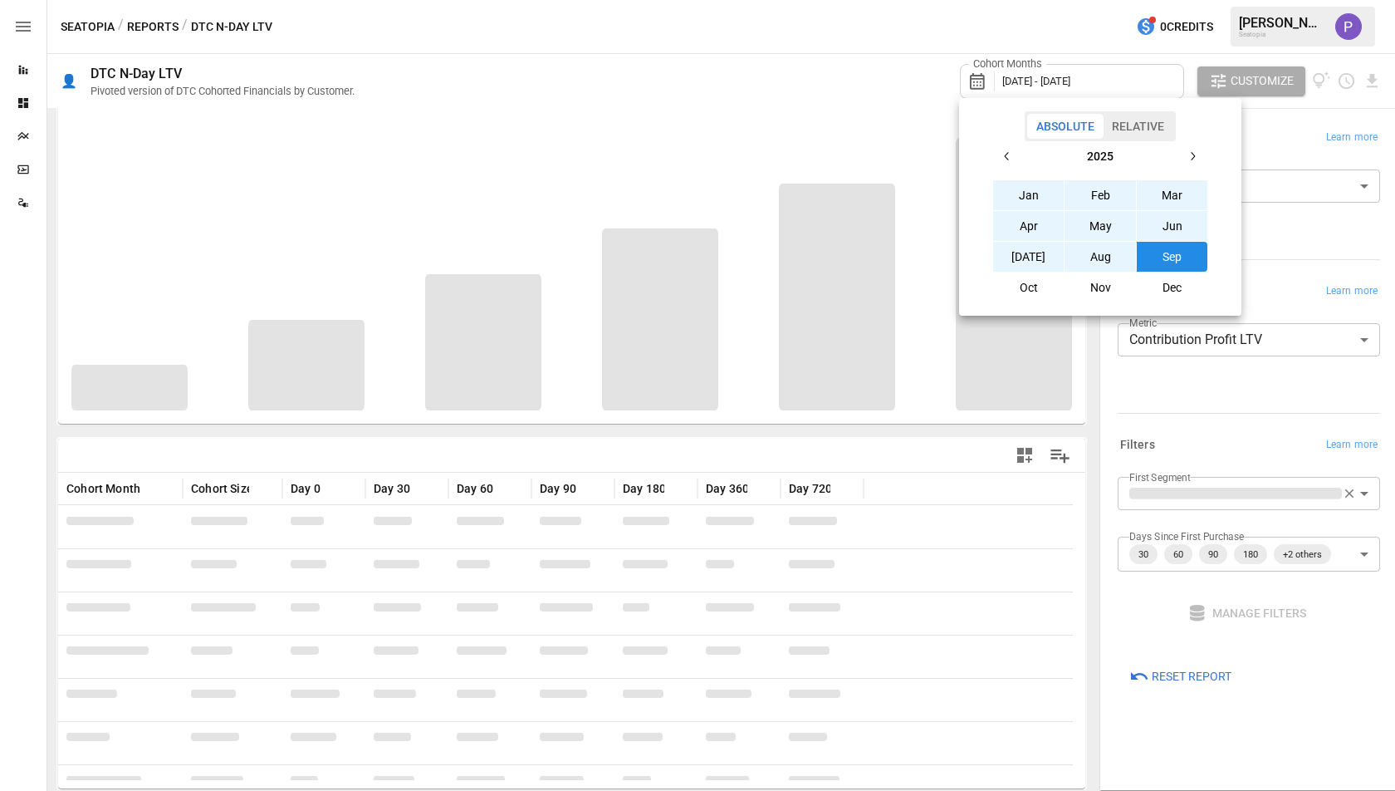
scroll to position [26, 0]
click at [769, 451] on div at bounding box center [697, 395] width 1395 height 791
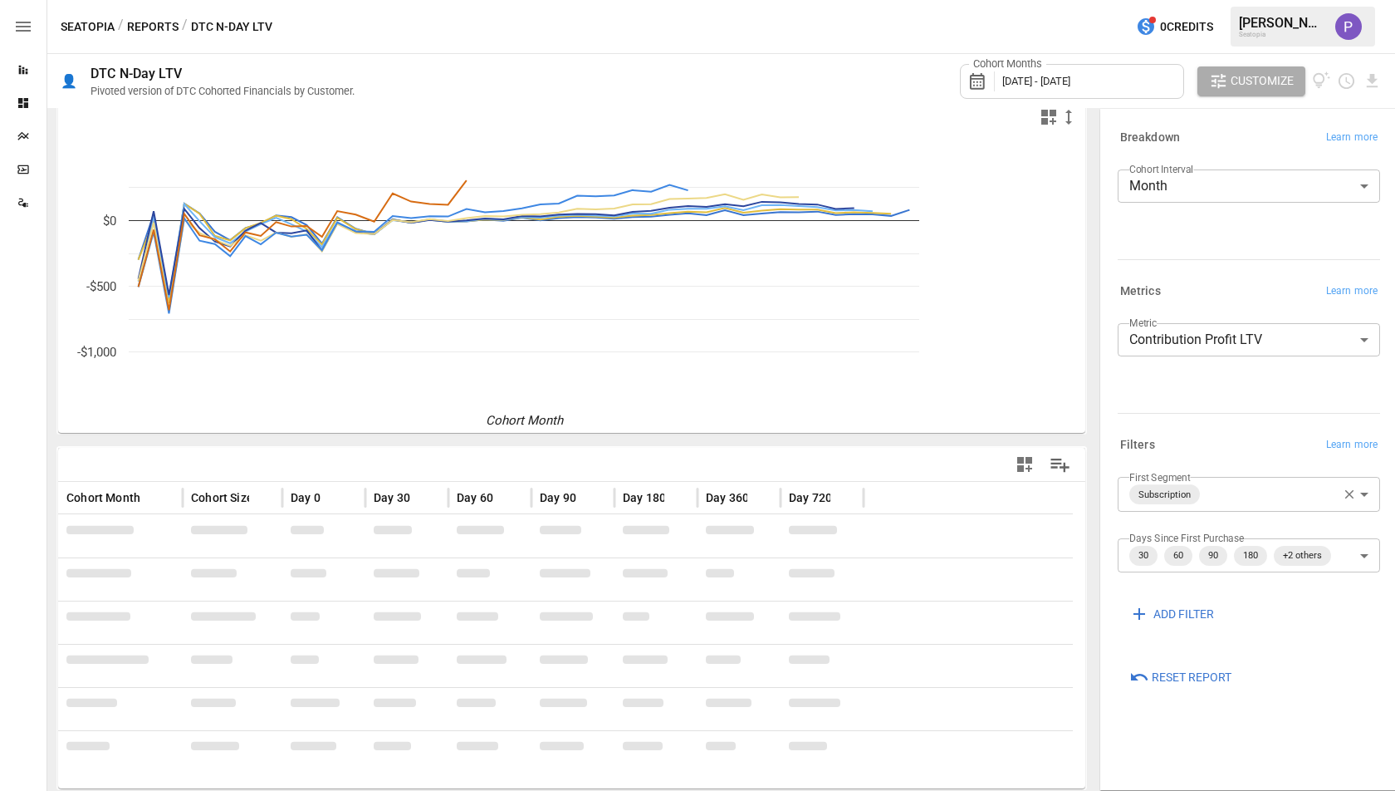
scroll to position [704, 0]
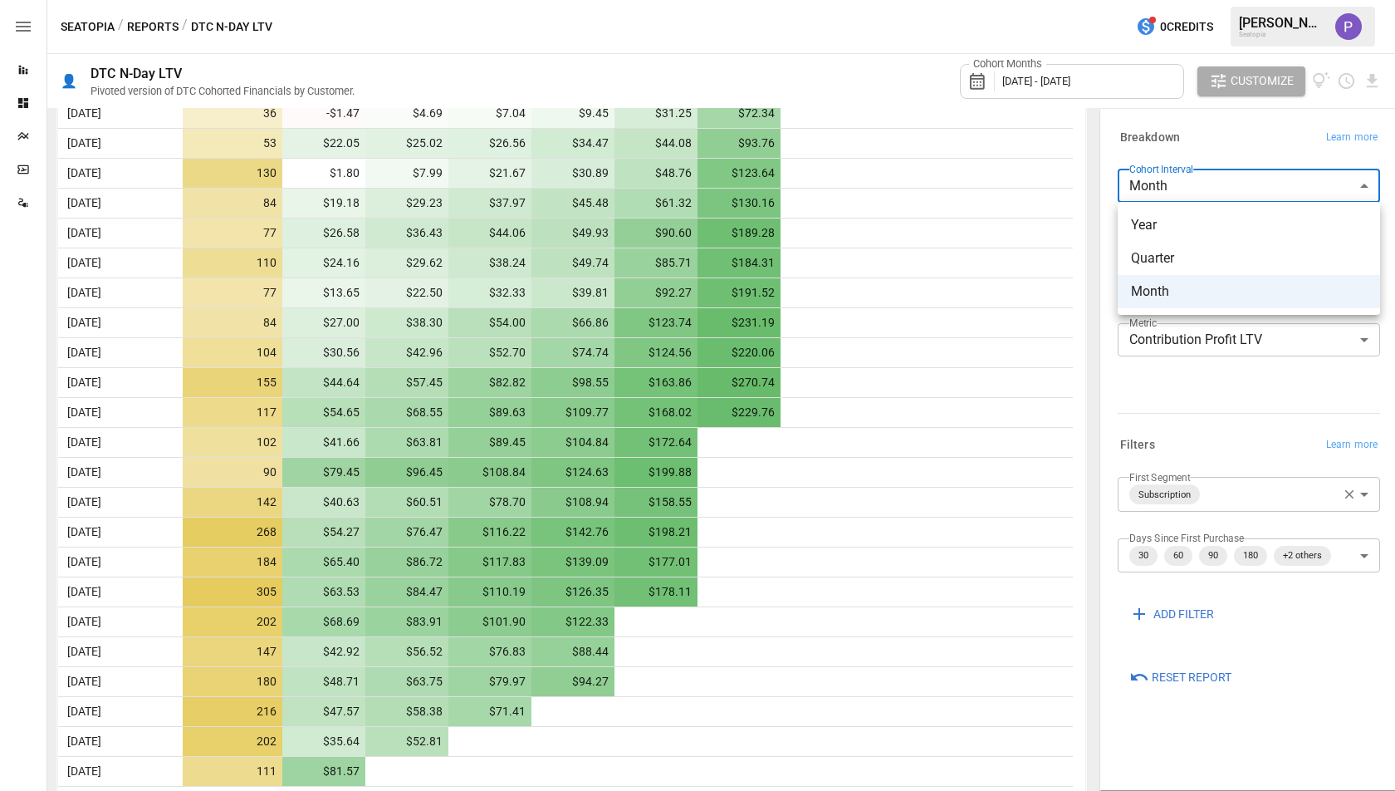
click at [1134, 0] on body "Reports Dashboards Plans SmartModel ™ Data Sources Seatopia / Reports / DTC N-D…" at bounding box center [697, 0] width 1395 height 0
click at [1153, 252] on span "Quarter" at bounding box center [1249, 258] width 236 height 20
type input "*******"
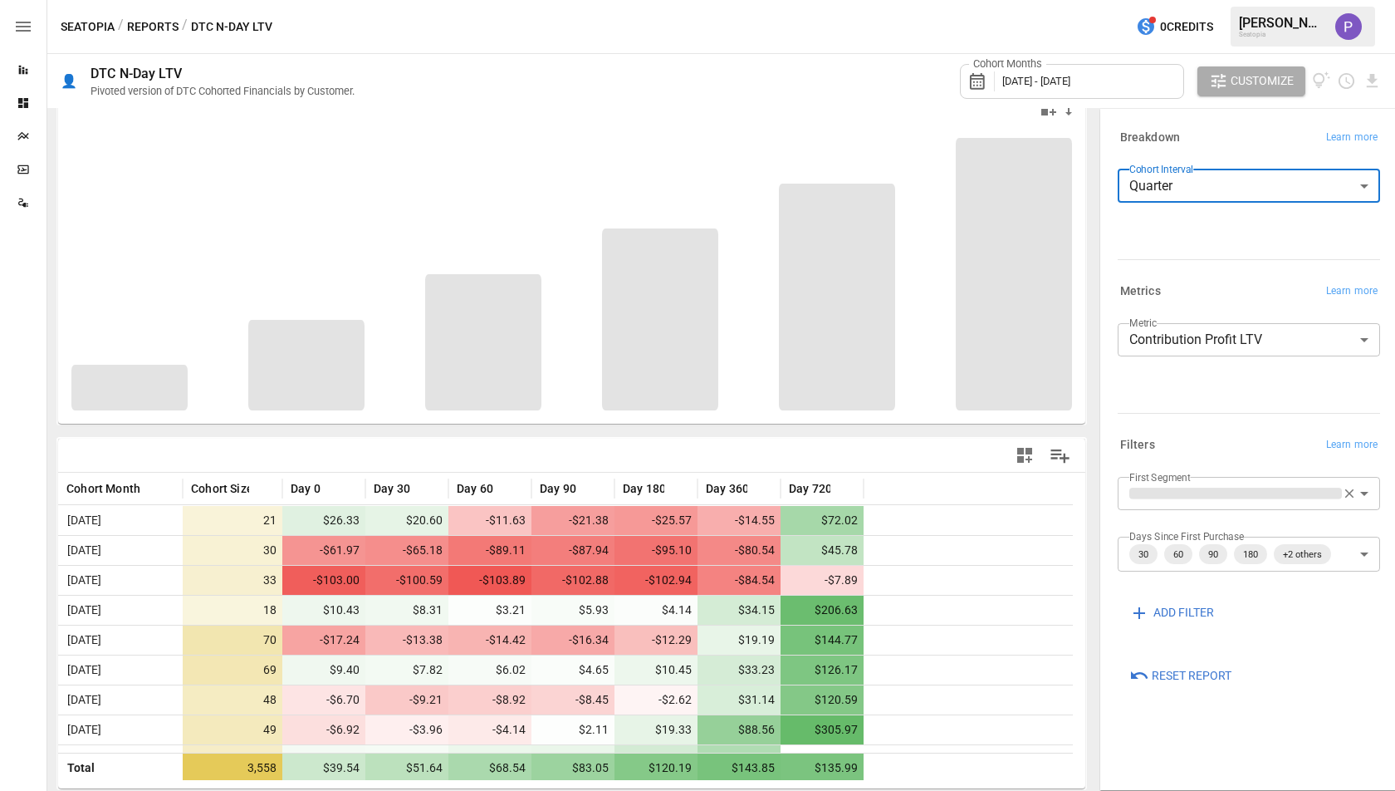
scroll to position [26, 0]
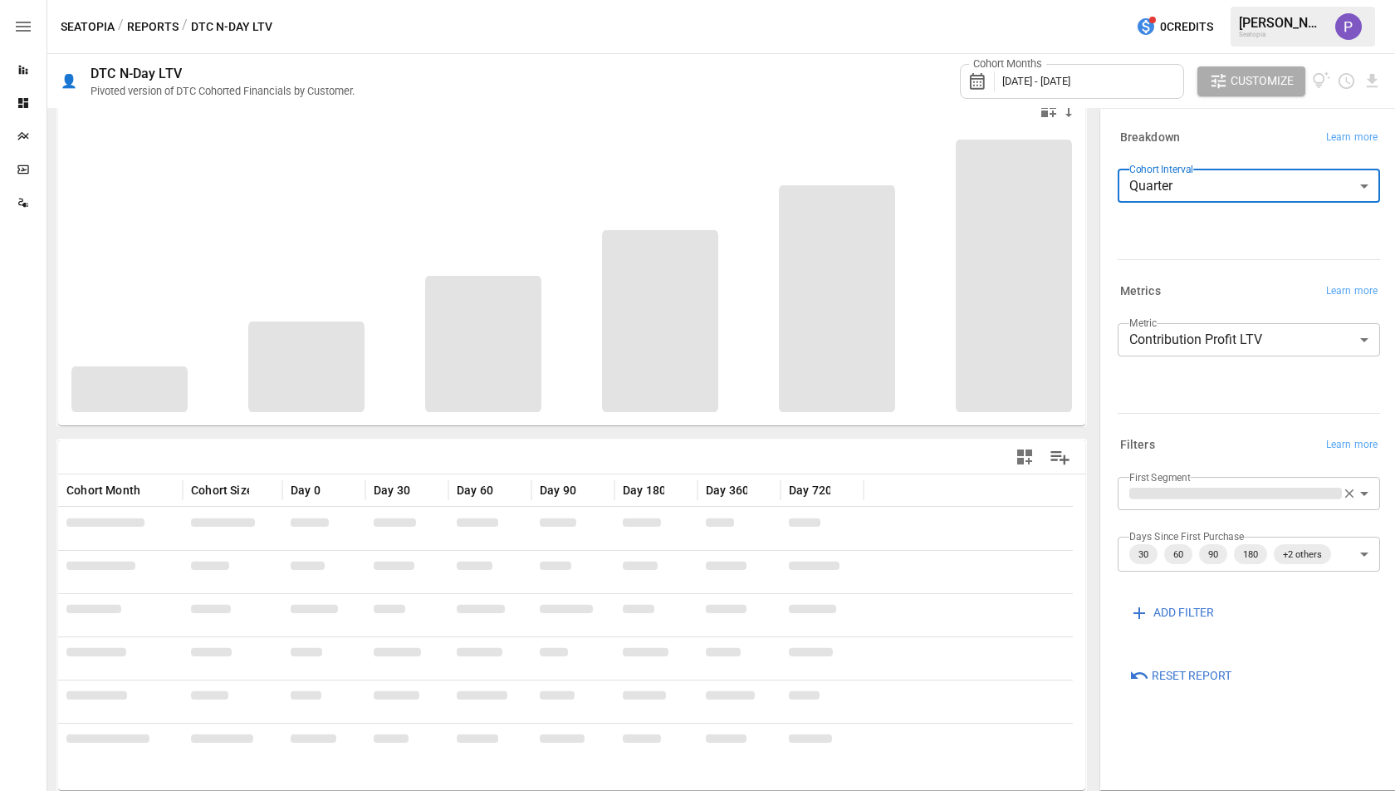
click at [1041, 76] on span "[DATE] - [DATE]" at bounding box center [1037, 81] width 68 height 12
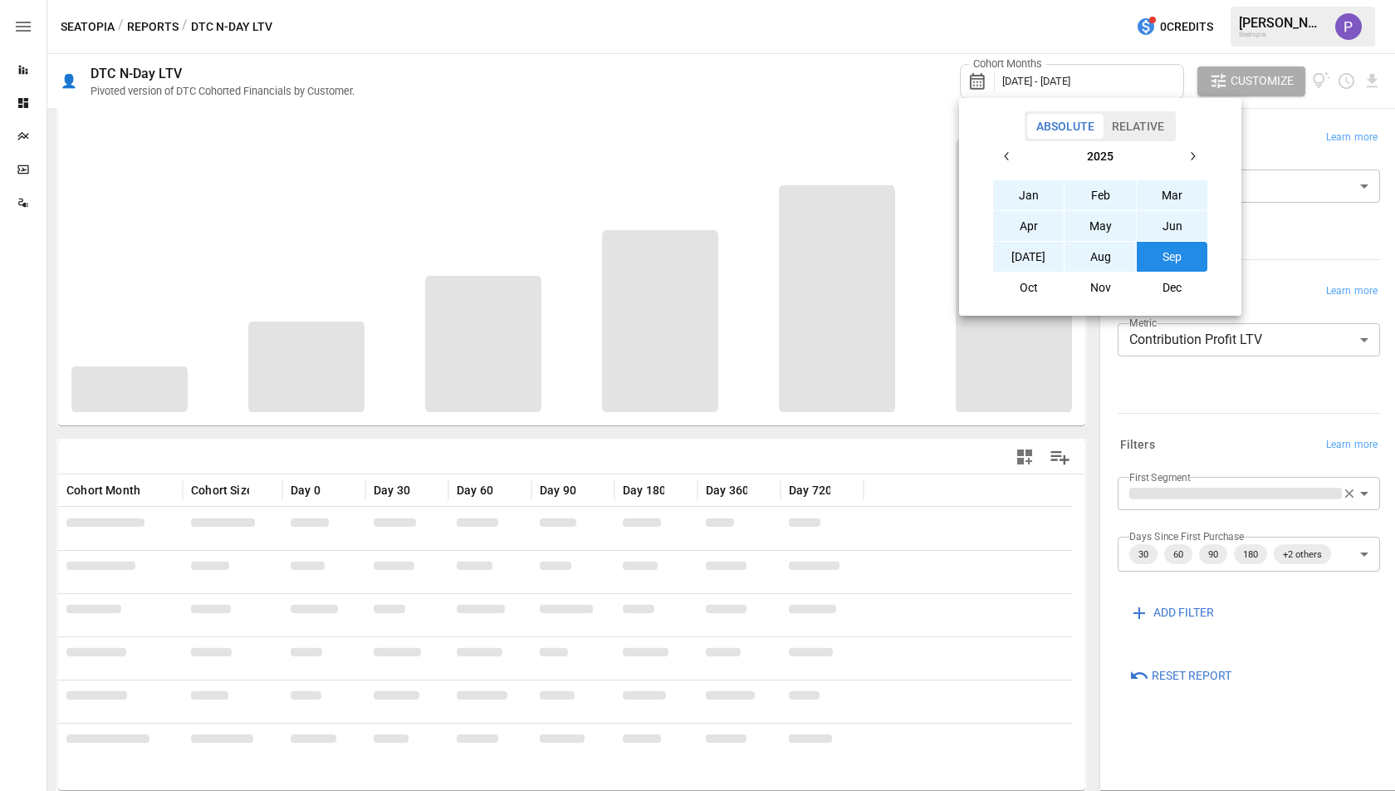
click at [1009, 150] on icon "button" at bounding box center [1007, 156] width 13 height 13
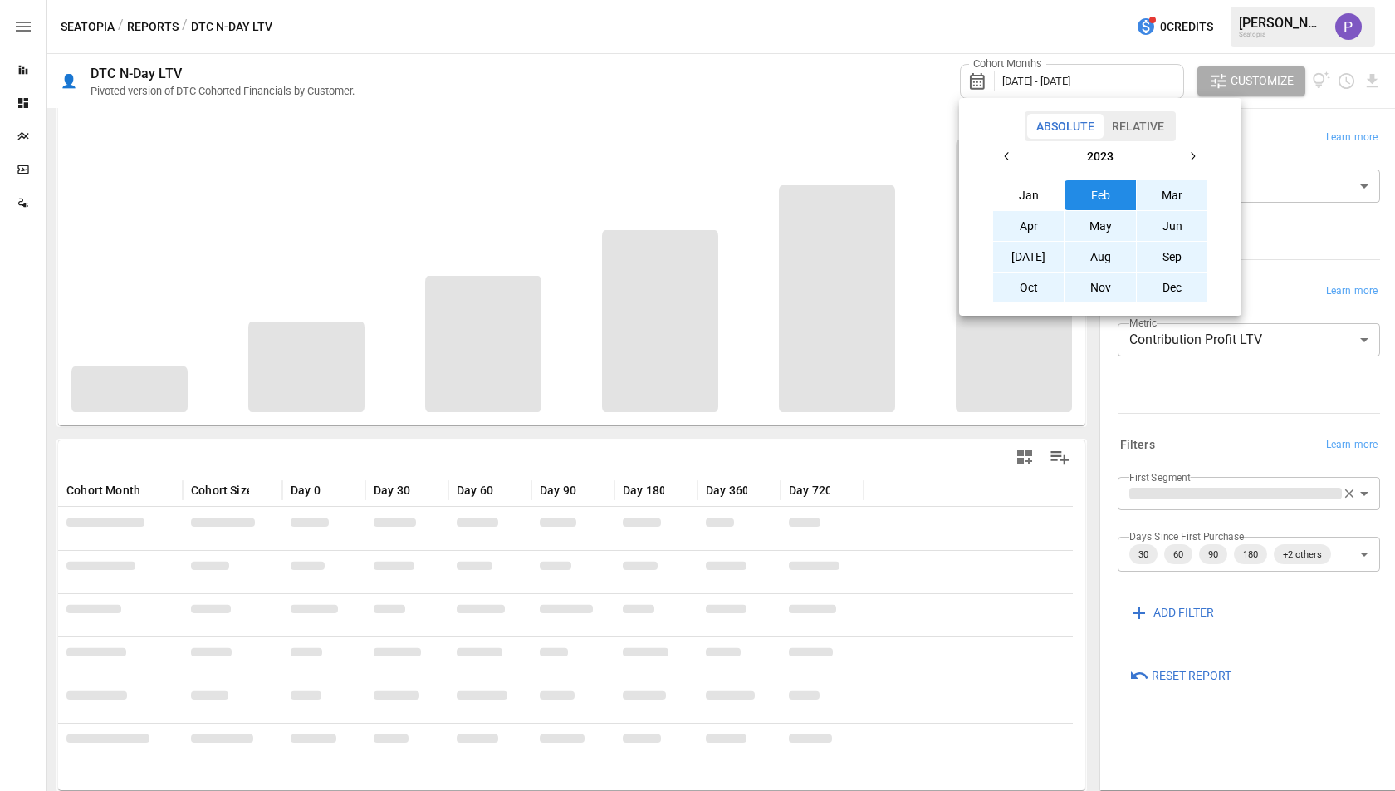
click at [1012, 164] on button "button" at bounding box center [1008, 156] width 30 height 30
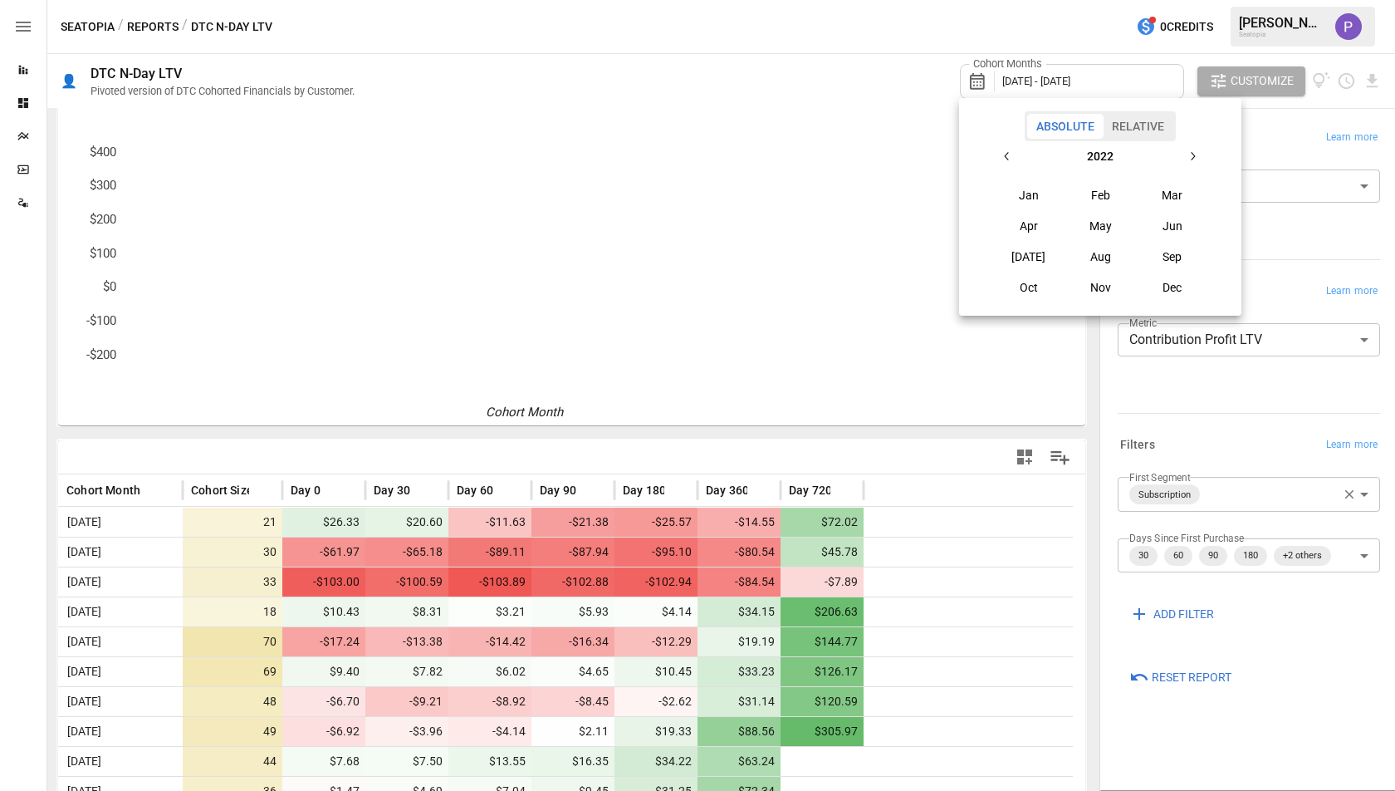
scroll to position [109, 0]
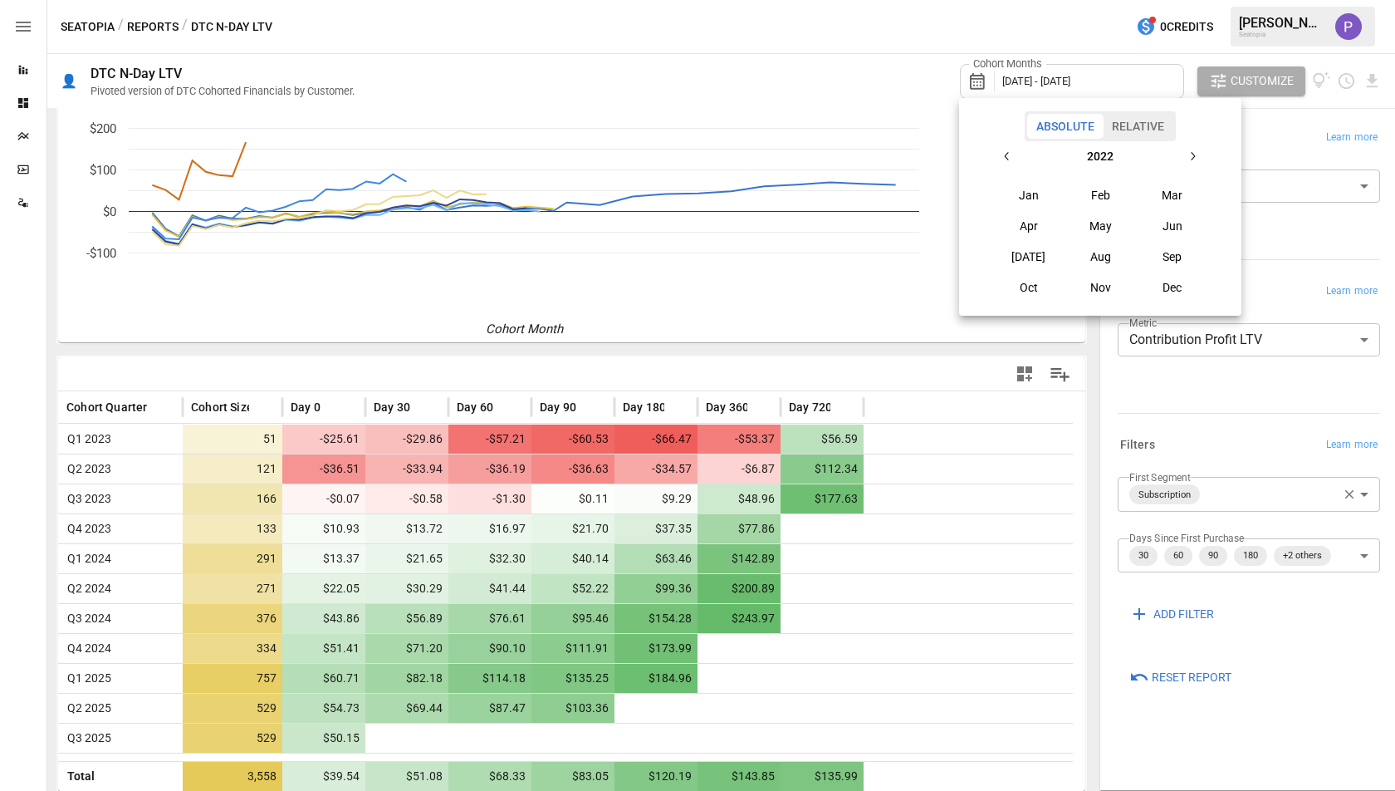
click at [1022, 192] on button "Jan" at bounding box center [1028, 195] width 71 height 30
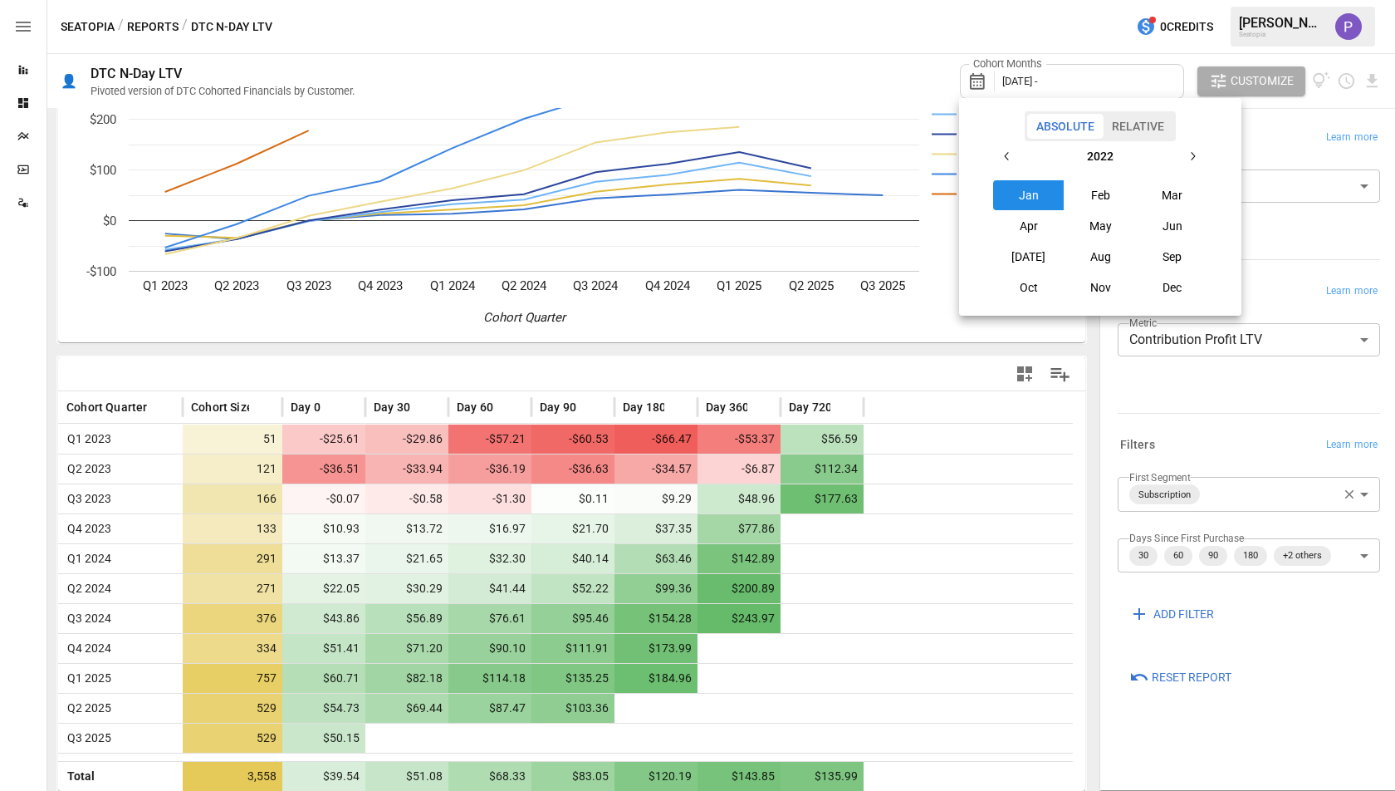
click at [1205, 149] on button "button" at bounding box center [1193, 156] width 30 height 30
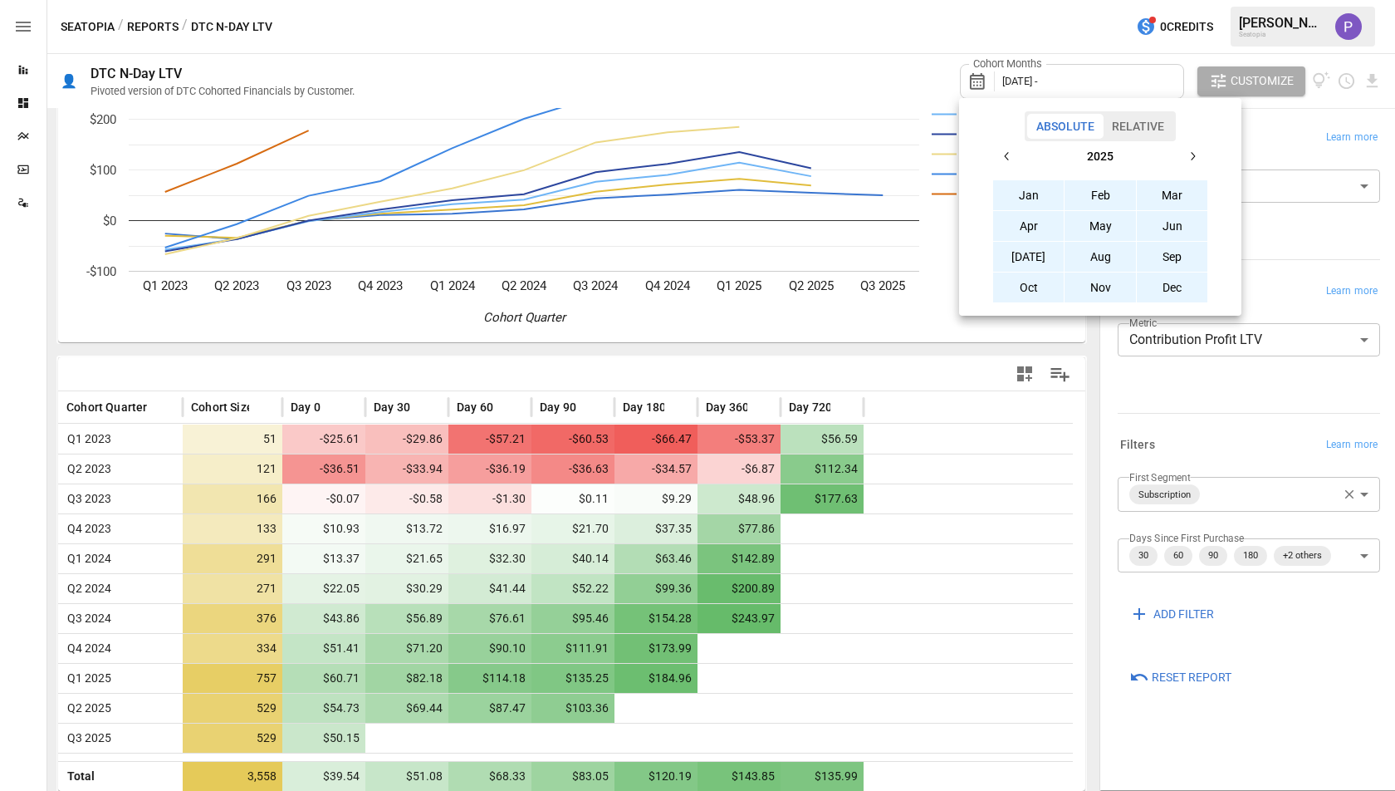
click at [1157, 277] on button "Dec" at bounding box center [1172, 287] width 71 height 30
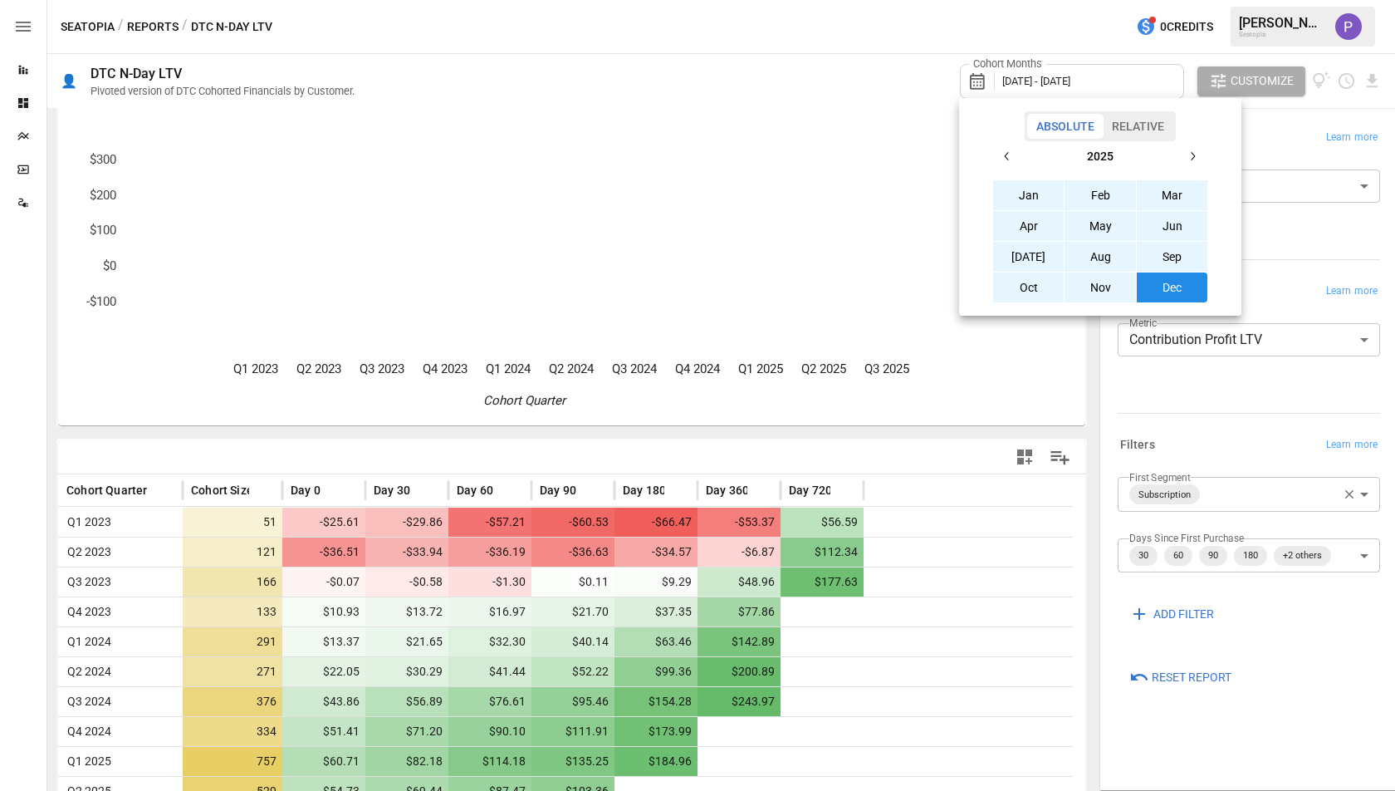
scroll to position [229, 0]
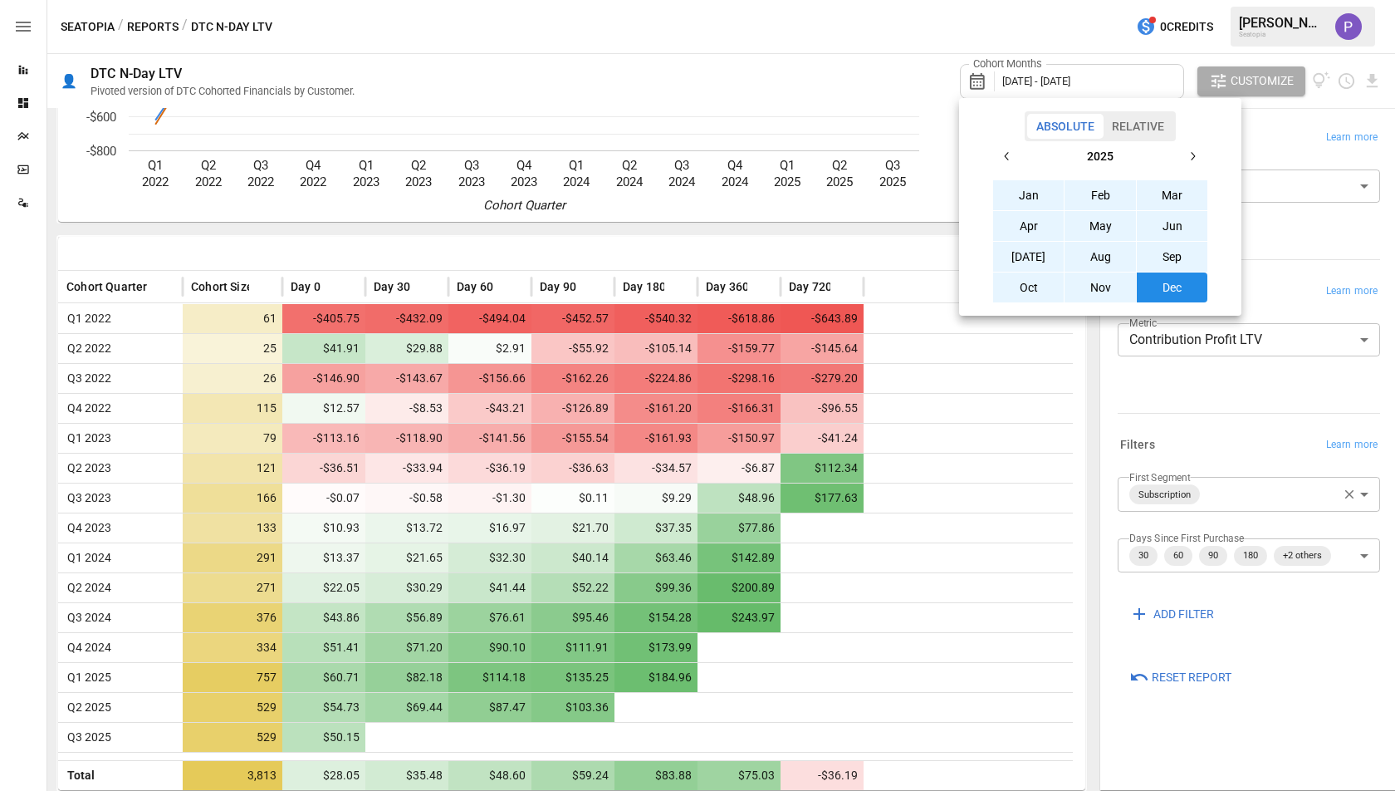
click at [765, 253] on div at bounding box center [697, 395] width 1395 height 791
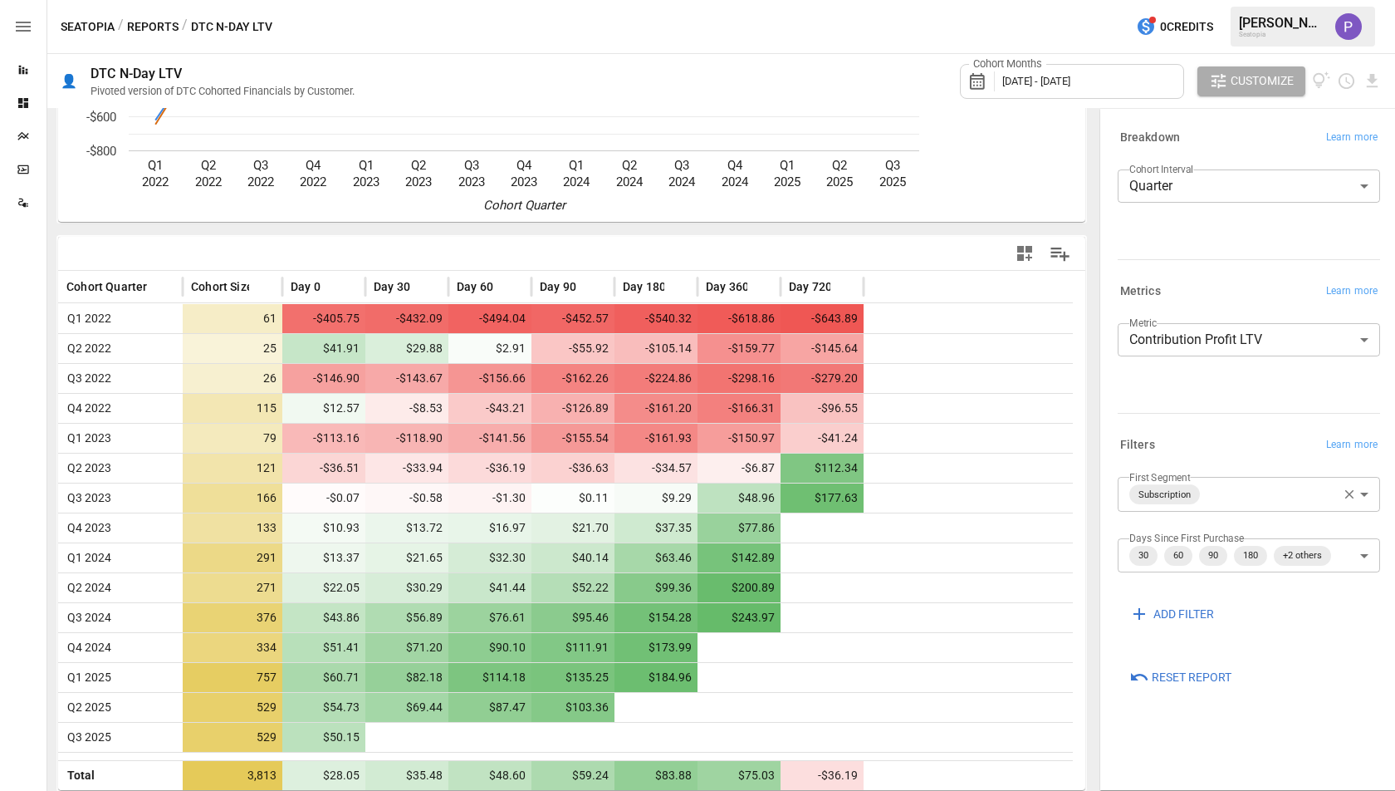
click at [1124, 70] on div "Cohort Months [DATE] - [DATE]" at bounding box center [1072, 81] width 224 height 35
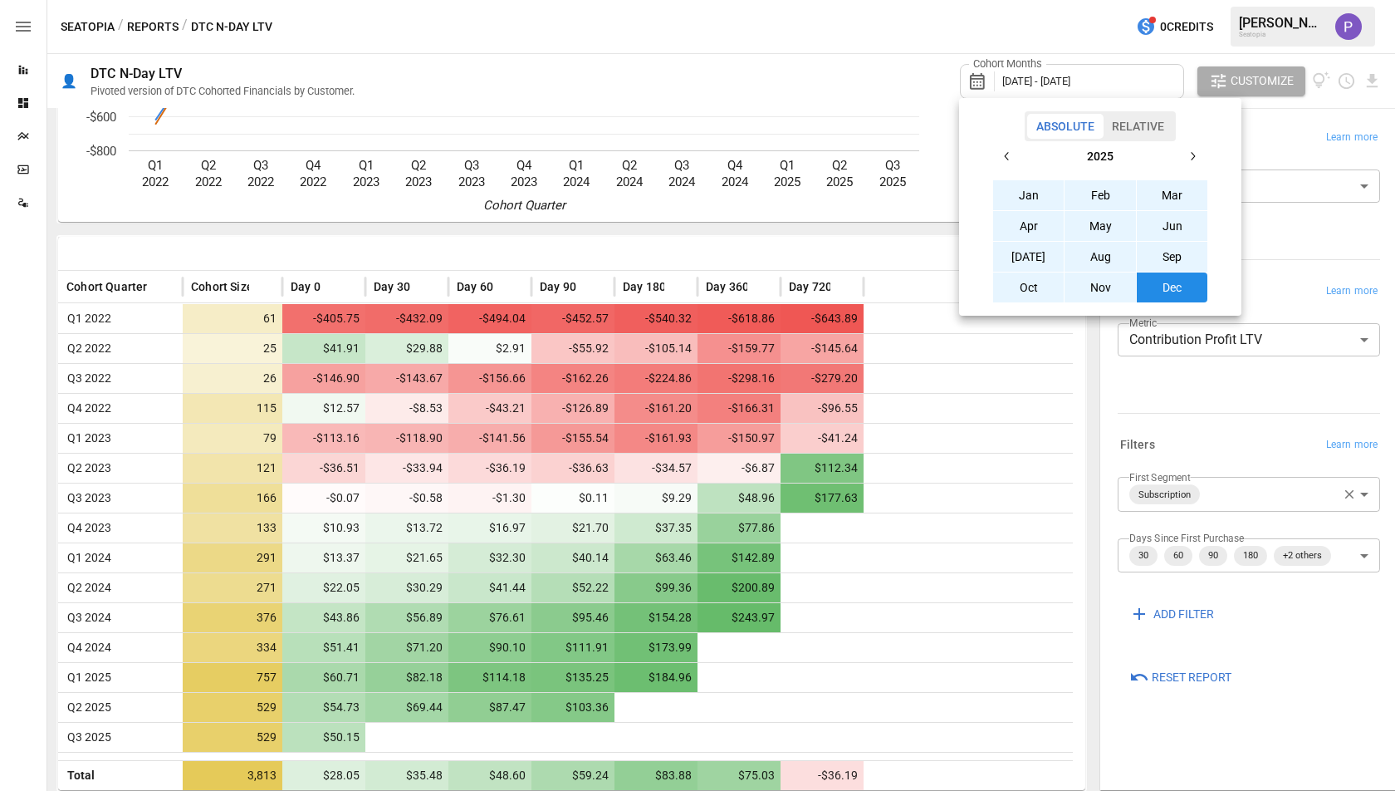
click at [1017, 164] on button "button" at bounding box center [1008, 156] width 30 height 30
click at [1048, 193] on button "Jan" at bounding box center [1028, 195] width 71 height 30
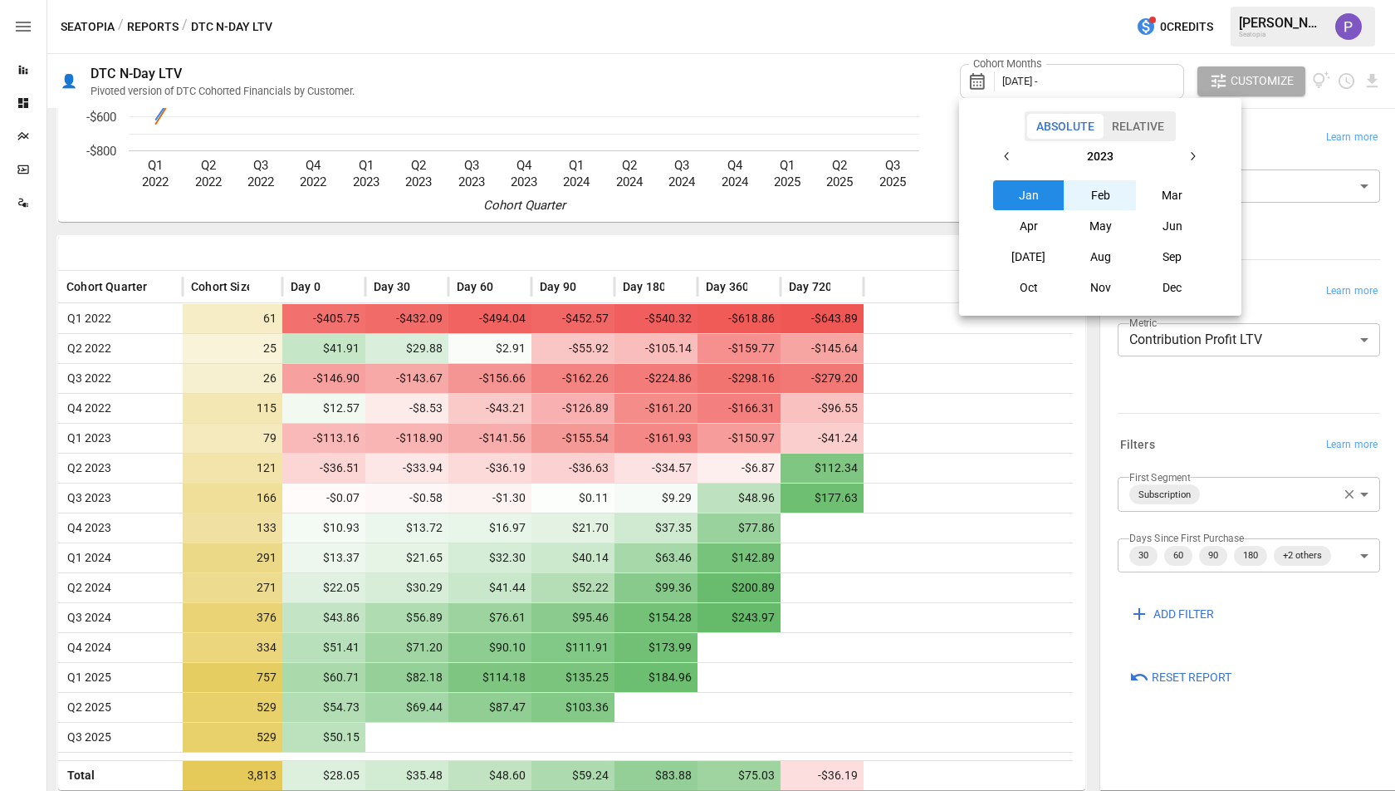
click at [1184, 161] on button "button" at bounding box center [1193, 156] width 30 height 30
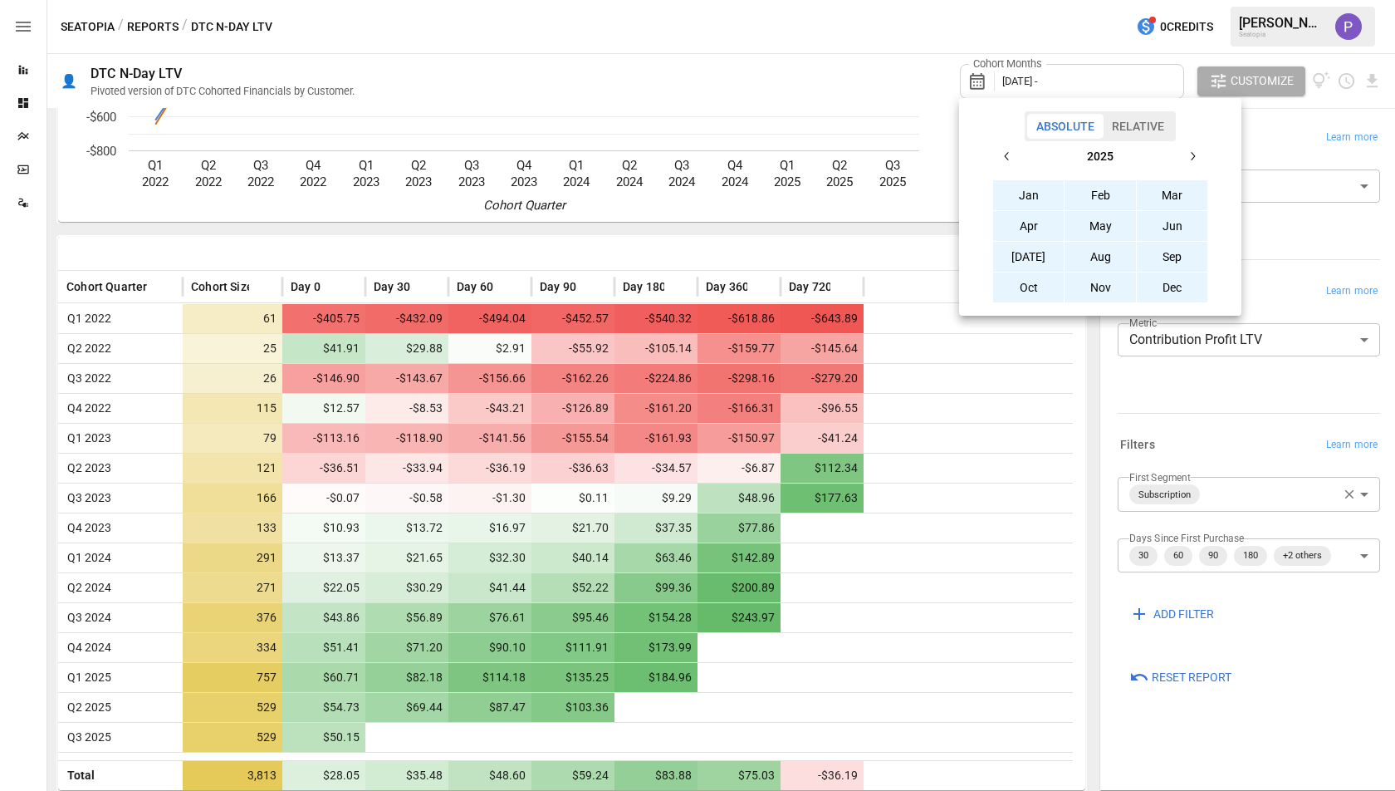
click at [1171, 284] on button "Dec" at bounding box center [1172, 287] width 71 height 30
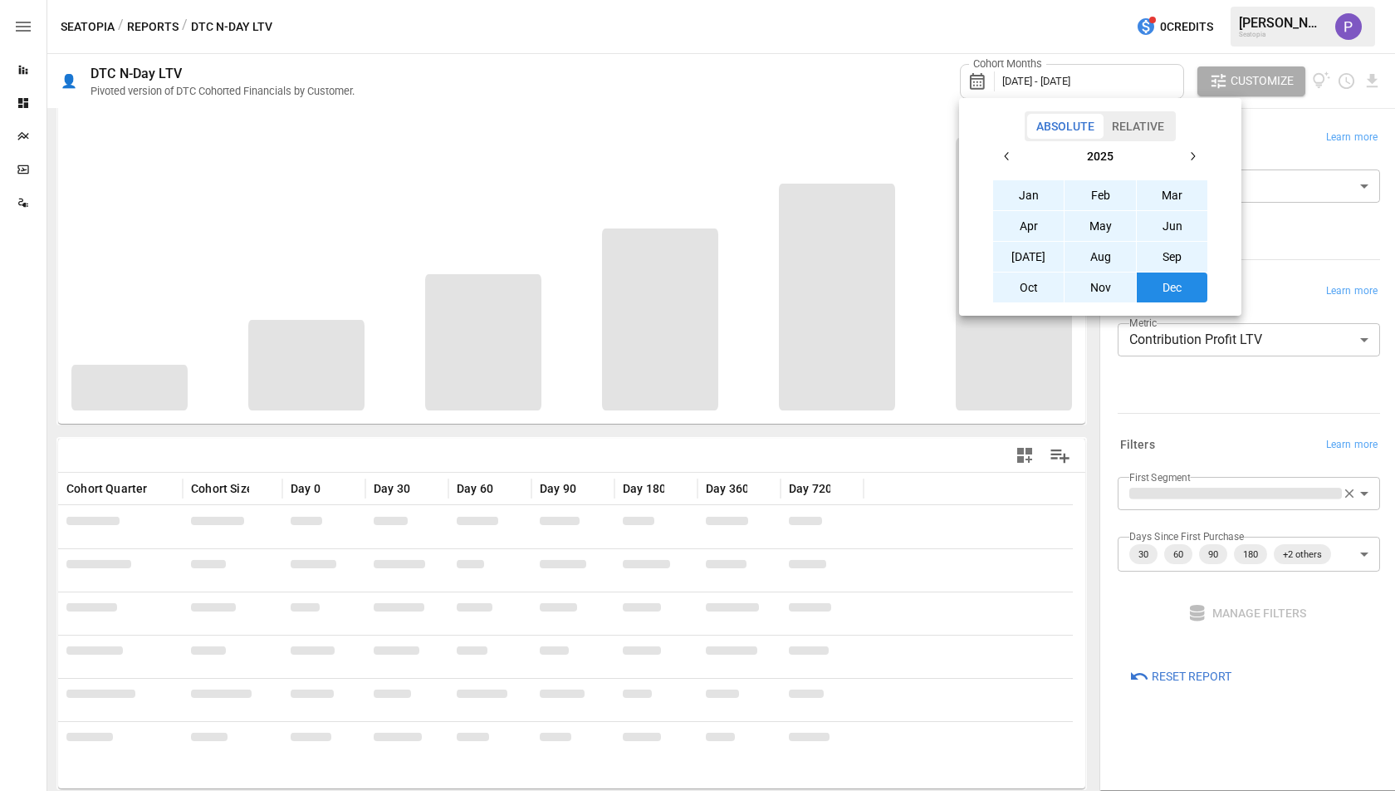
scroll to position [26, 0]
click at [866, 121] on div at bounding box center [697, 395] width 1395 height 791
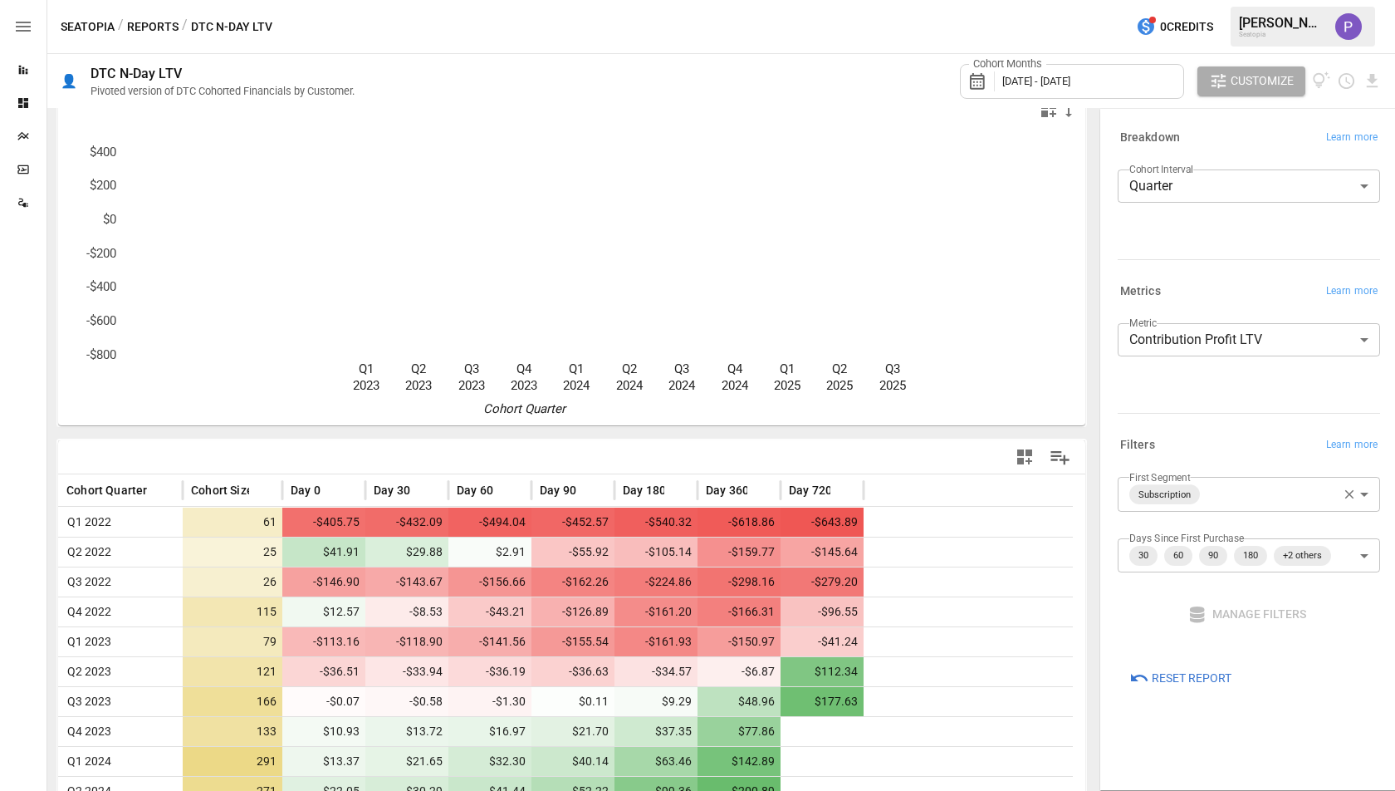
scroll to position [109, 0]
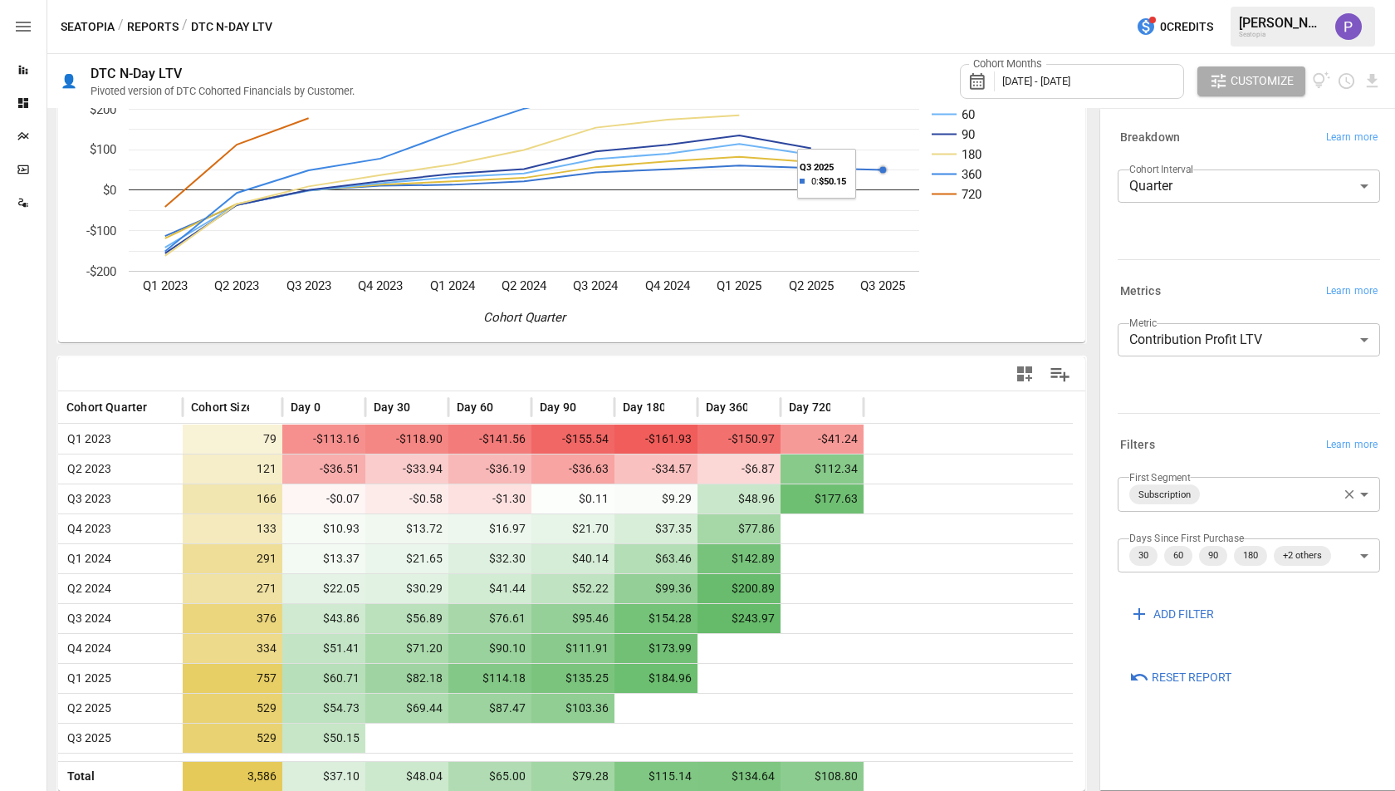
click at [1032, 86] on span "[DATE] - [DATE]" at bounding box center [1037, 81] width 68 height 12
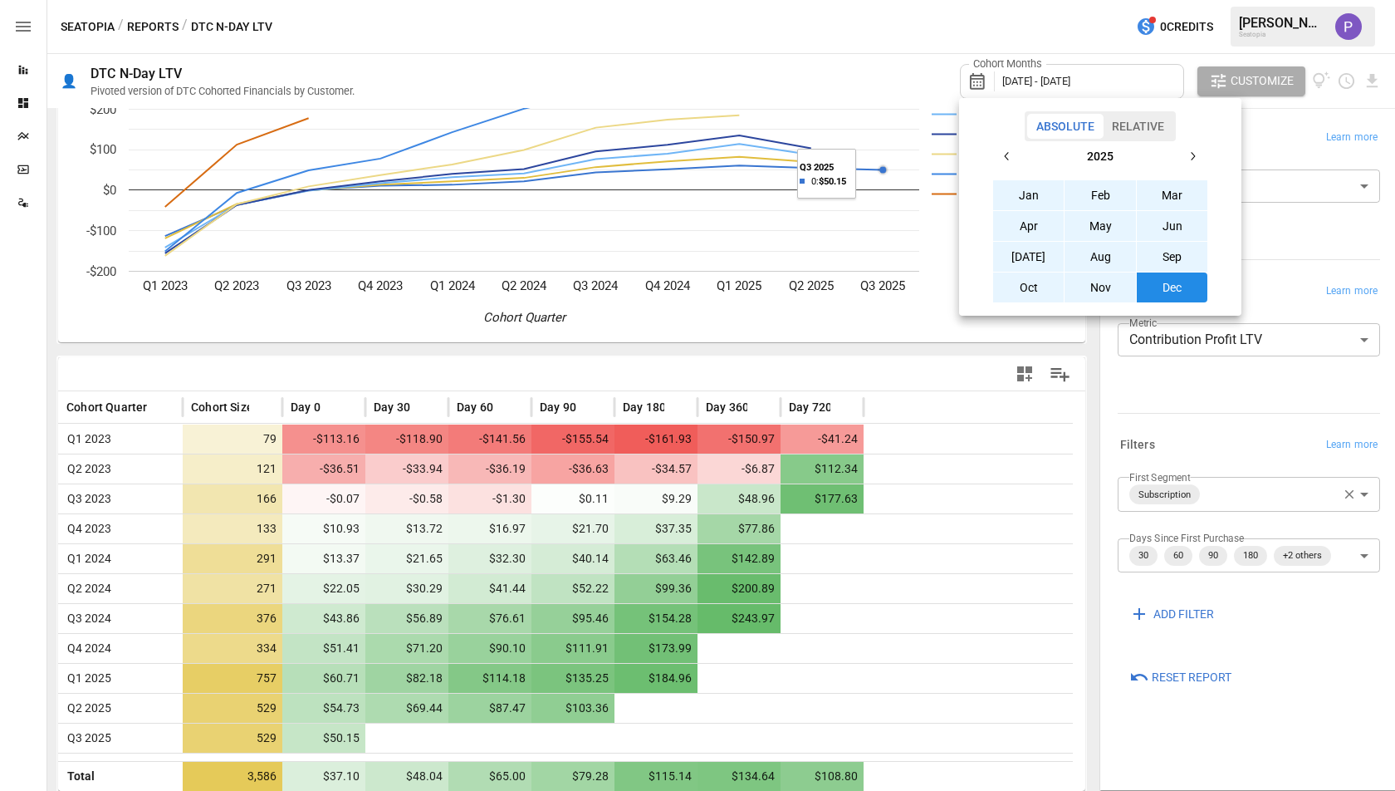
click at [1013, 164] on button "button" at bounding box center [1008, 156] width 30 height 30
click at [1037, 206] on button "Jan" at bounding box center [1028, 195] width 71 height 30
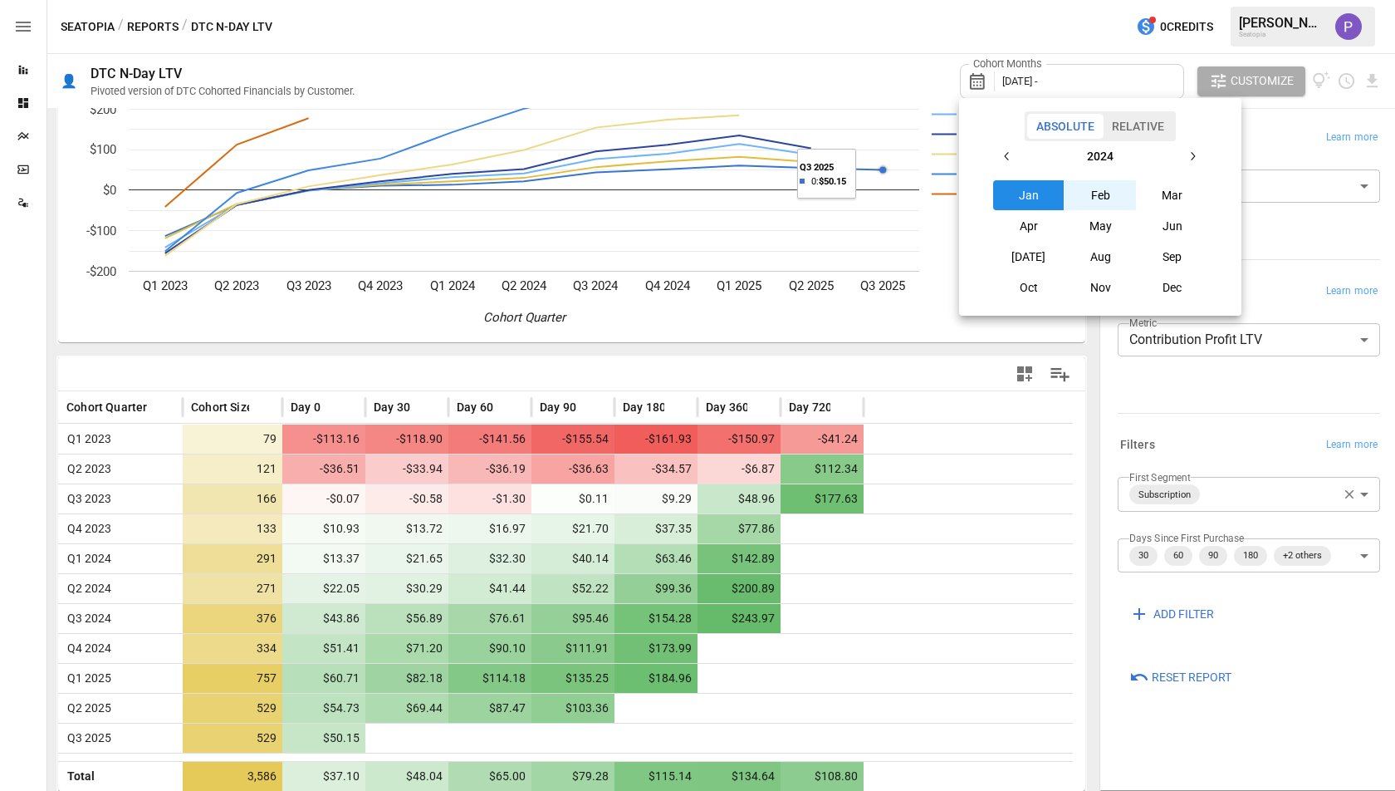
click at [1183, 156] on button "button" at bounding box center [1193, 156] width 30 height 30
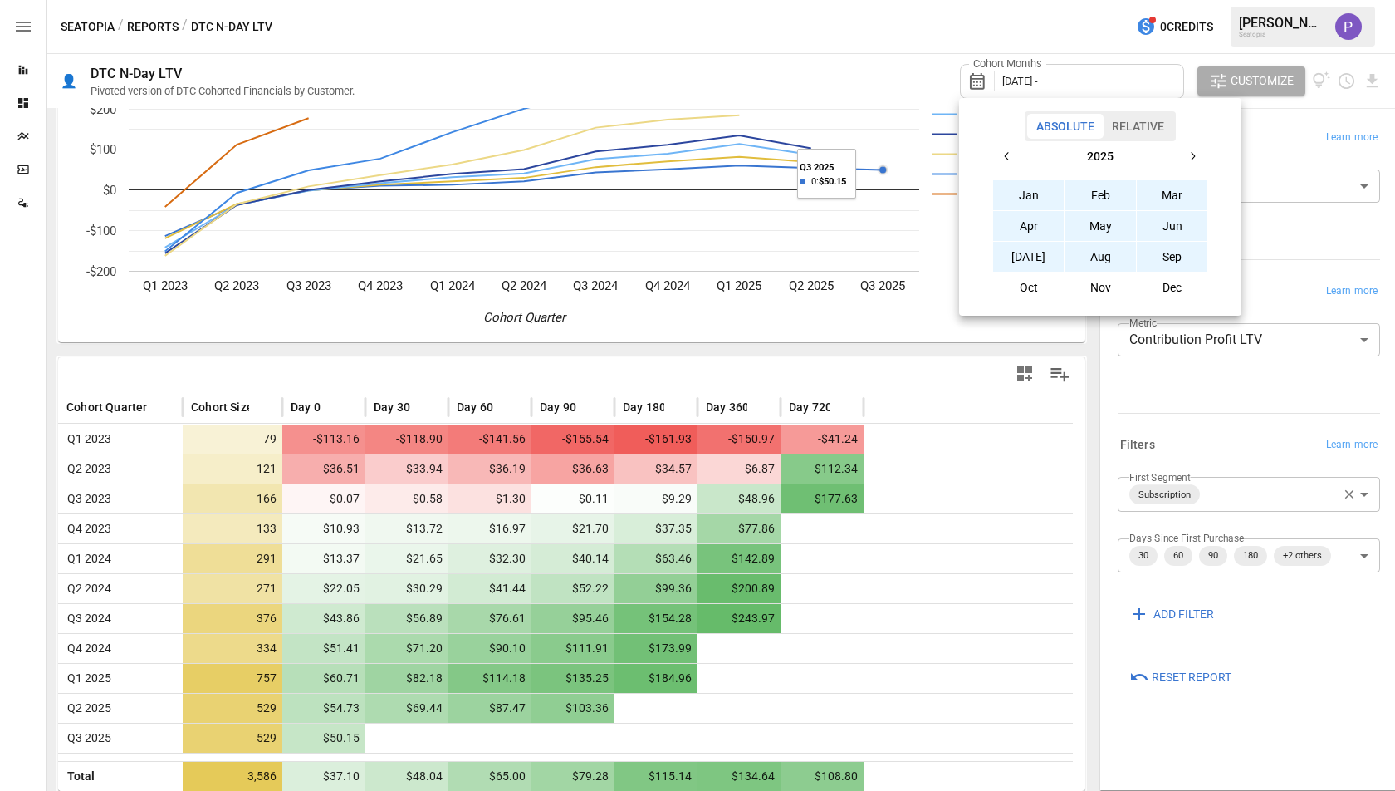
click at [1159, 261] on button "Sep" at bounding box center [1172, 257] width 71 height 30
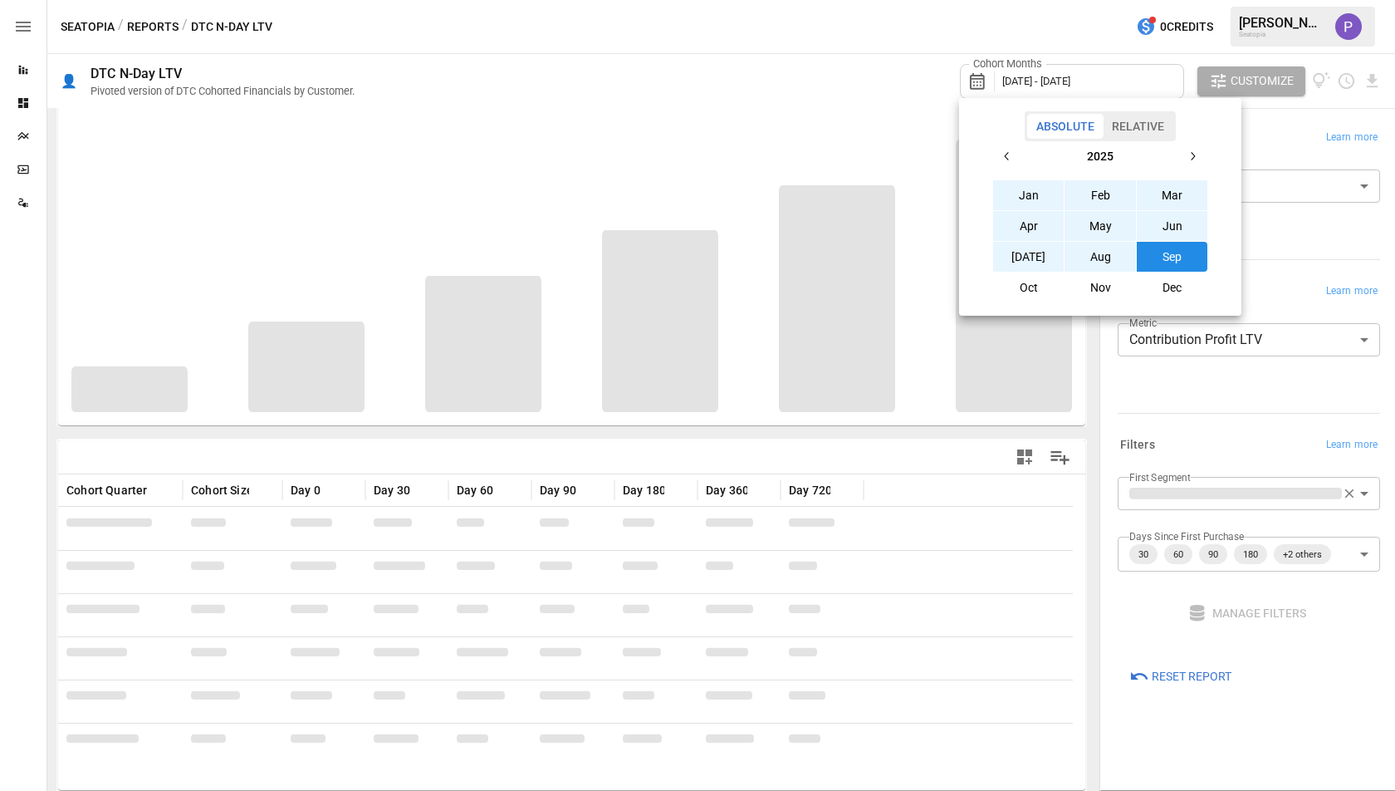
click at [900, 436] on div at bounding box center [697, 395] width 1395 height 791
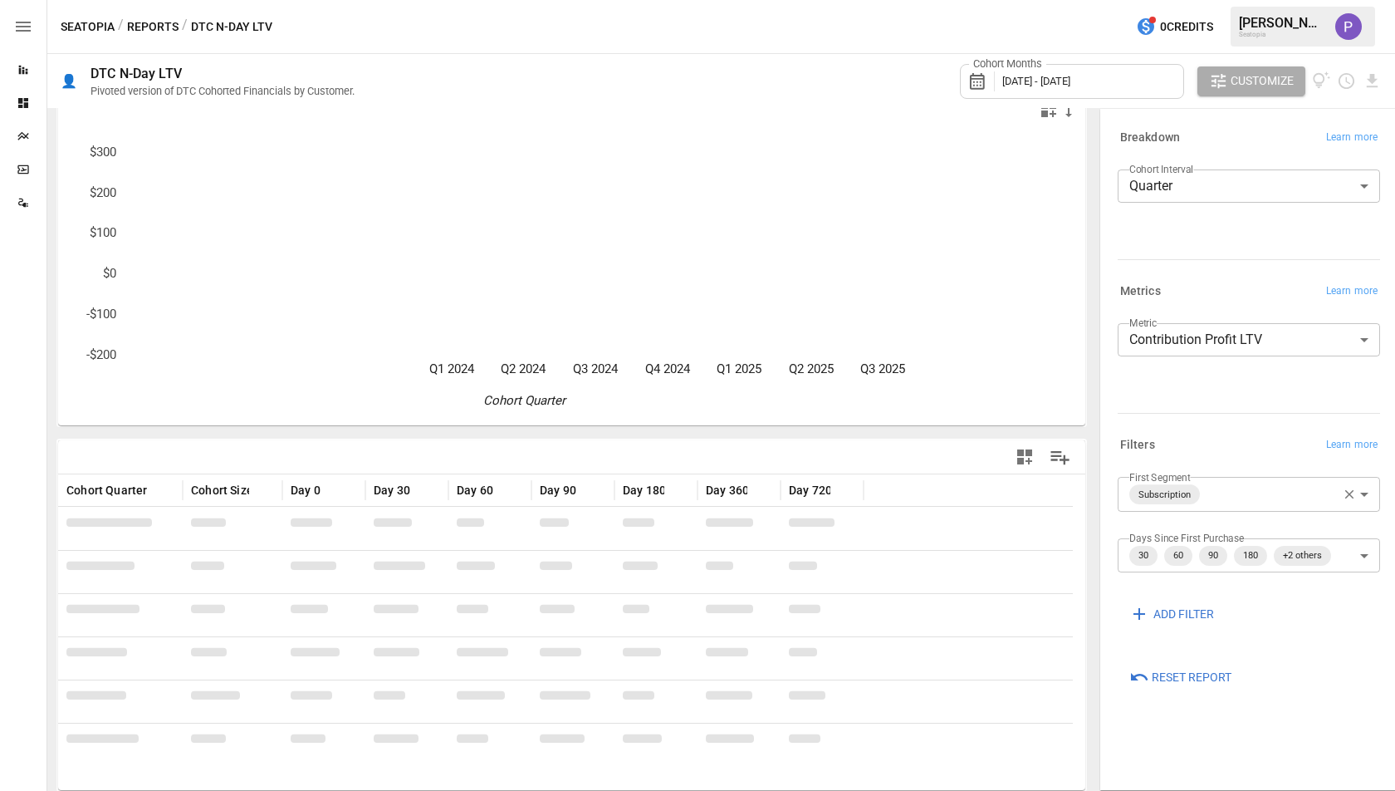
scroll to position [17, 0]
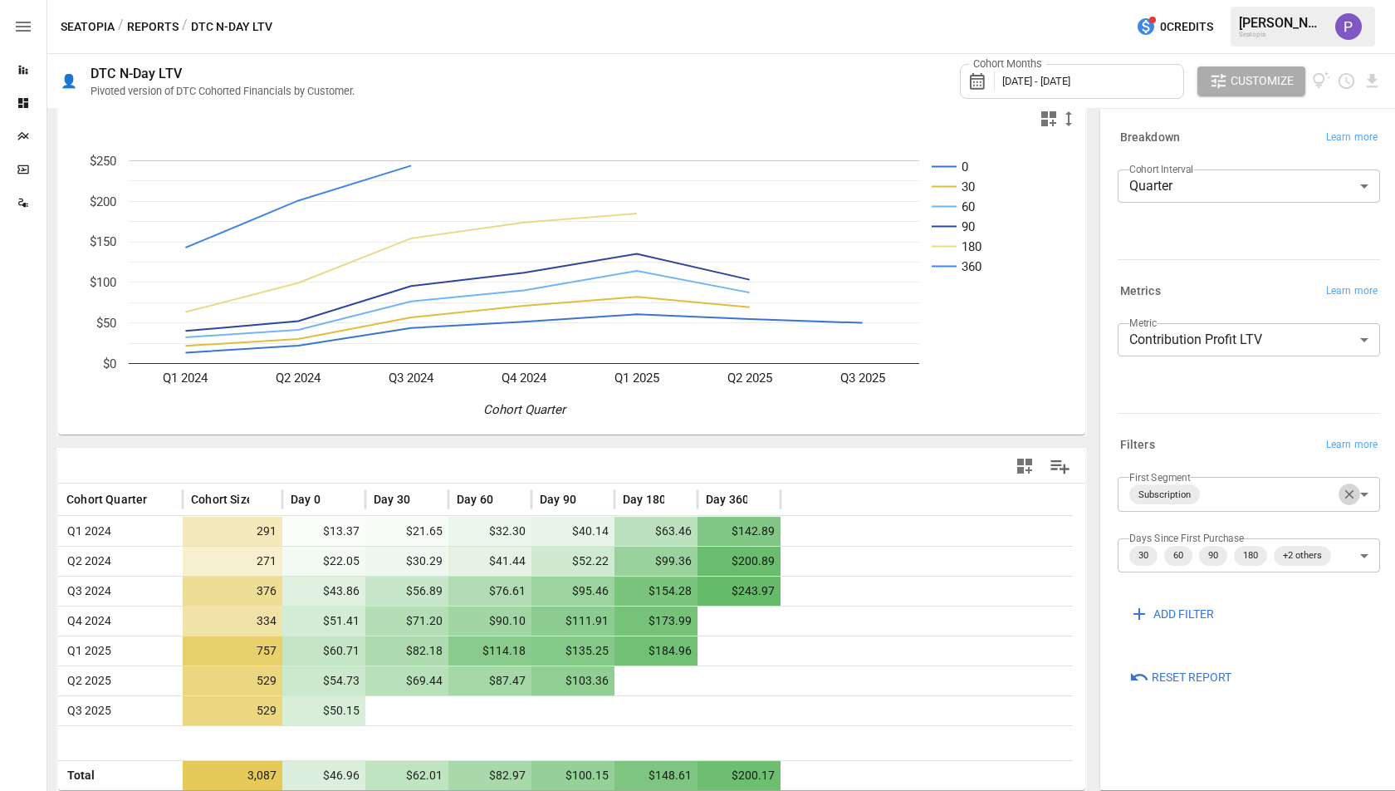
click at [1356, 494] on icon "button" at bounding box center [1349, 494] width 15 height 15
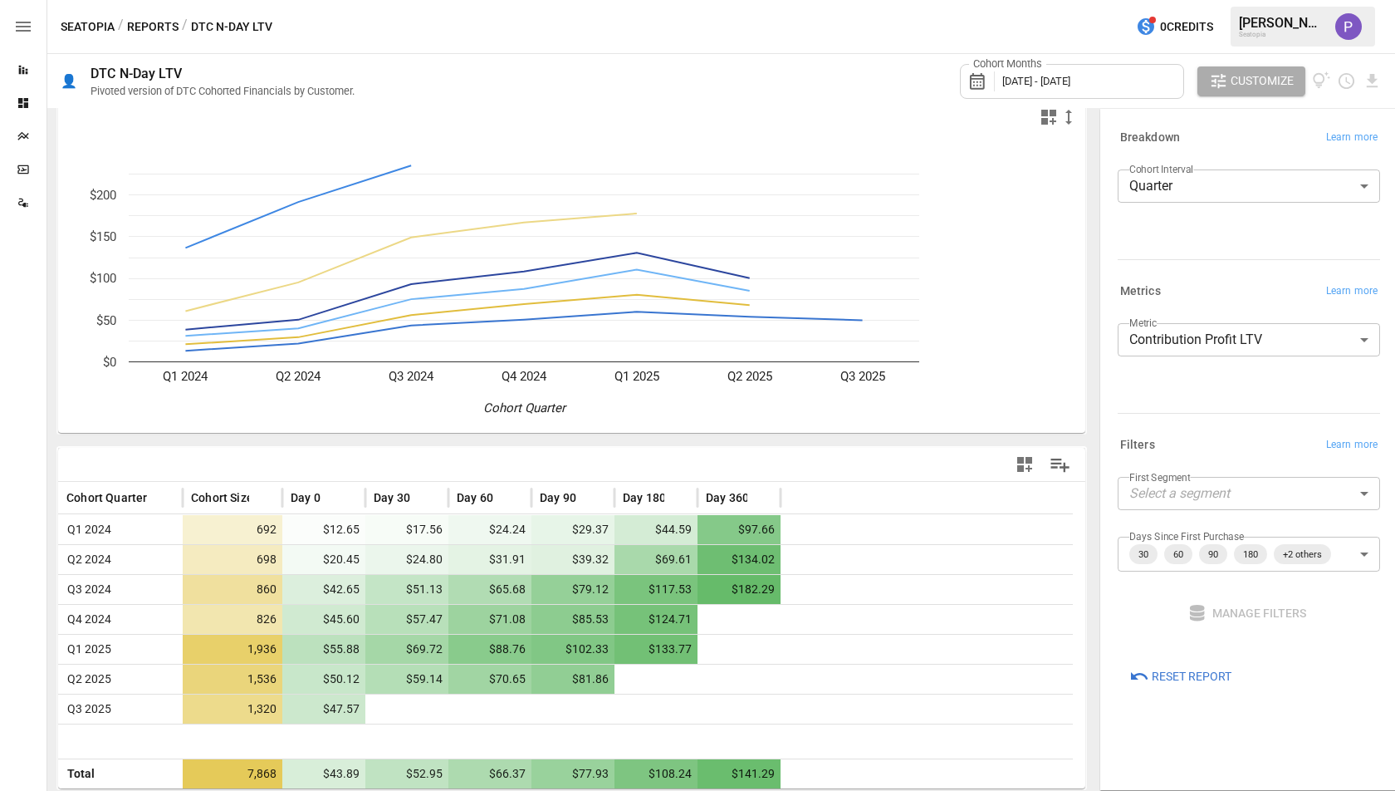
scroll to position [17, 0]
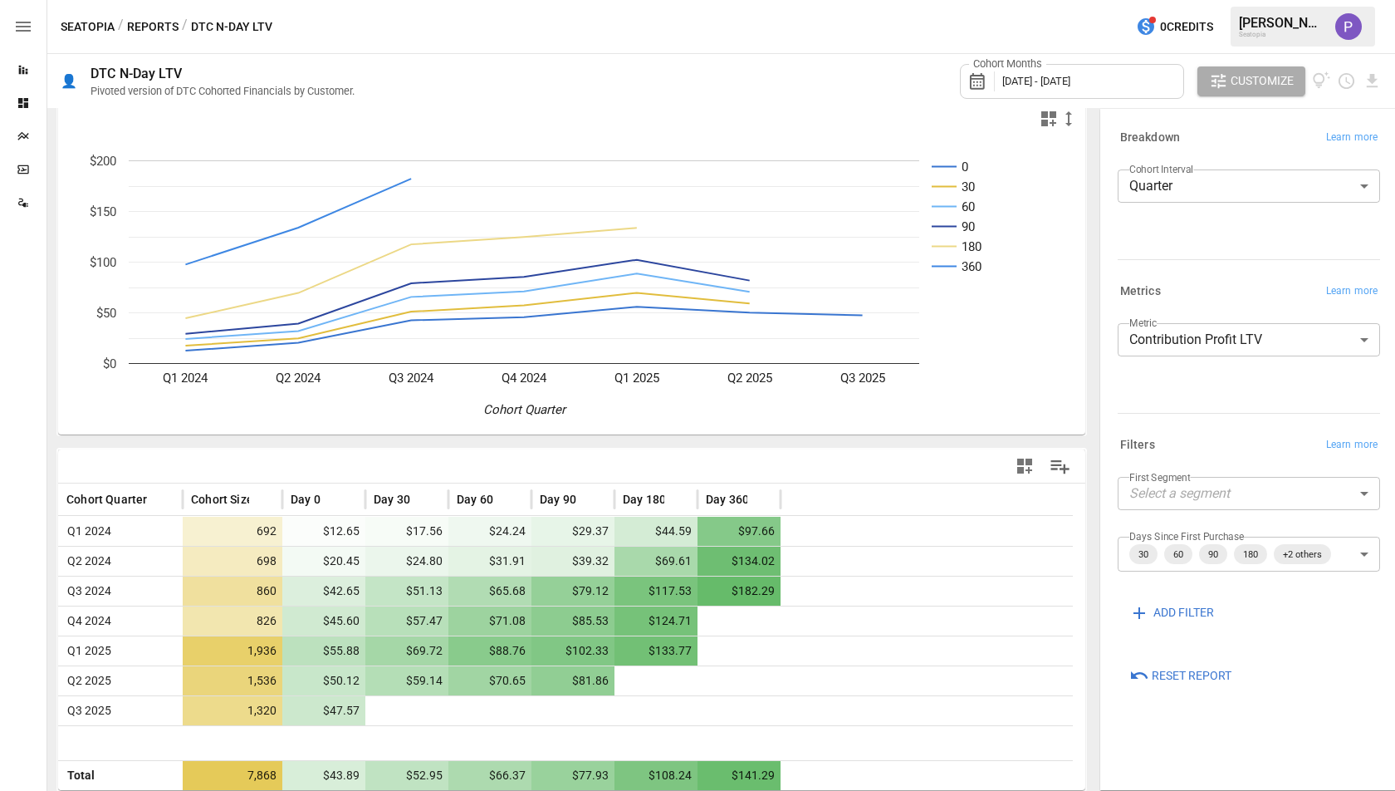
click at [1195, 0] on body "**********" at bounding box center [697, 0] width 1395 height 0
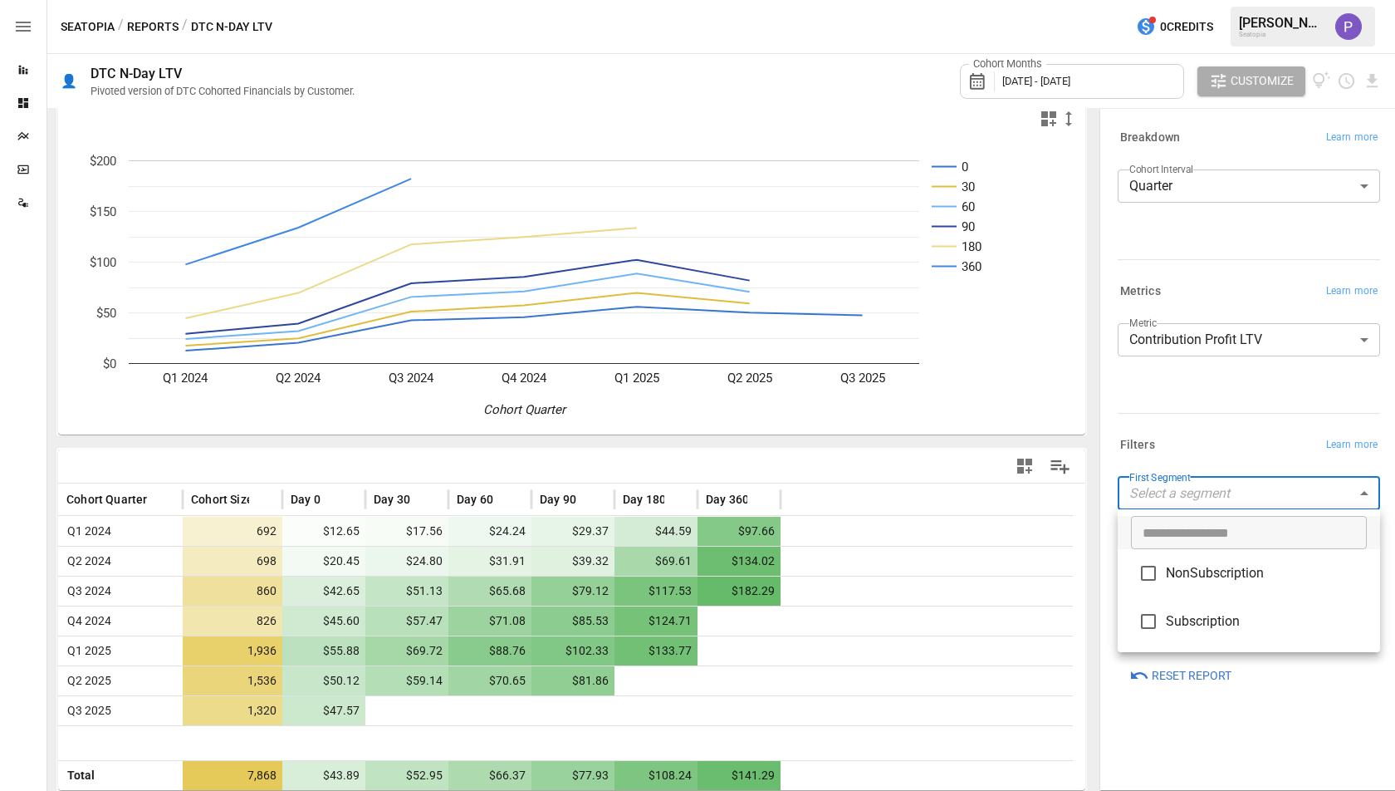
click at [1166, 613] on span "Subscription" at bounding box center [1266, 621] width 201 height 20
type input "**********"
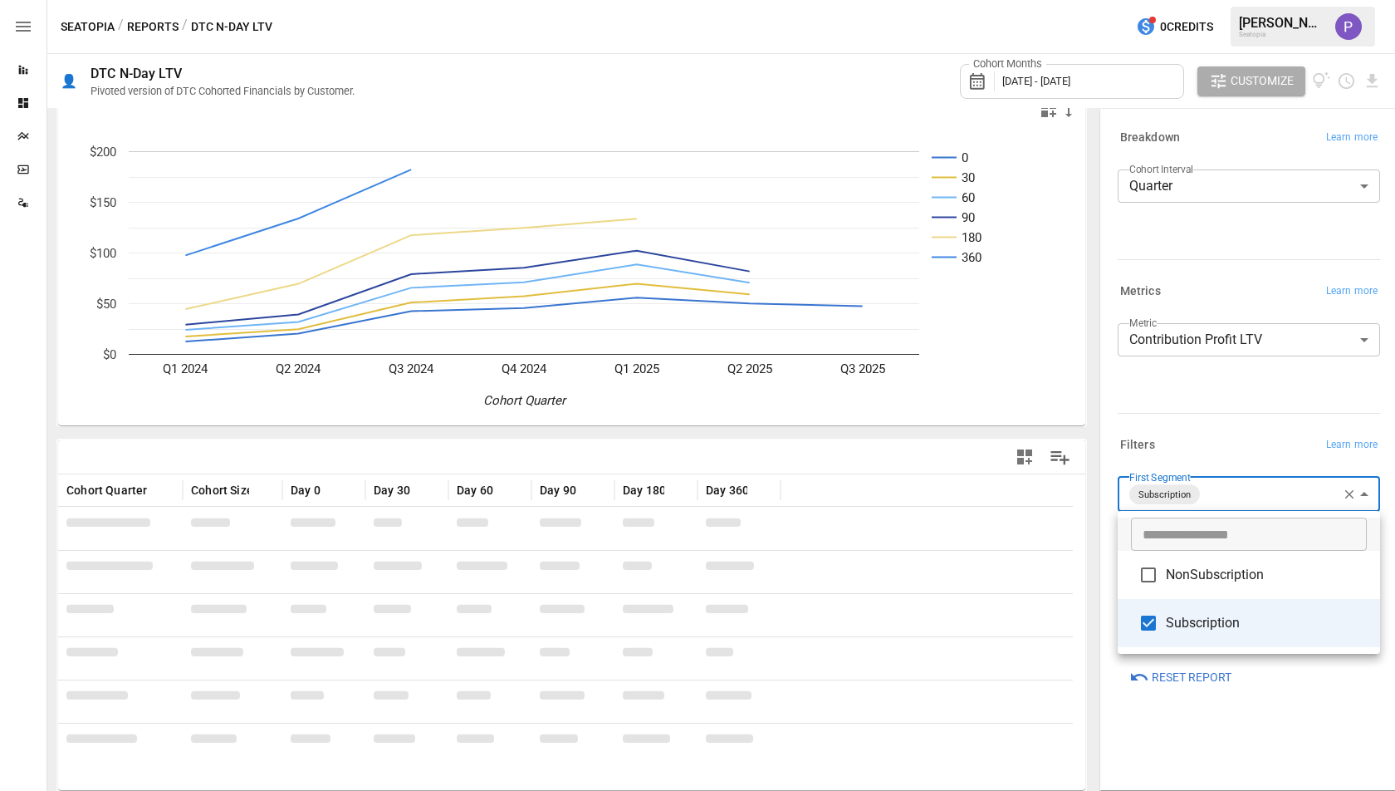
click at [1073, 624] on div at bounding box center [697, 395] width 1395 height 791
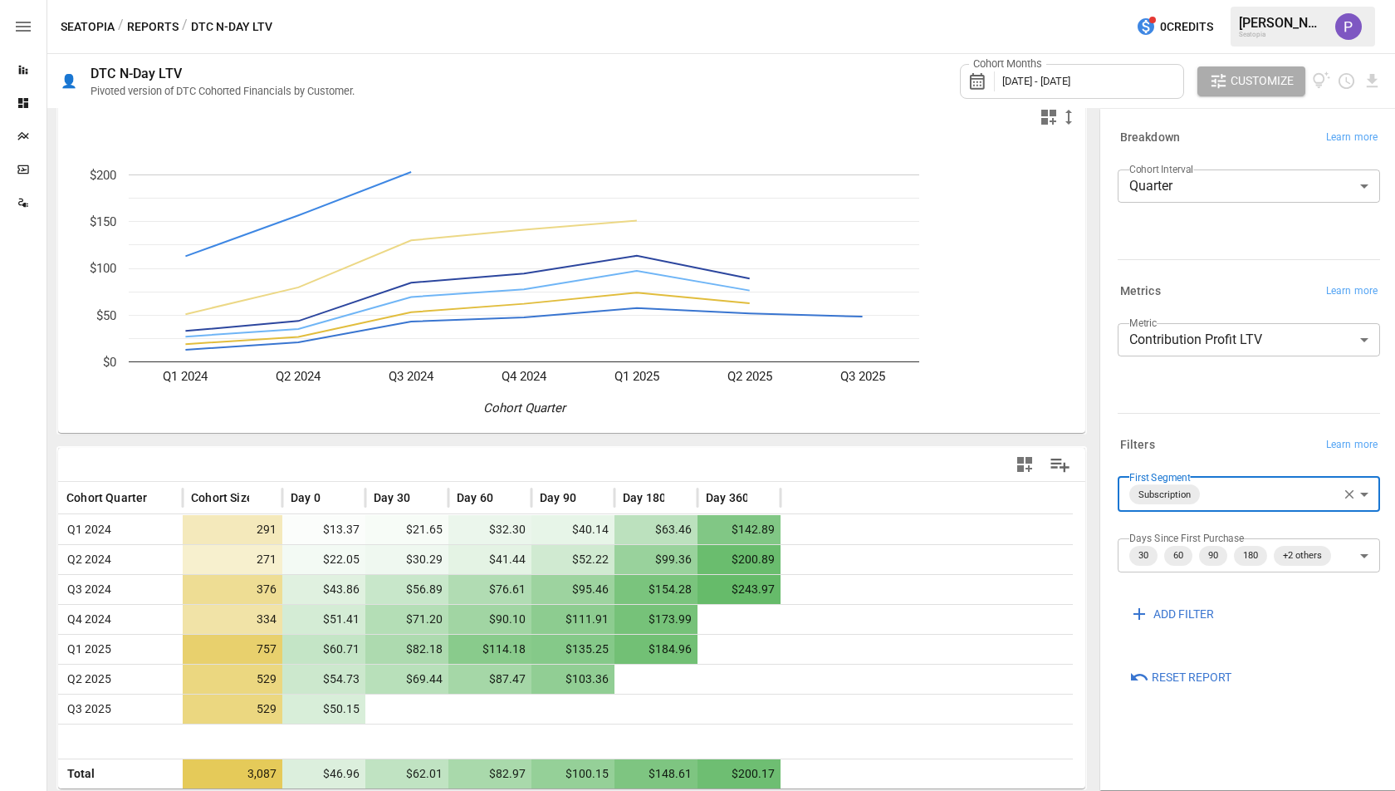
scroll to position [17, 0]
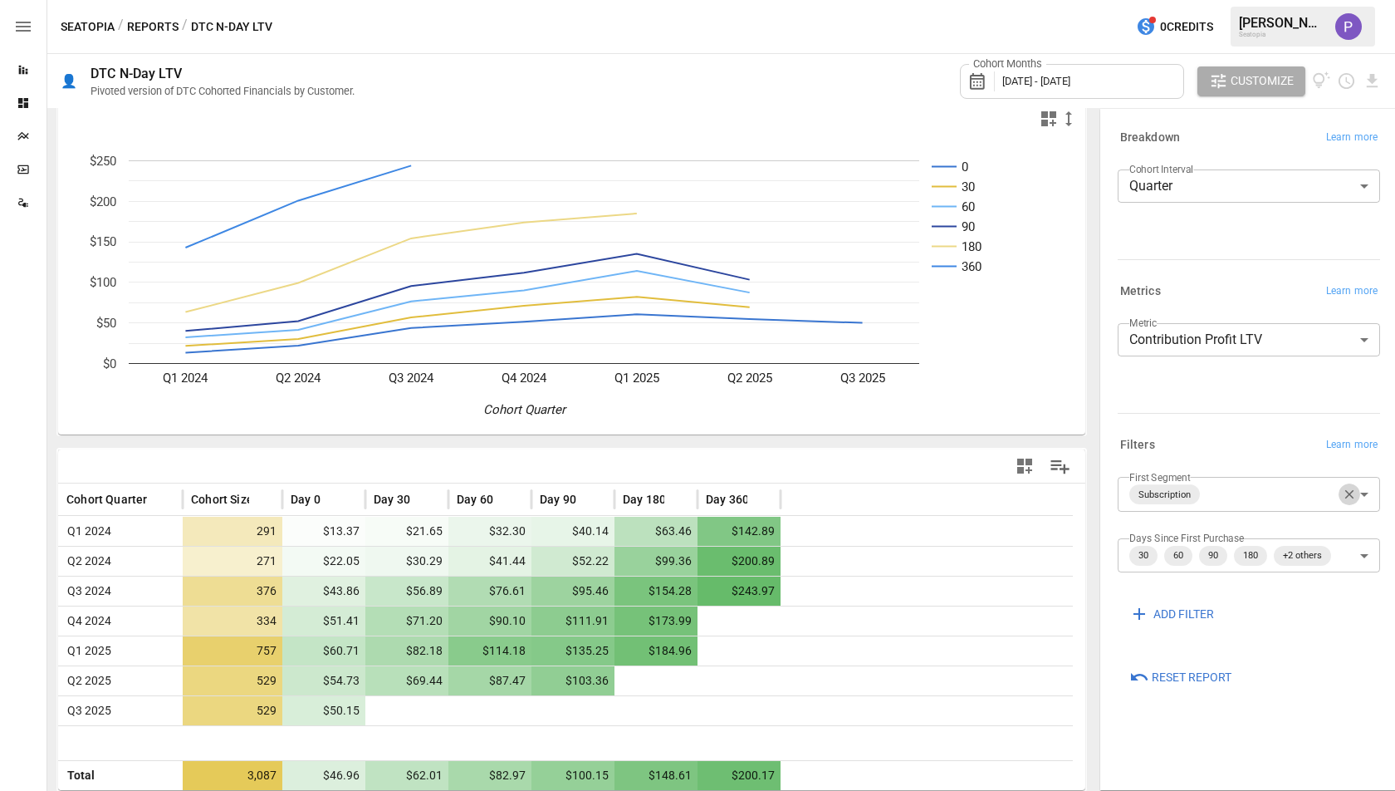
click at [1339, 492] on button "button" at bounding box center [1350, 494] width 22 height 22
click at [1324, 0] on body "**********" at bounding box center [697, 0] width 1395 height 0
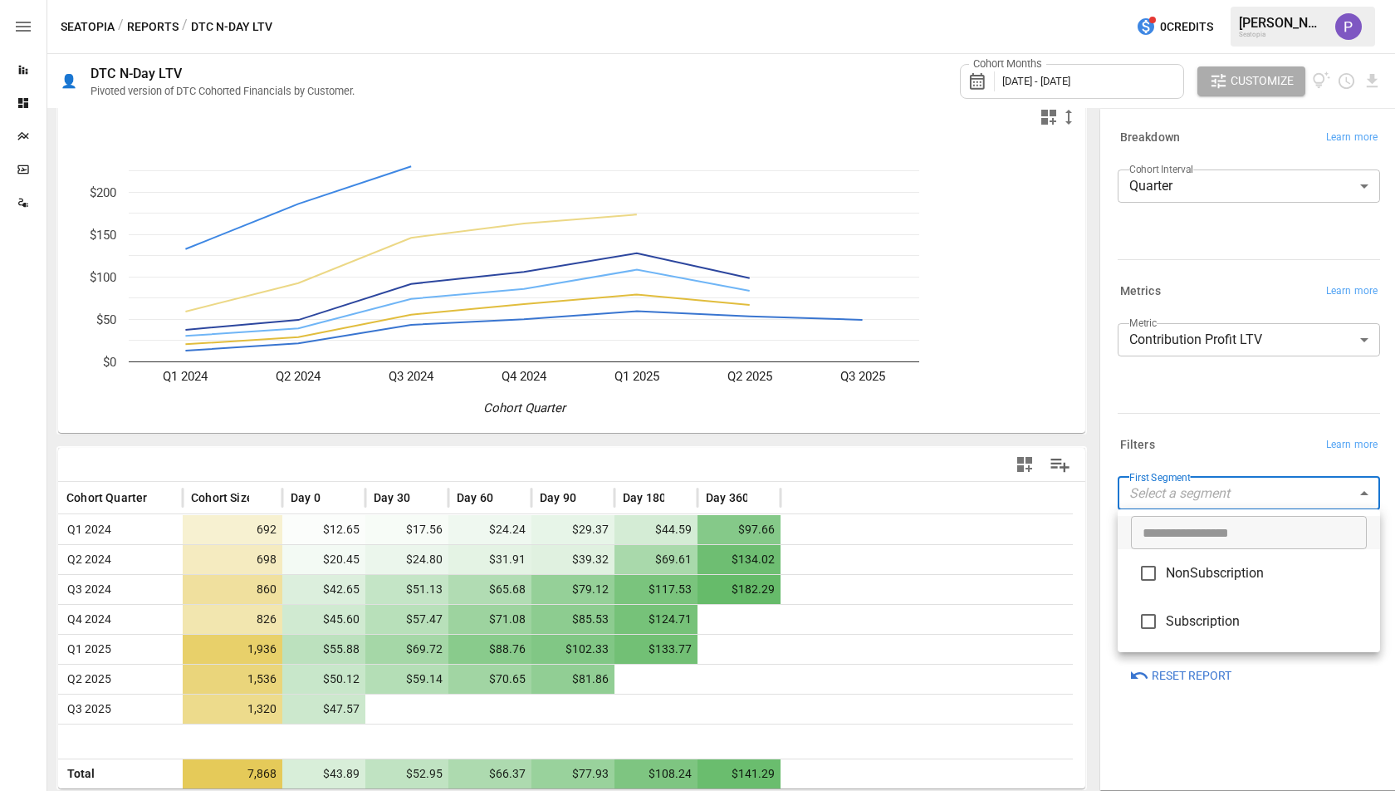
scroll to position [17, 0]
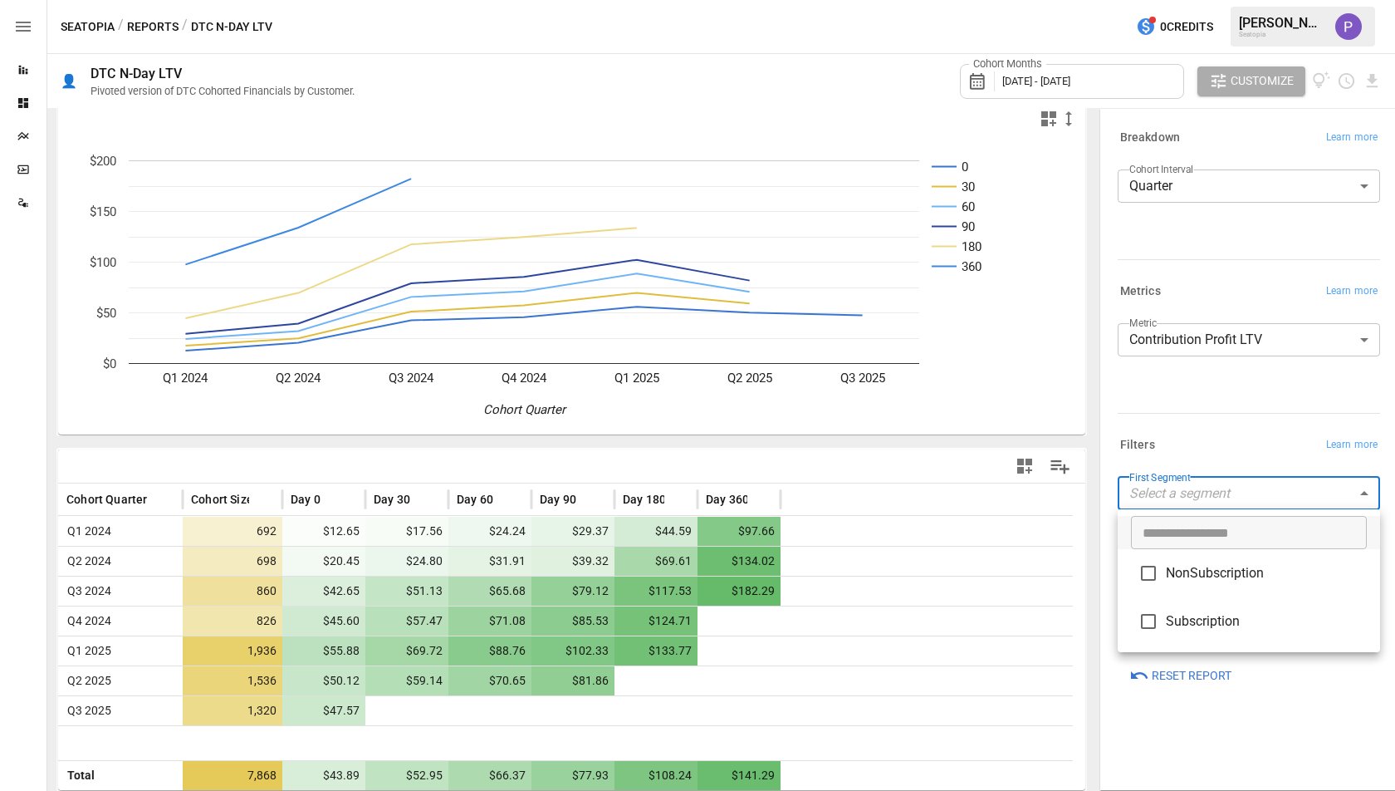
click at [1253, 557] on li "NonSubscription" at bounding box center [1249, 573] width 262 height 48
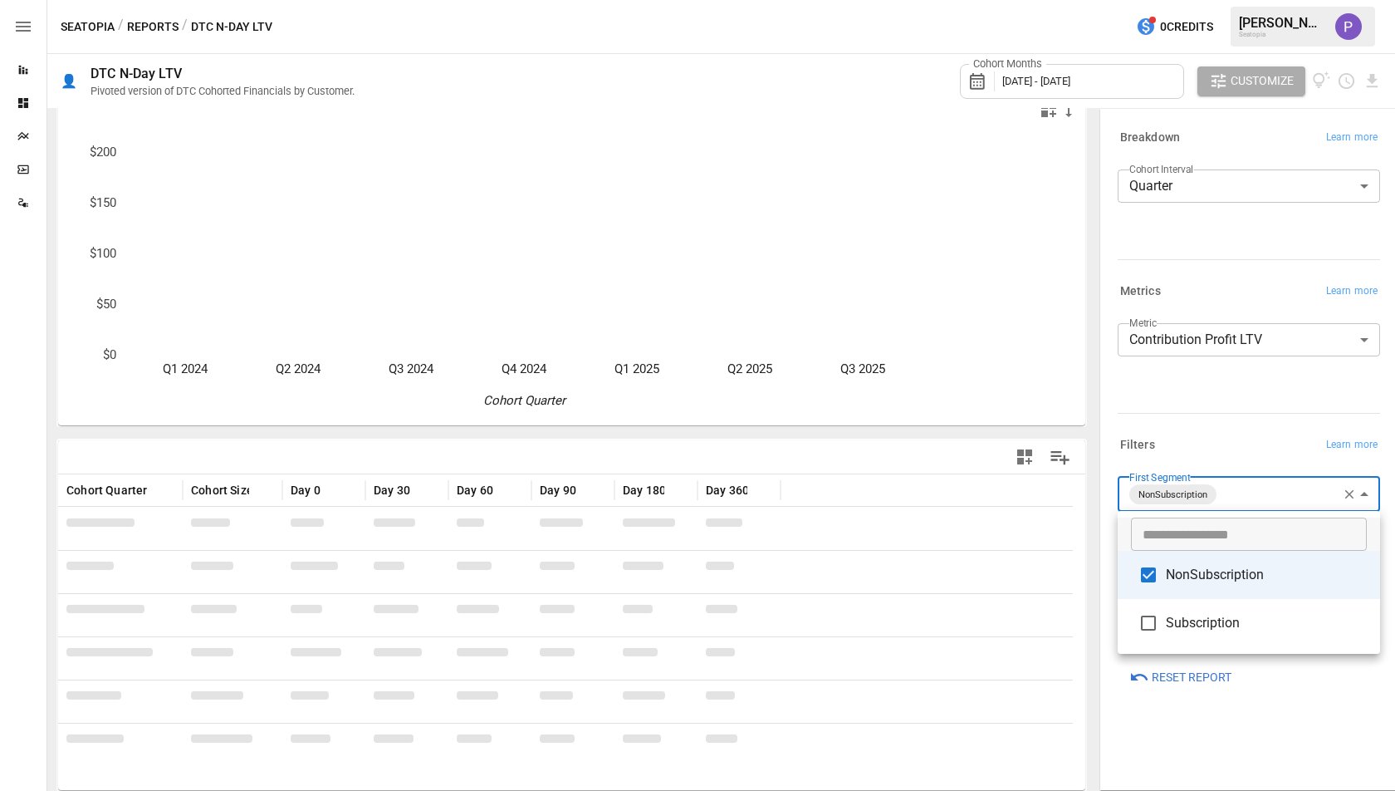
scroll to position [17, 0]
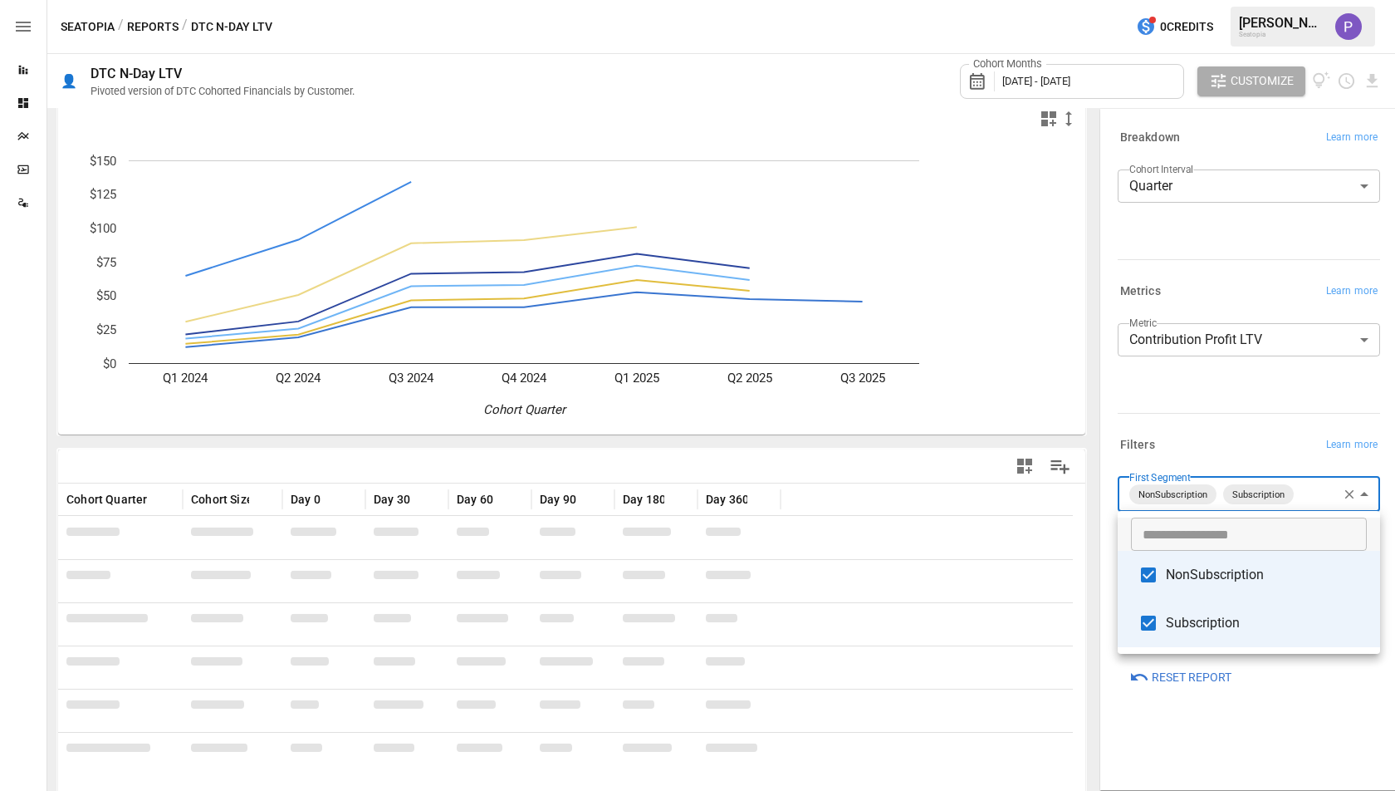
scroll to position [17, 0]
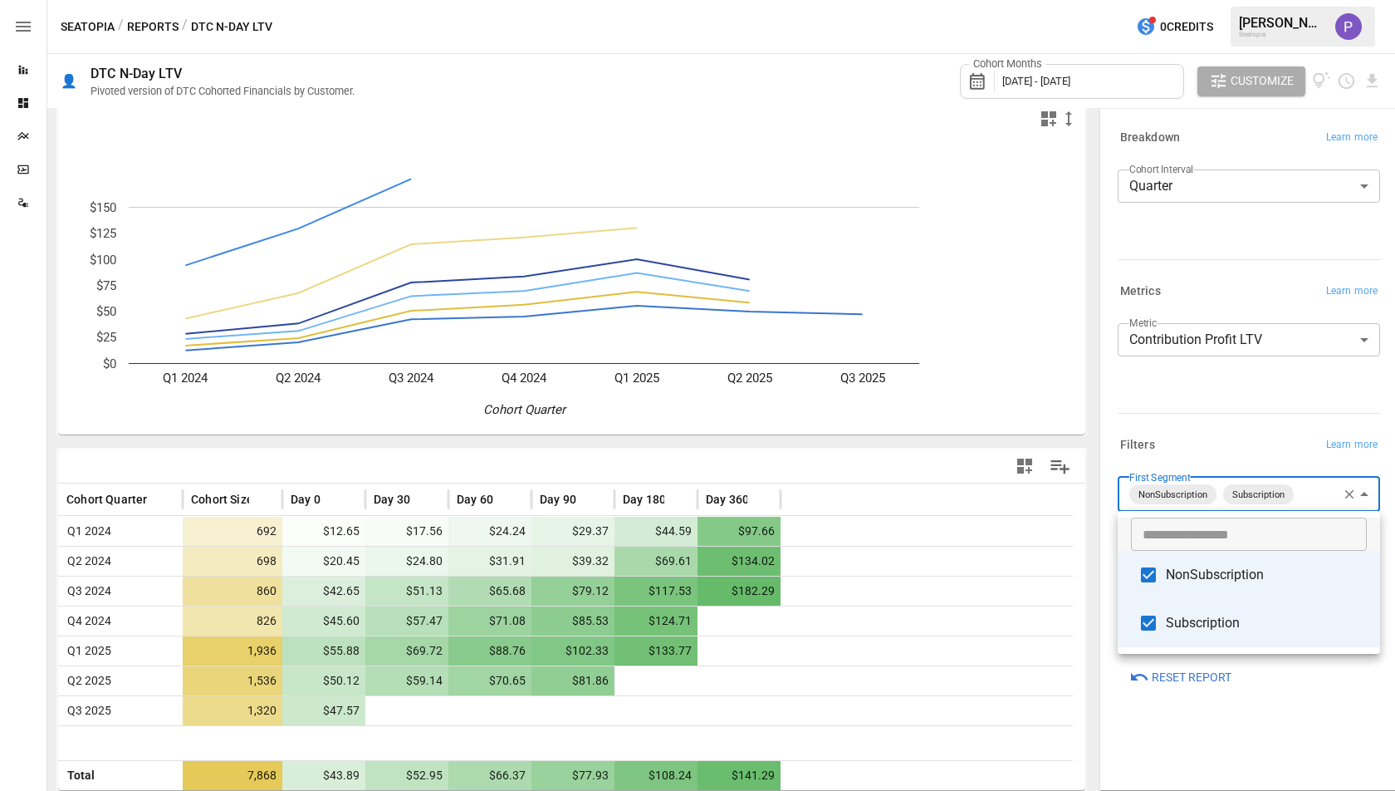
click at [1081, 626] on div at bounding box center [697, 395] width 1395 height 791
click at [1311, 0] on body "**********" at bounding box center [697, 0] width 1395 height 0
click at [1170, 576] on span "NonSubscription" at bounding box center [1266, 575] width 201 height 20
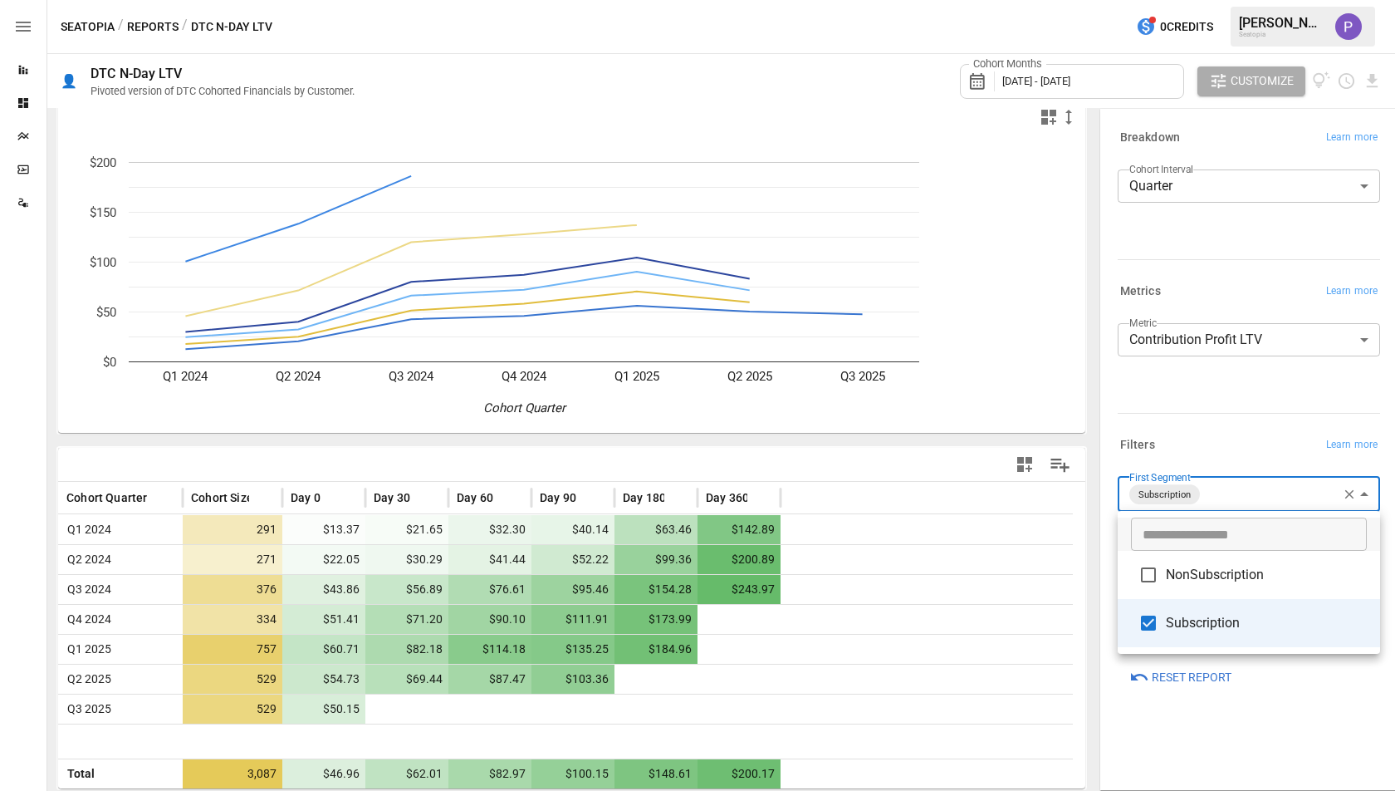
scroll to position [17, 0]
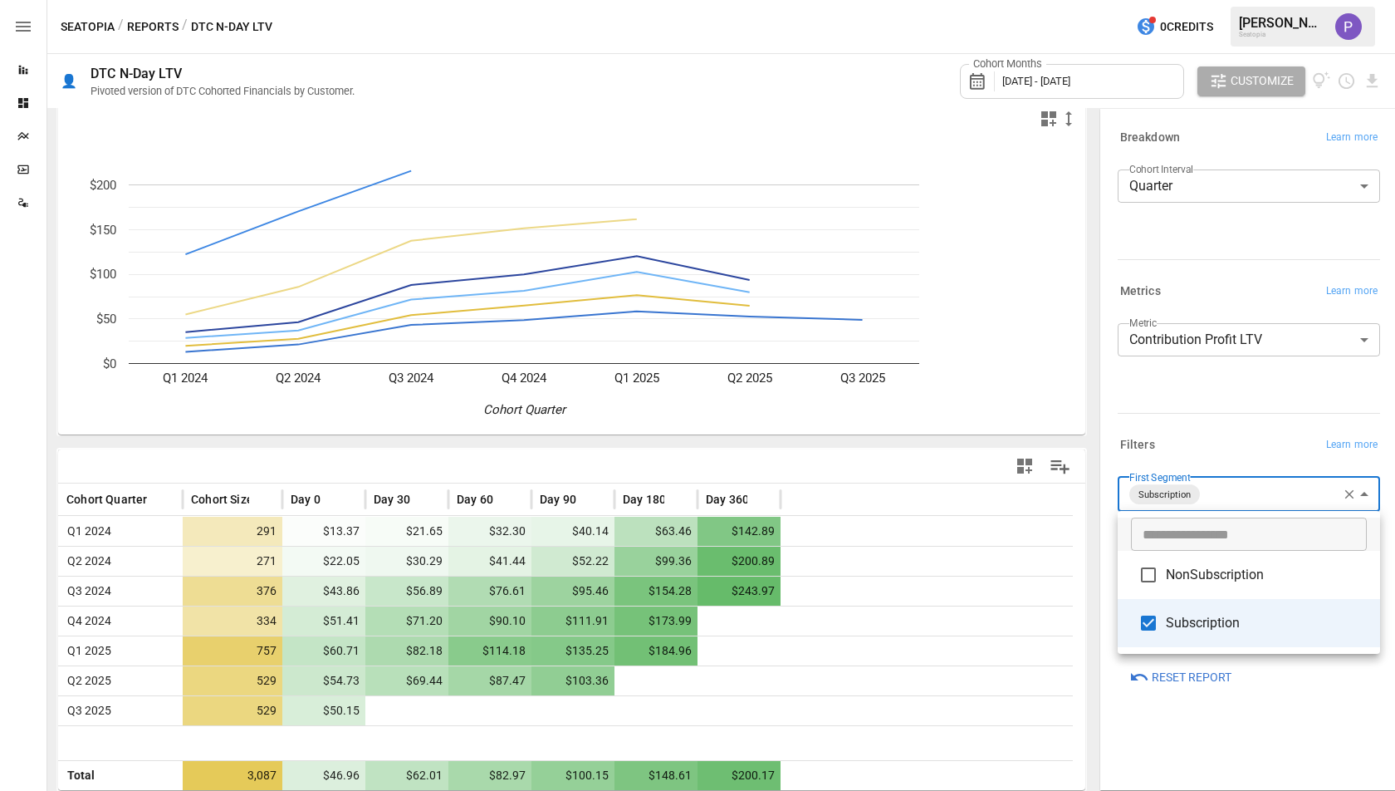
click at [1096, 591] on div at bounding box center [697, 395] width 1395 height 791
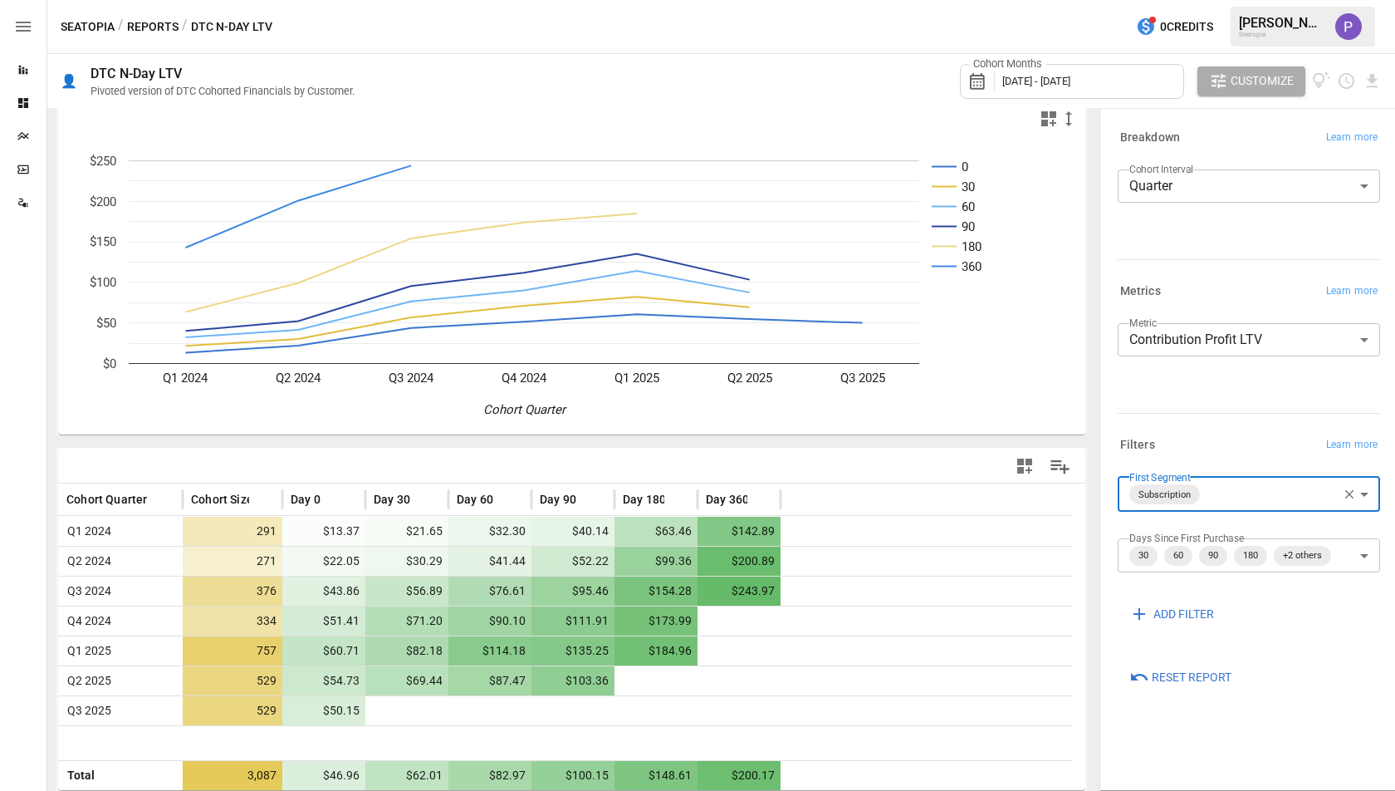
click at [1206, 0] on body "**********" at bounding box center [697, 0] width 1395 height 0
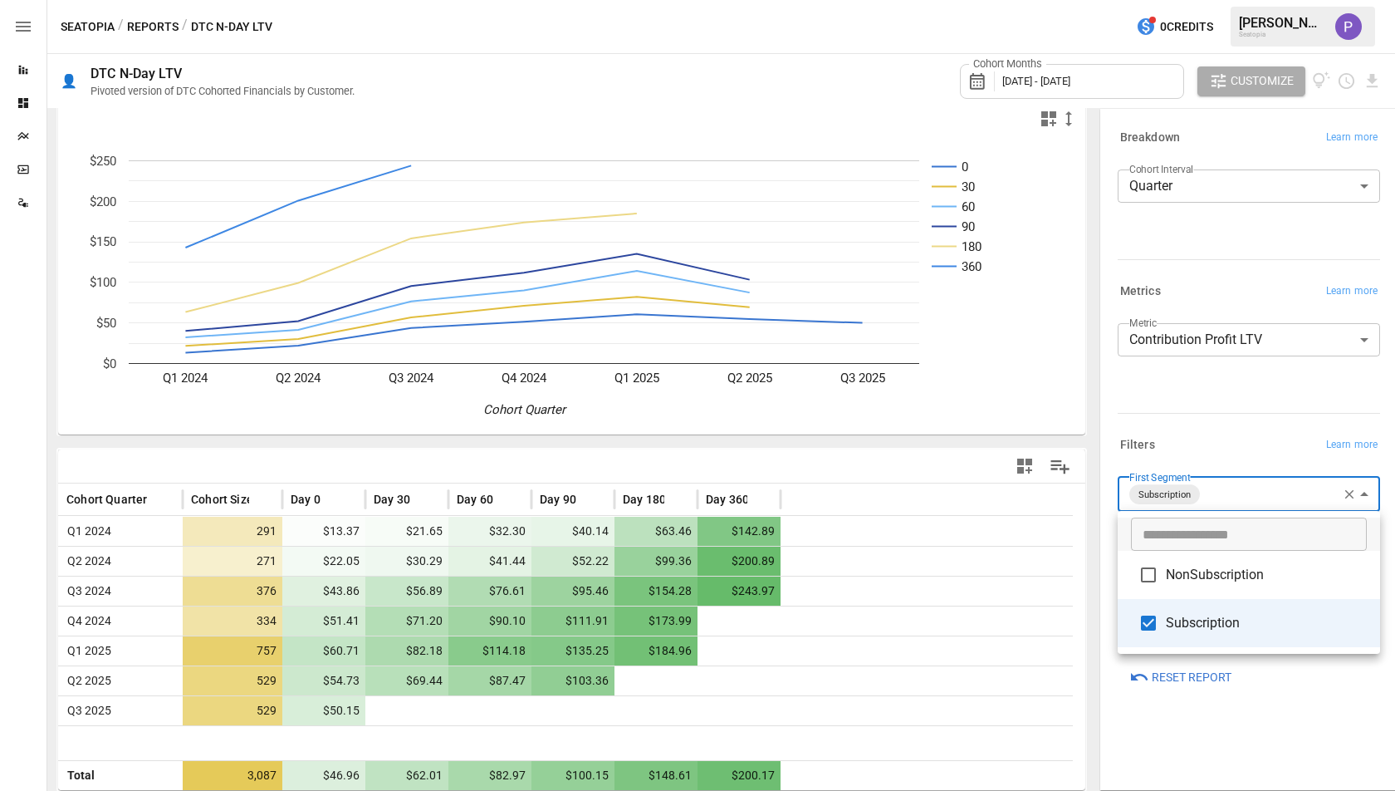
click at [1182, 591] on li "NonSubscription" at bounding box center [1249, 575] width 262 height 48
type input "**********"
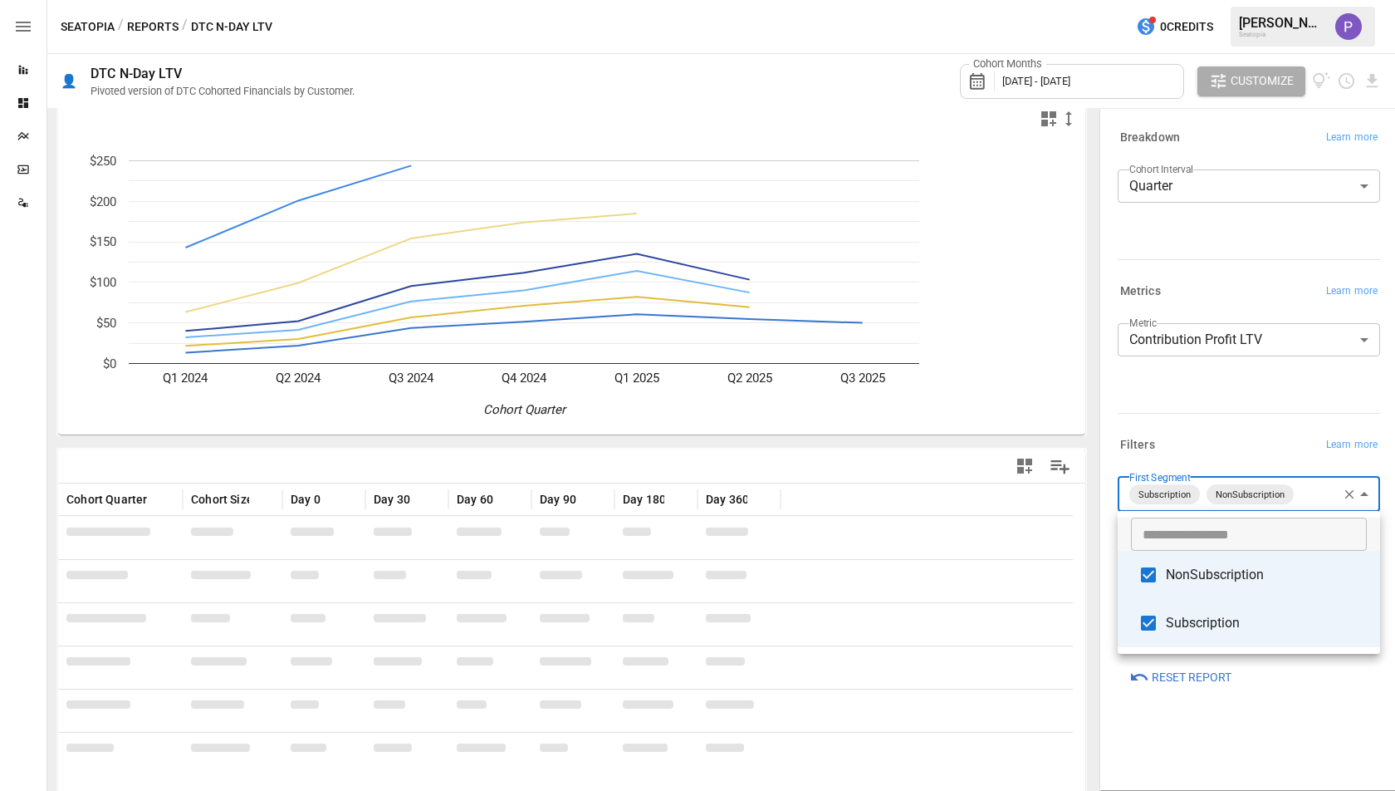
scroll to position [17, 0]
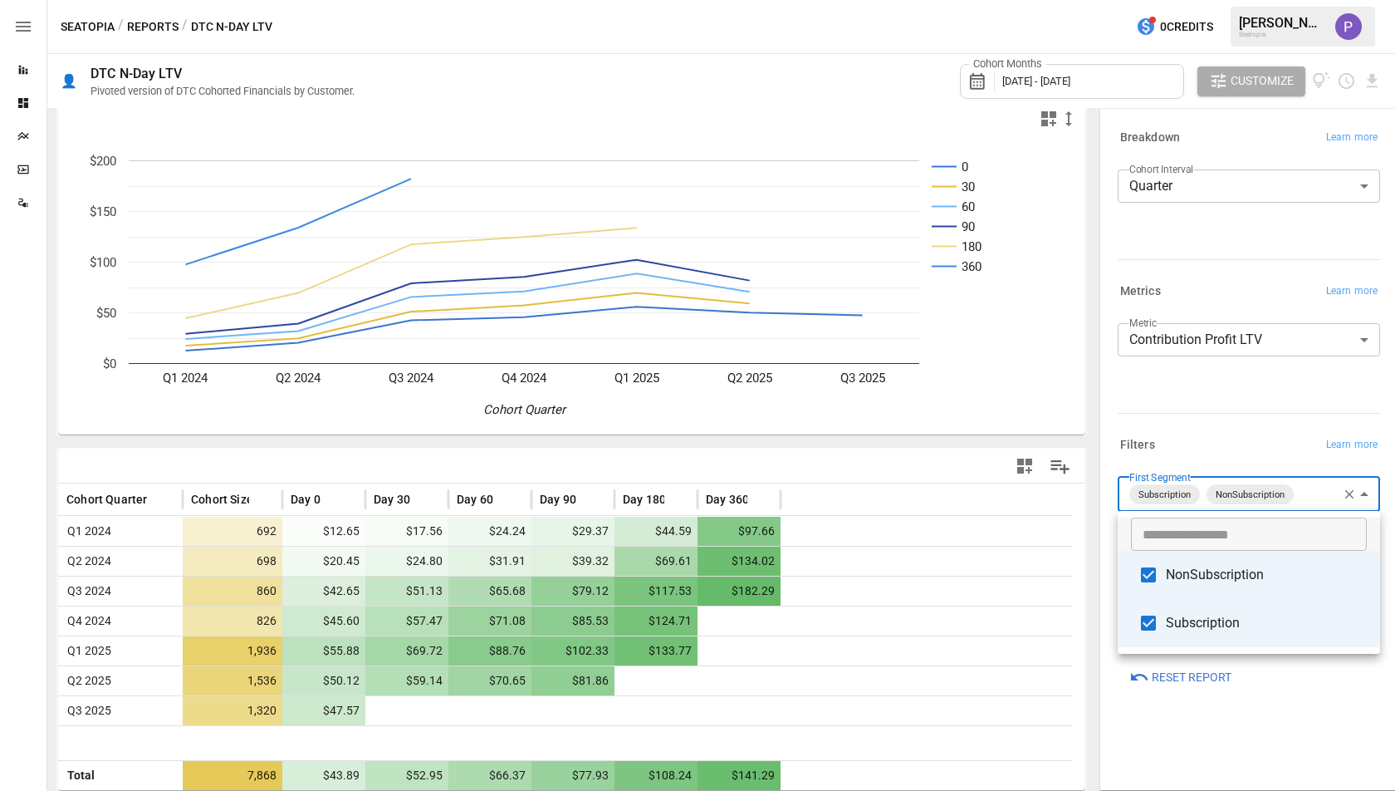
click at [1076, 646] on div at bounding box center [697, 395] width 1395 height 791
